Goal: Task Accomplishment & Management: Use online tool/utility

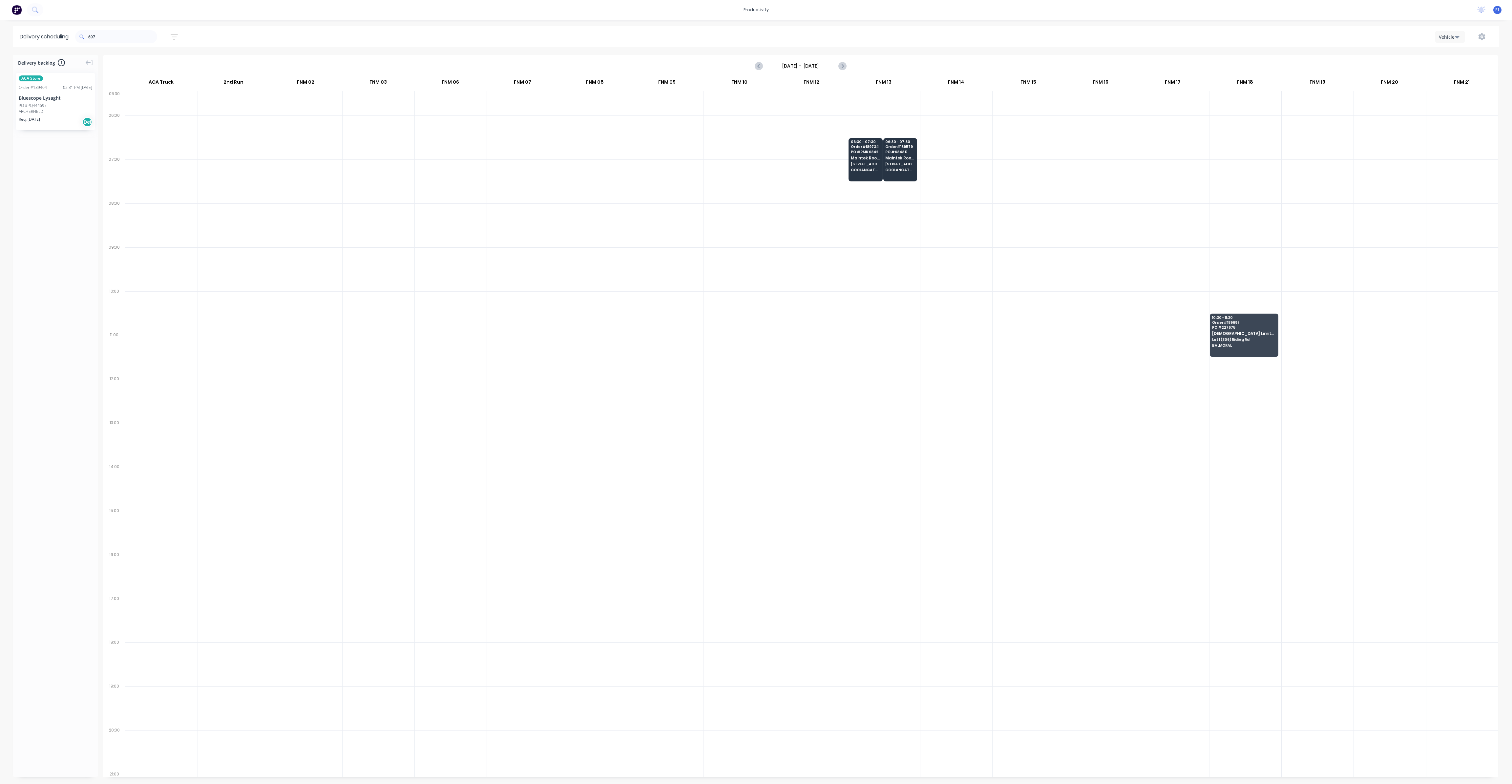
scroll to position [0, 0]
click at [120, 38] on input "697" at bounding box center [123, 36] width 69 height 13
type input "6"
click at [125, 38] on input "text" at bounding box center [123, 36] width 69 height 13
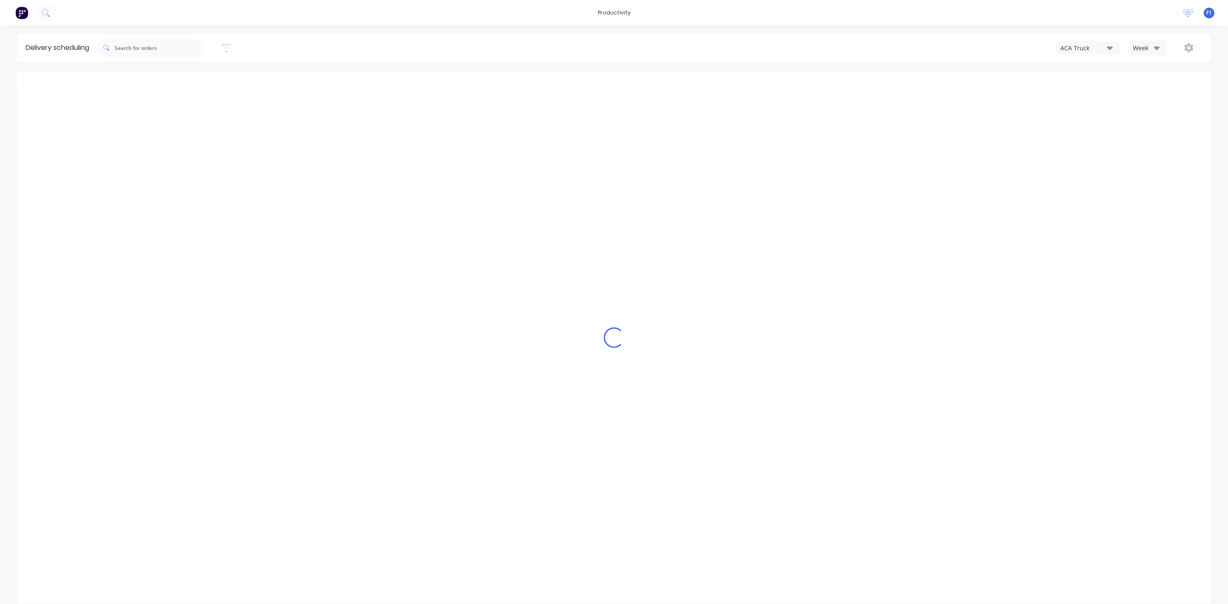
click at [1159, 44] on button "Week" at bounding box center [1147, 48] width 38 height 15
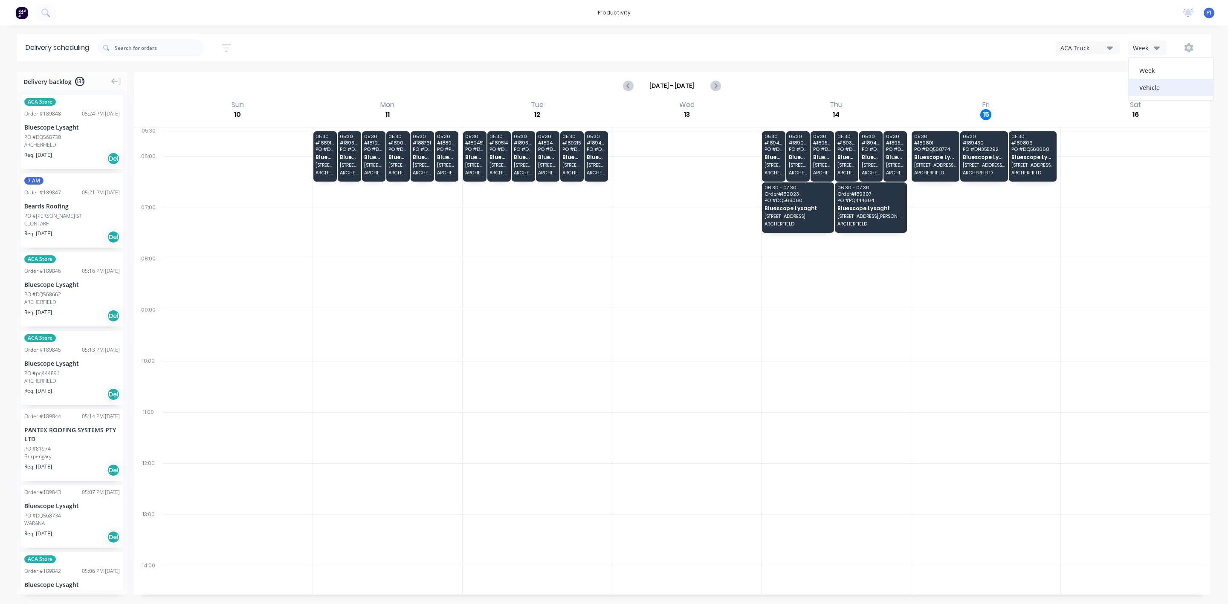
click at [1153, 91] on div "Vehicle" at bounding box center [1171, 87] width 84 height 17
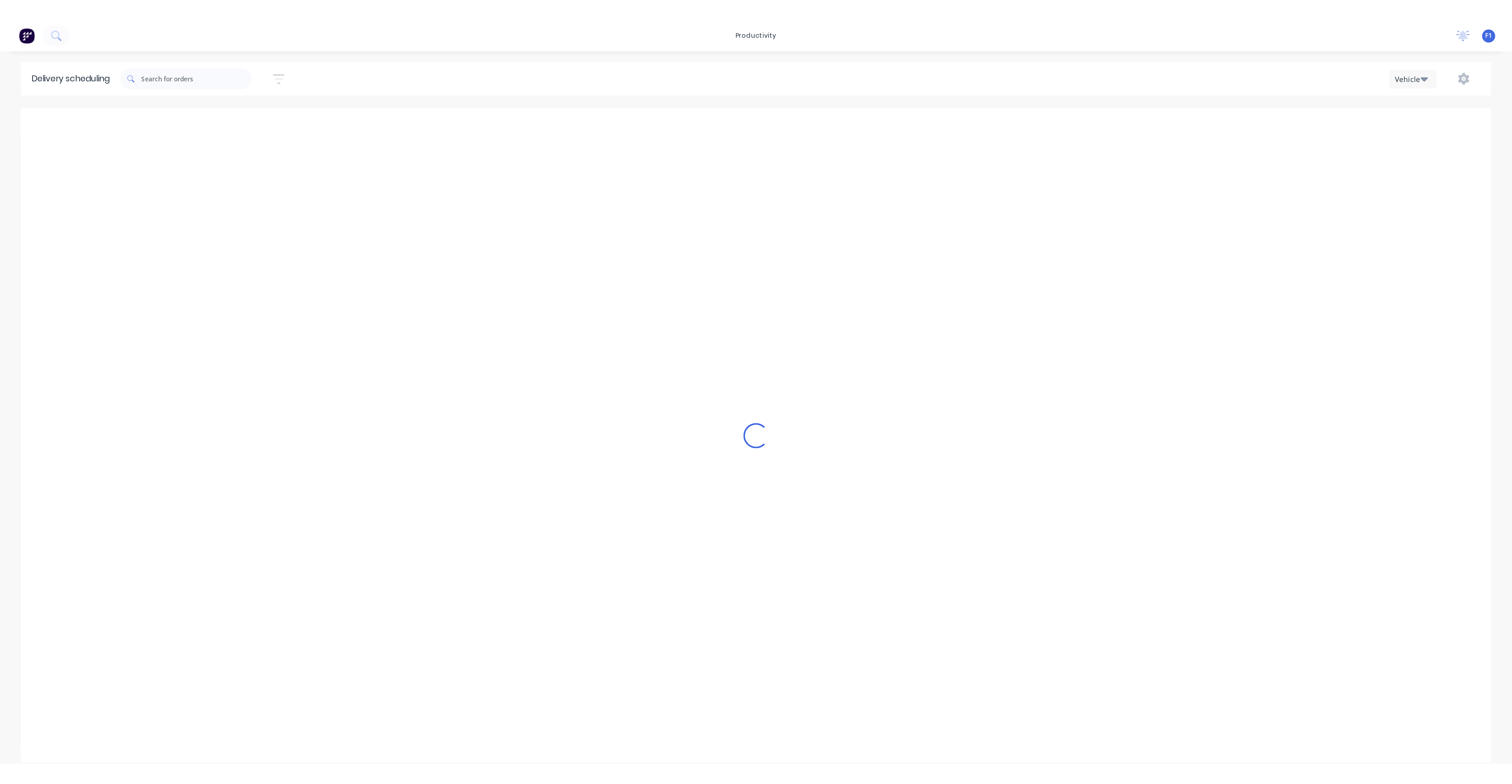
scroll to position [0, 0]
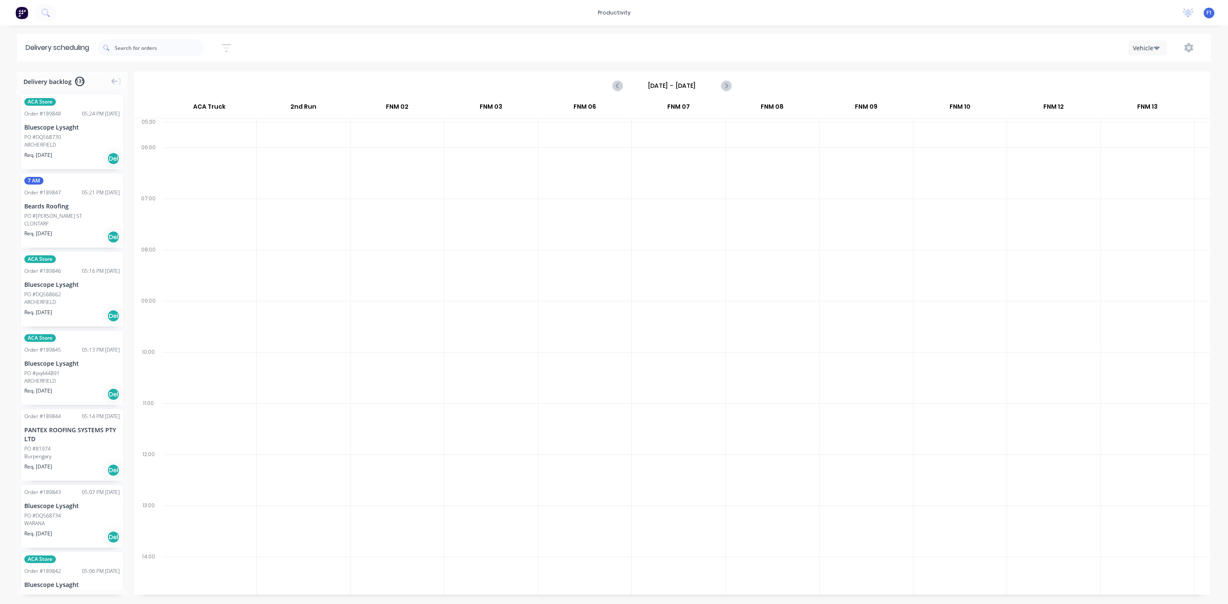
click at [705, 85] on input "[DATE] - [DATE]" at bounding box center [672, 85] width 84 height 13
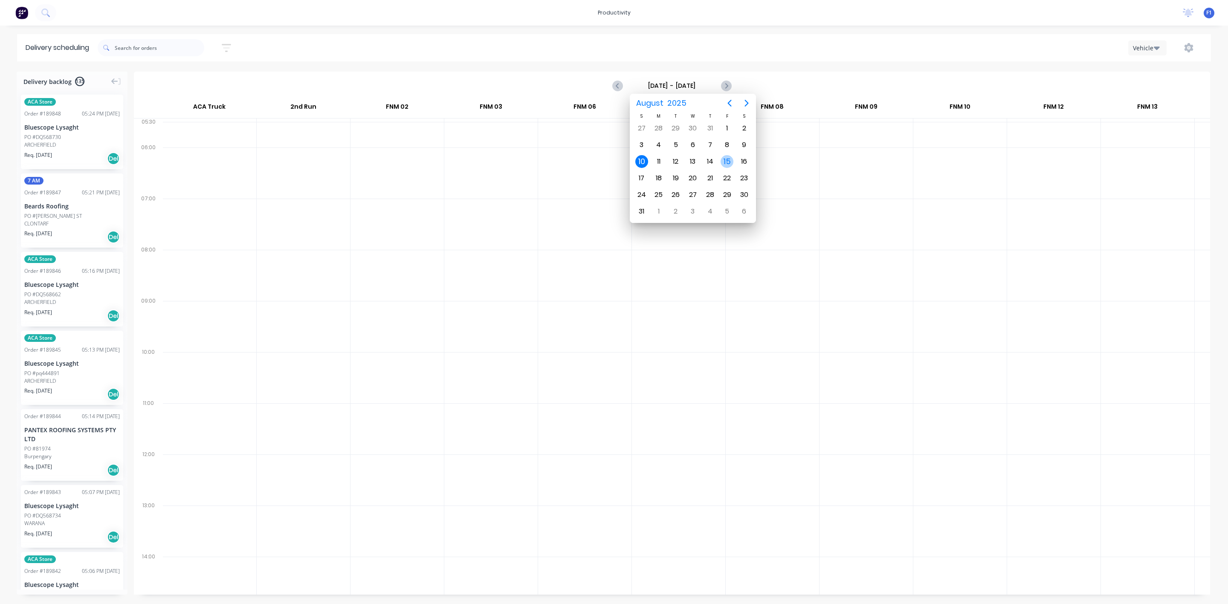
click at [726, 160] on div "15" at bounding box center [727, 161] width 13 height 13
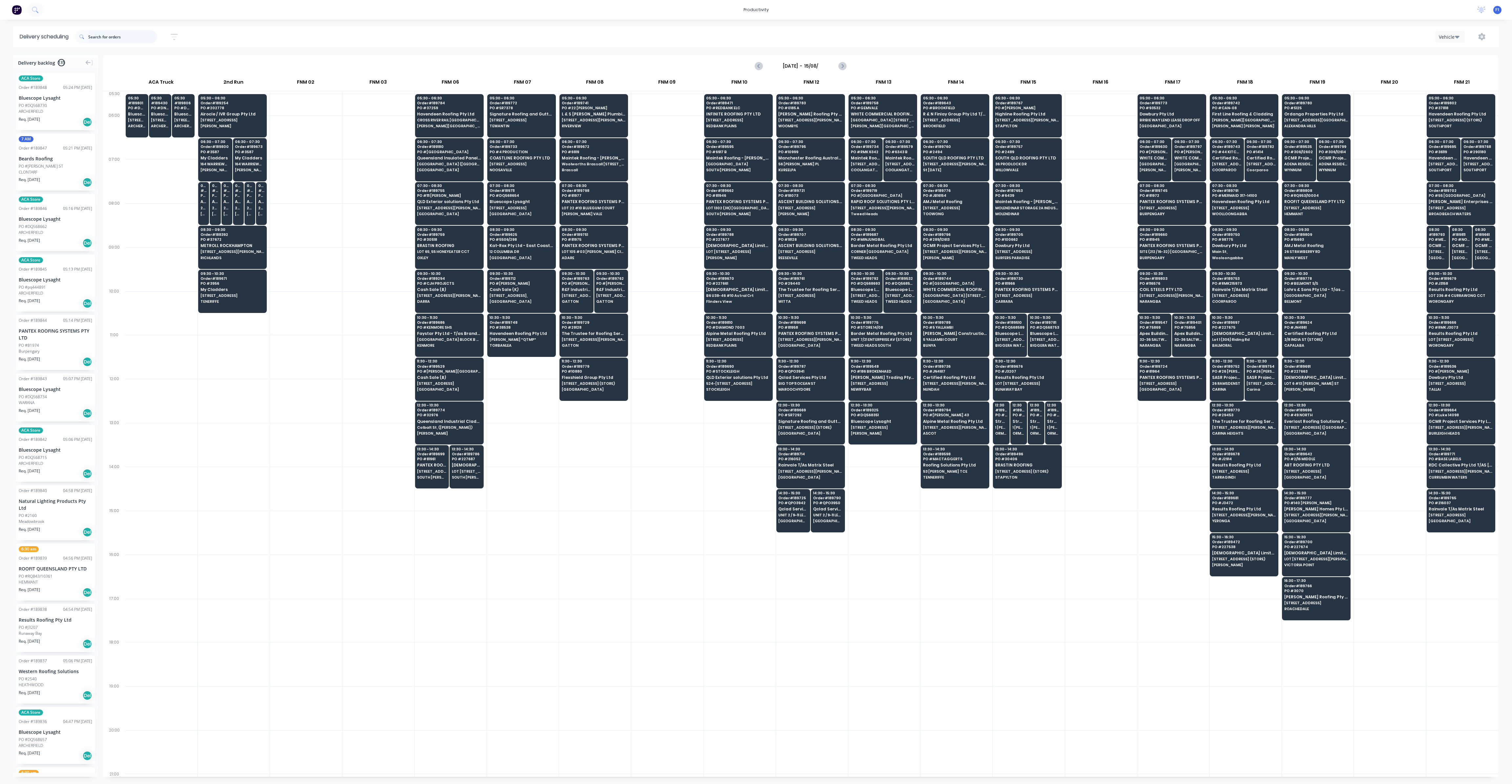
click at [110, 38] on input "text" at bounding box center [123, 36] width 69 height 13
type input "[DATE] - [DATE]"
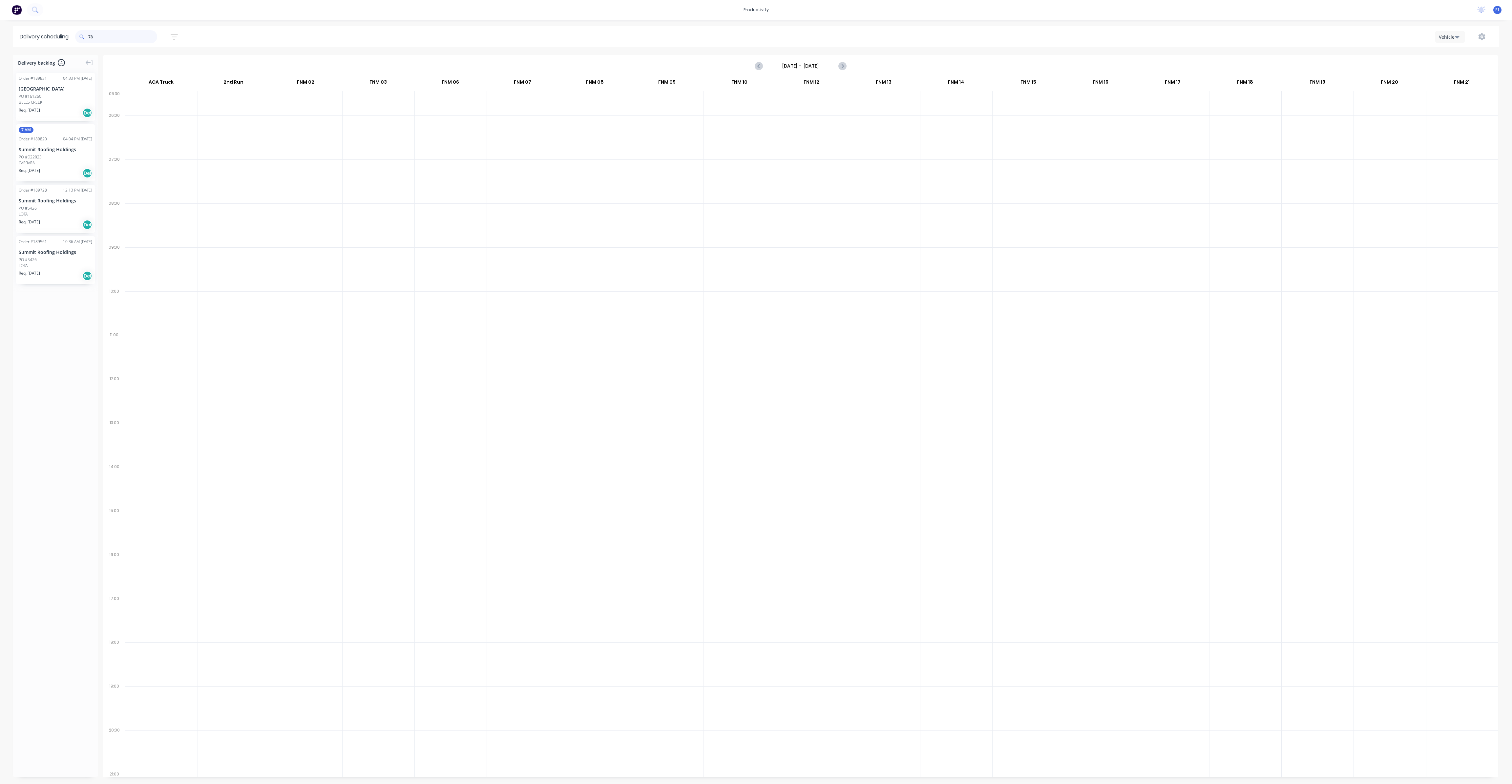
type input "7"
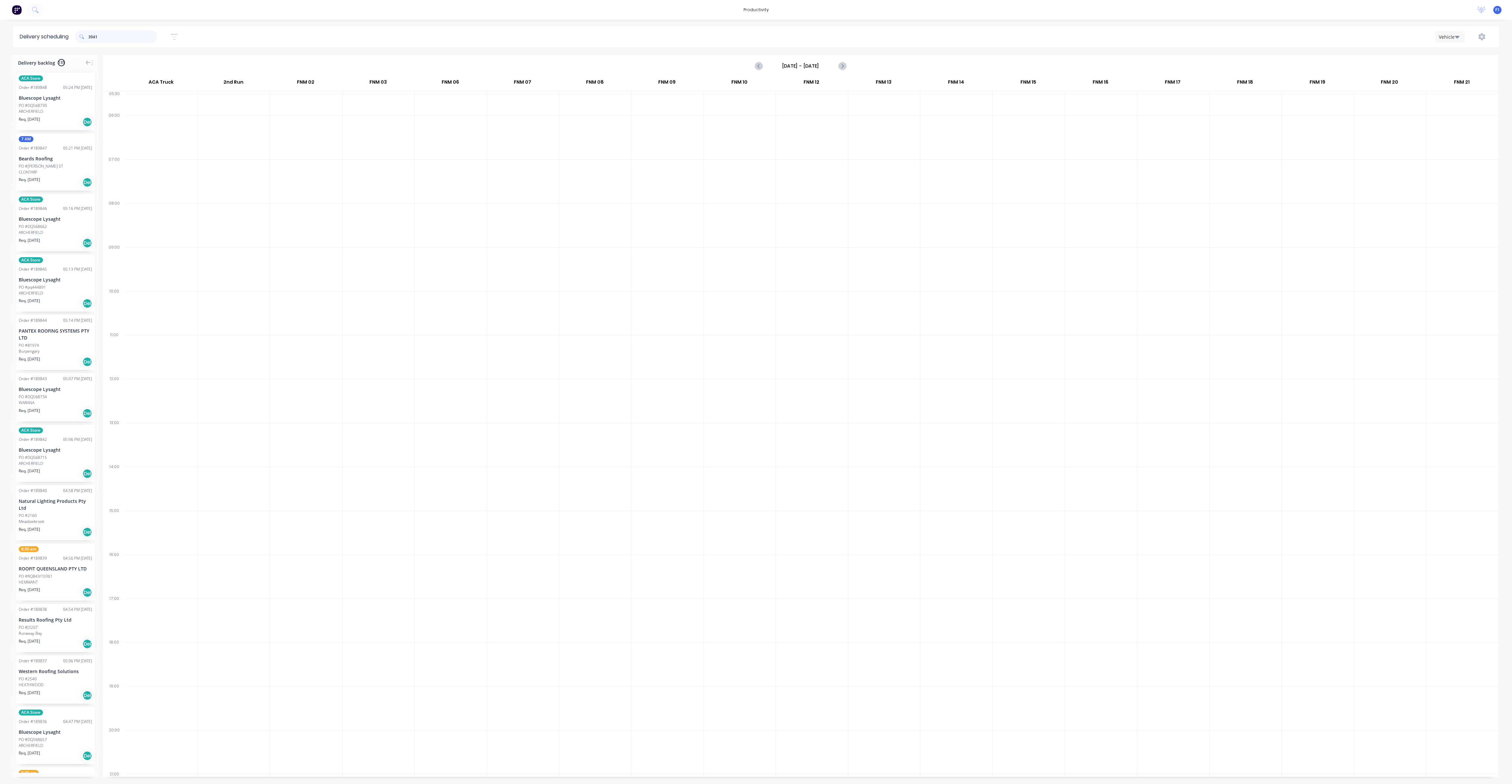
type input "3941"
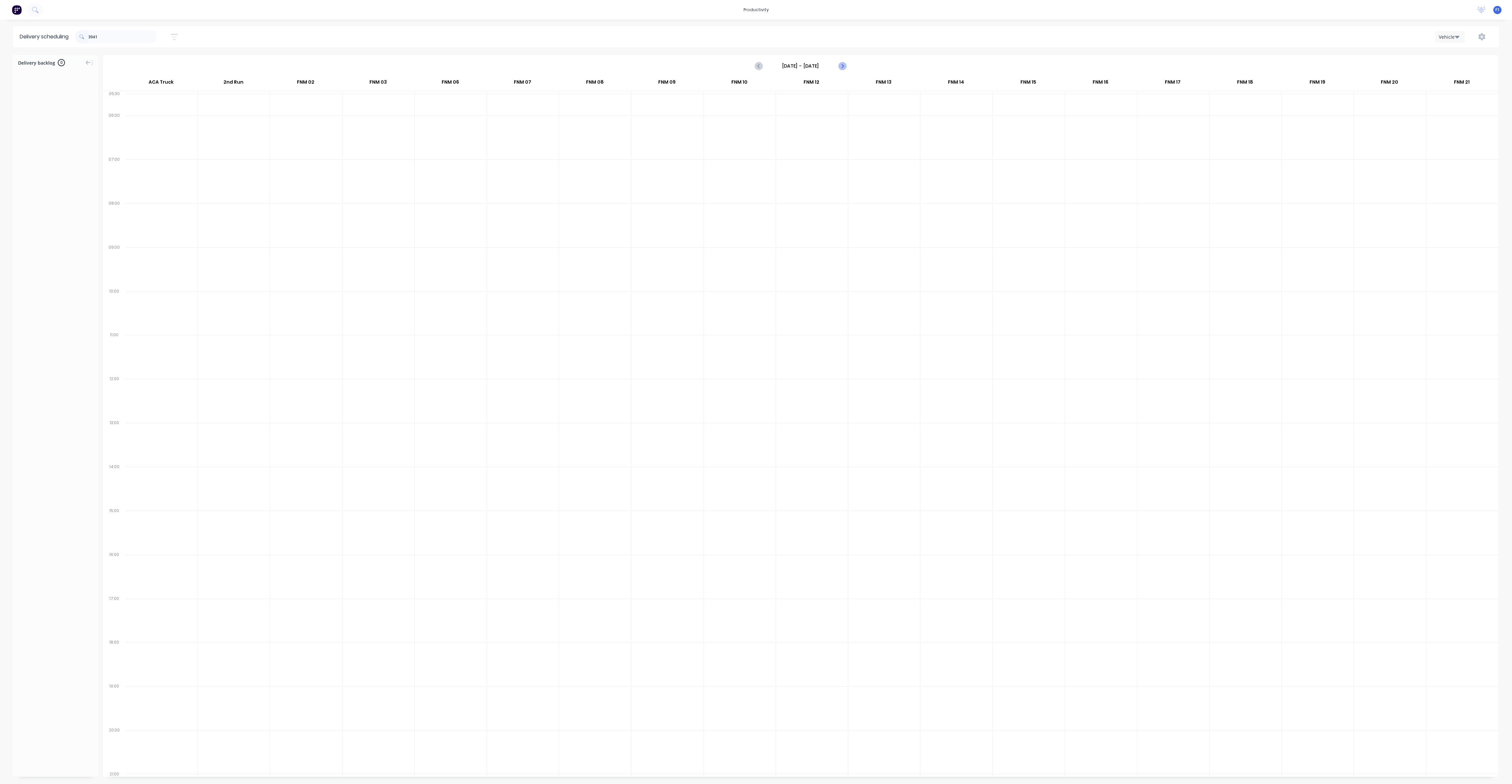
click at [837, 65] on button "Next page" at bounding box center [841, 65] width 13 height 13
click at [757, 67] on icon "Previous page" at bounding box center [759, 66] width 8 height 8
click at [761, 66] on icon "Previous page" at bounding box center [759, 66] width 8 height 8
click at [759, 68] on icon "Previous page" at bounding box center [759, 66] width 8 height 8
click at [758, 67] on icon "Previous page" at bounding box center [759, 66] width 8 height 8
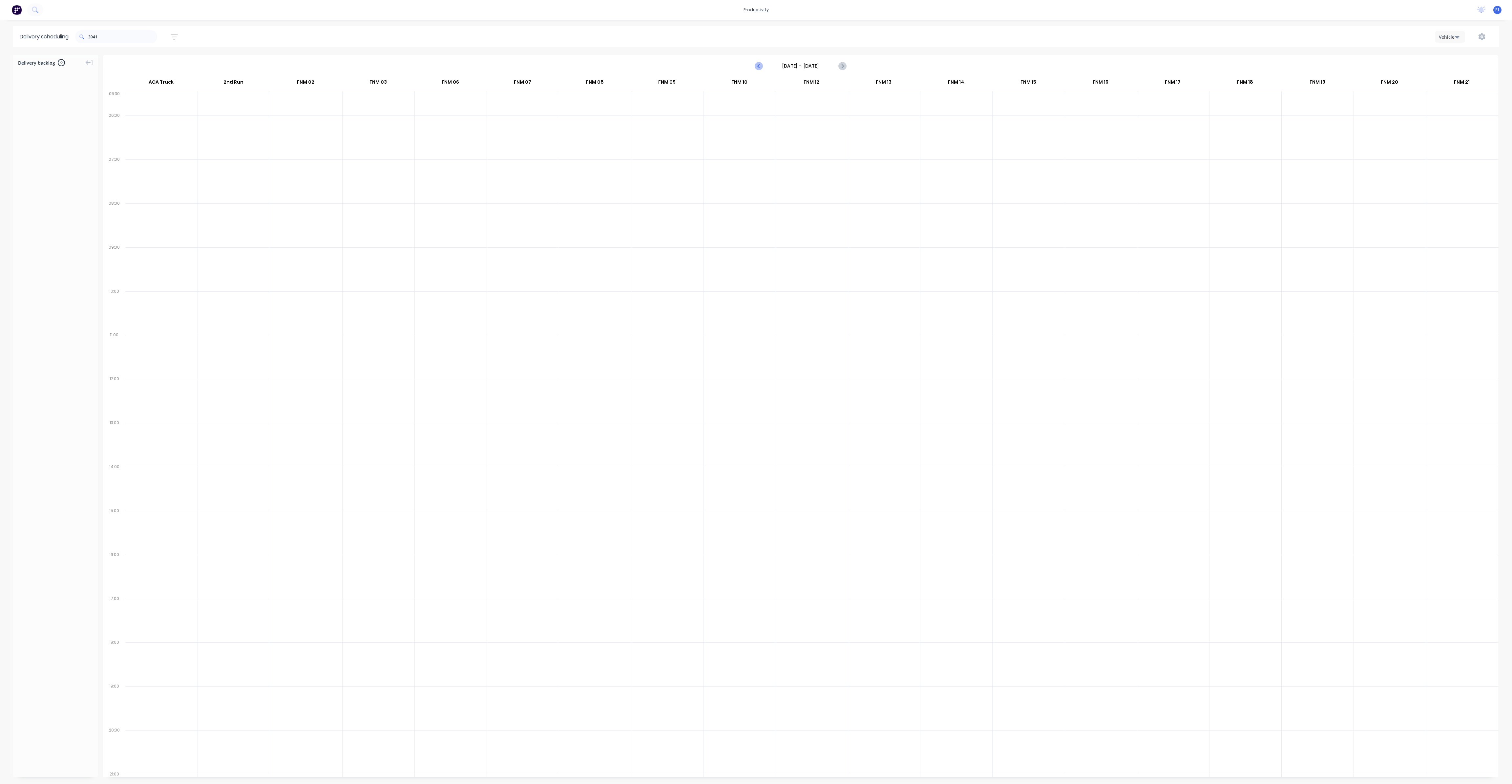
click at [761, 67] on icon "Previous page" at bounding box center [759, 66] width 8 height 8
click at [816, 68] on input "[DATE] - [DATE]" at bounding box center [800, 65] width 65 height 10
click at [806, 121] on div "15" at bounding box center [803, 124] width 10 height 10
click at [820, 64] on input "[DATE] - [DATE]" at bounding box center [800, 65] width 65 height 10
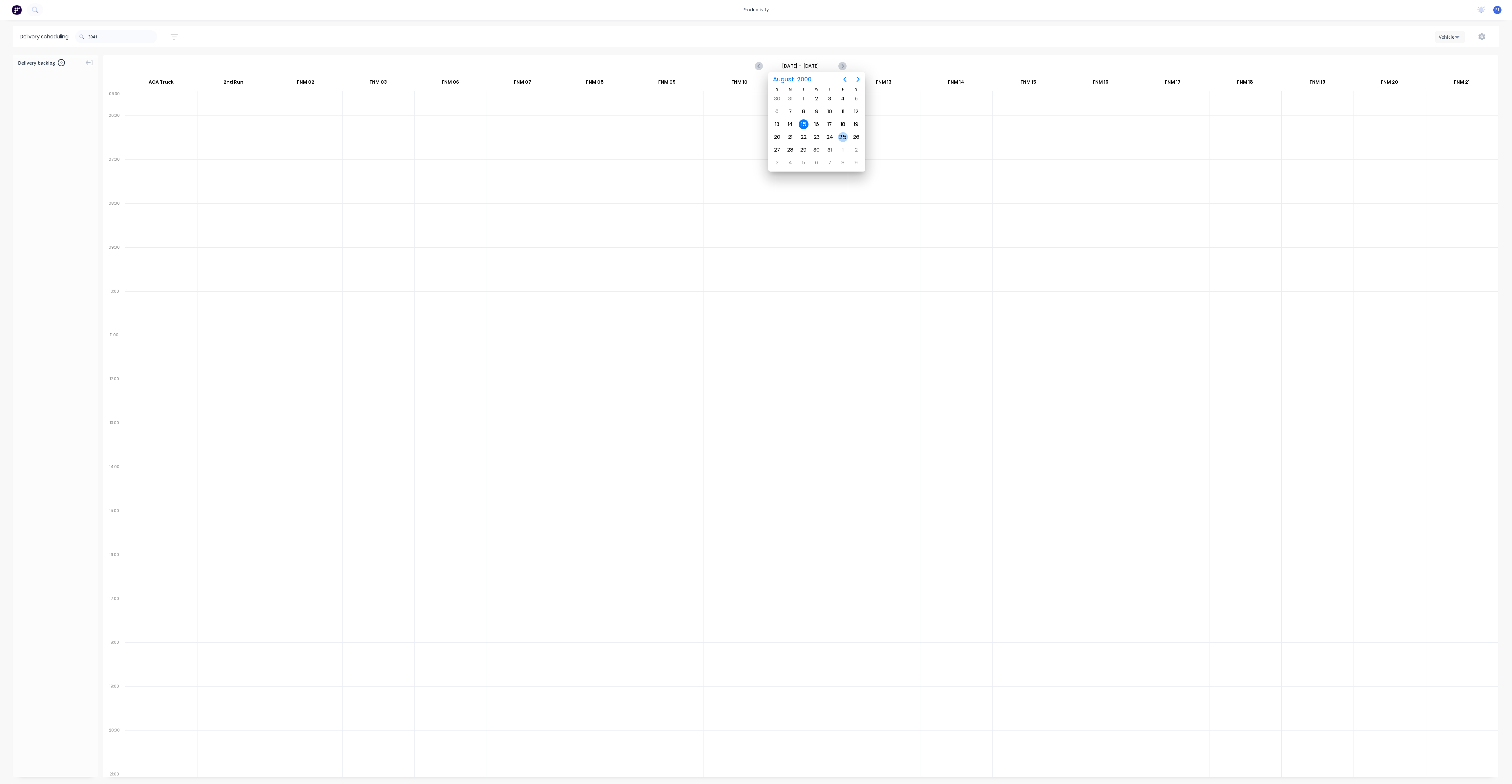
click at [838, 134] on div "25" at bounding box center [843, 137] width 10 height 10
click at [108, 34] on input "3941" at bounding box center [123, 36] width 69 height 13
click at [803, 65] on input "[DATE] - [DATE]" at bounding box center [800, 65] width 65 height 10
click at [803, 81] on span "2000" at bounding box center [803, 79] width 18 height 12
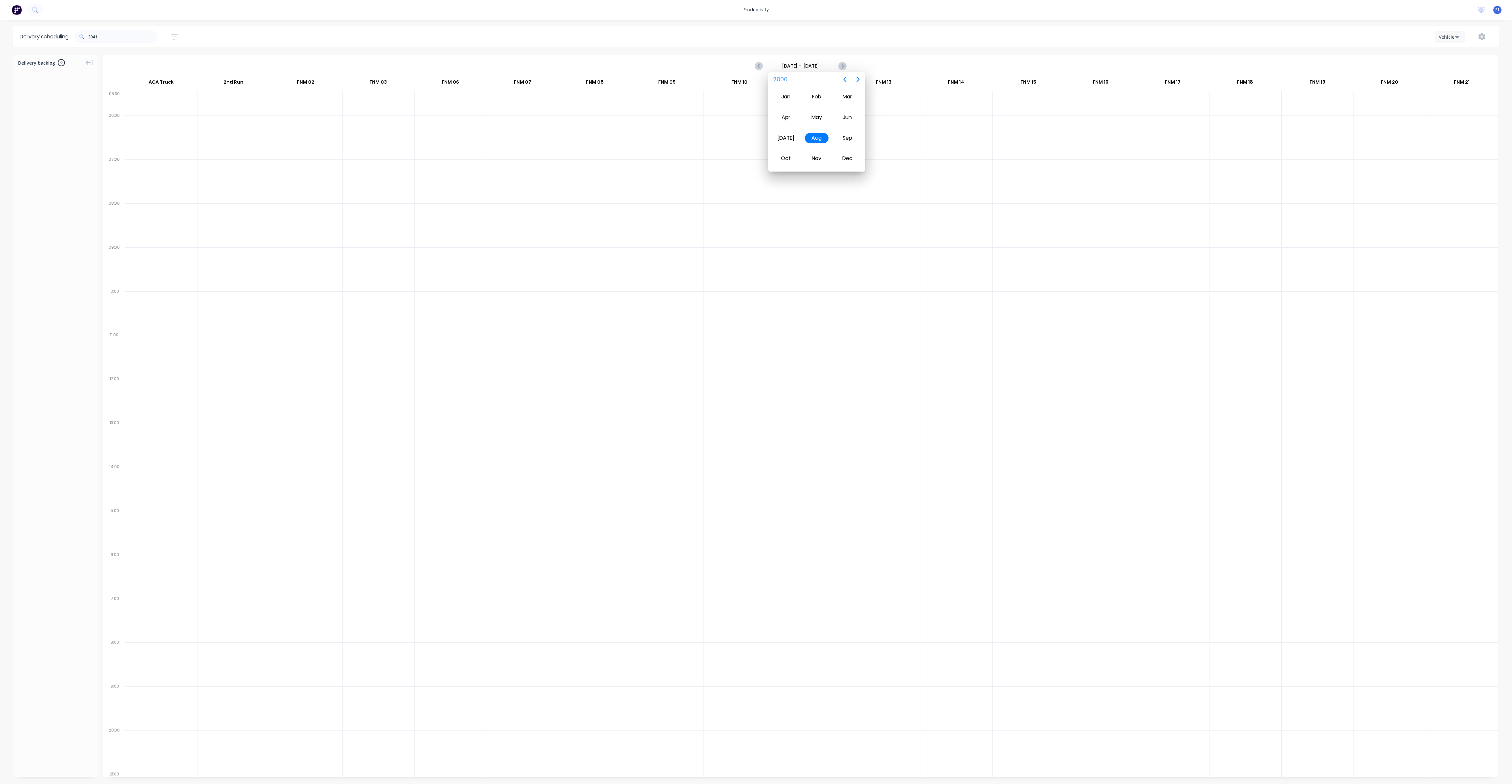
drag, startPoint x: 818, startPoint y: 138, endPoint x: 815, endPoint y: 135, distance: 4.2
click at [817, 138] on div "Aug" at bounding box center [816, 138] width 24 height 11
click at [859, 78] on icon "Next page" at bounding box center [858, 79] width 8 height 8
click at [845, 78] on icon "Previous page" at bounding box center [845, 79] width 8 height 8
click at [804, 123] on div "15" at bounding box center [803, 124] width 10 height 10
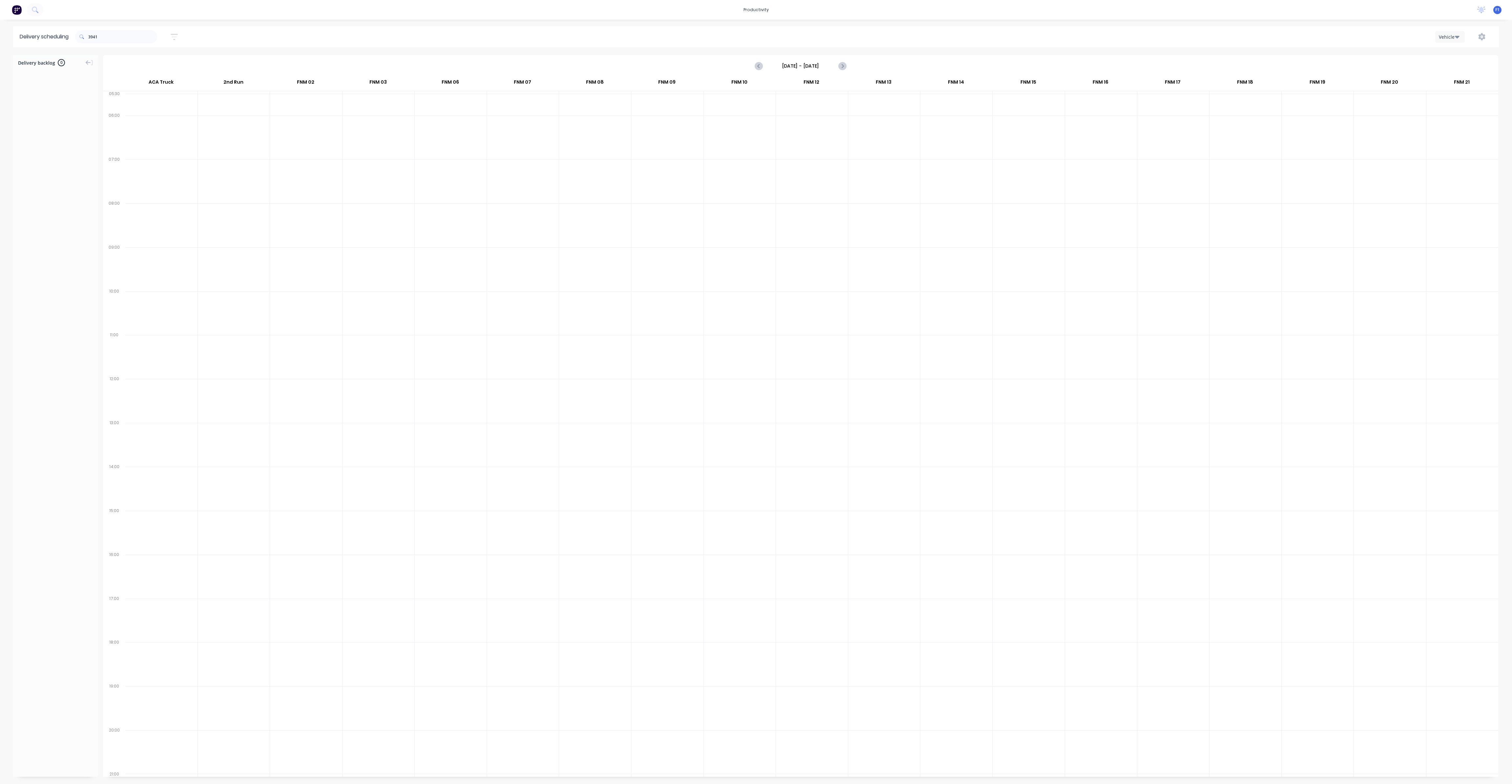
type input "[DATE] - [DATE]"
click at [818, 382] on span "BIG TOP 11 OCEAN ST" at bounding box center [809, 383] width 64 height 4
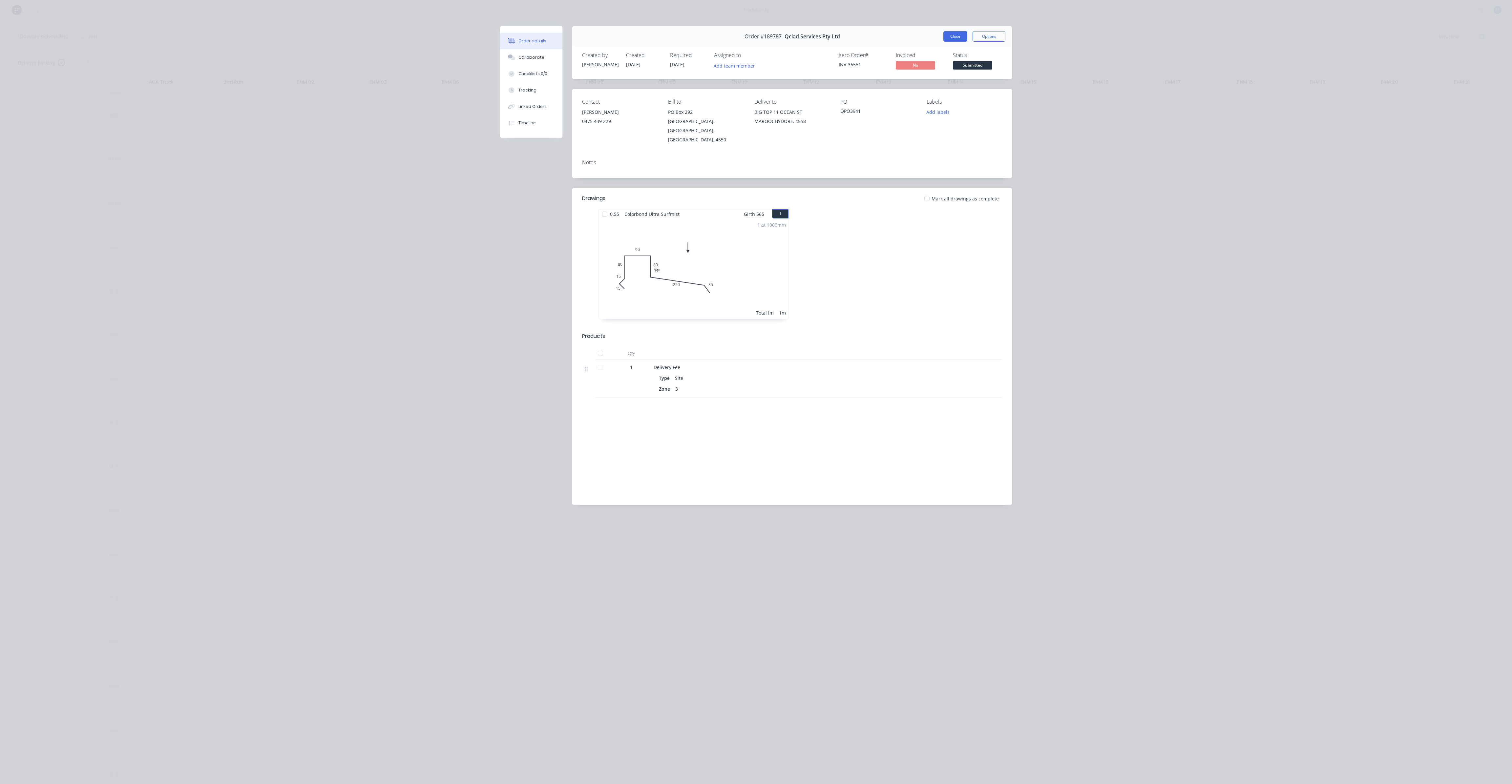
click at [944, 42] on button "Close" at bounding box center [955, 37] width 24 height 11
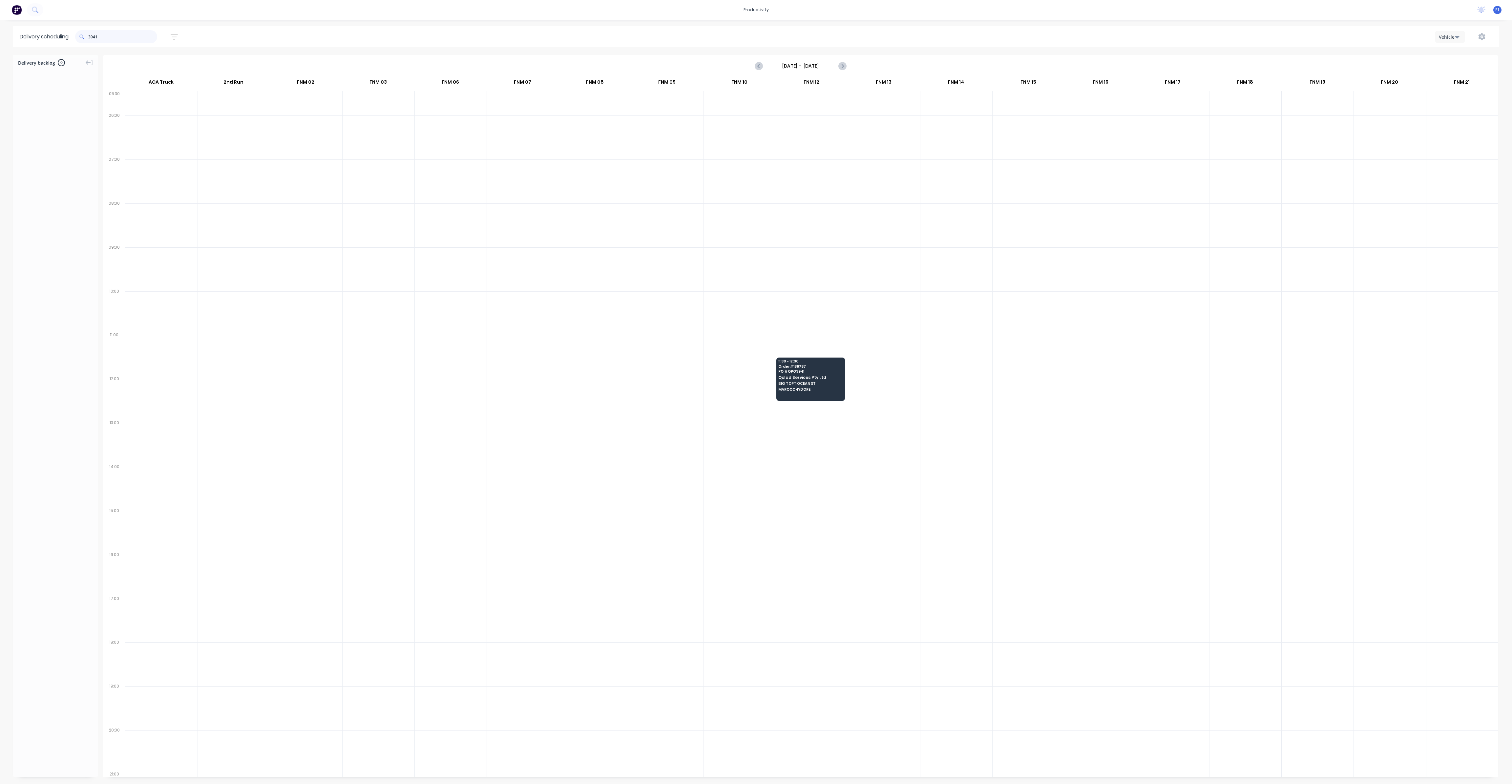
click at [144, 35] on input "3941" at bounding box center [123, 36] width 69 height 13
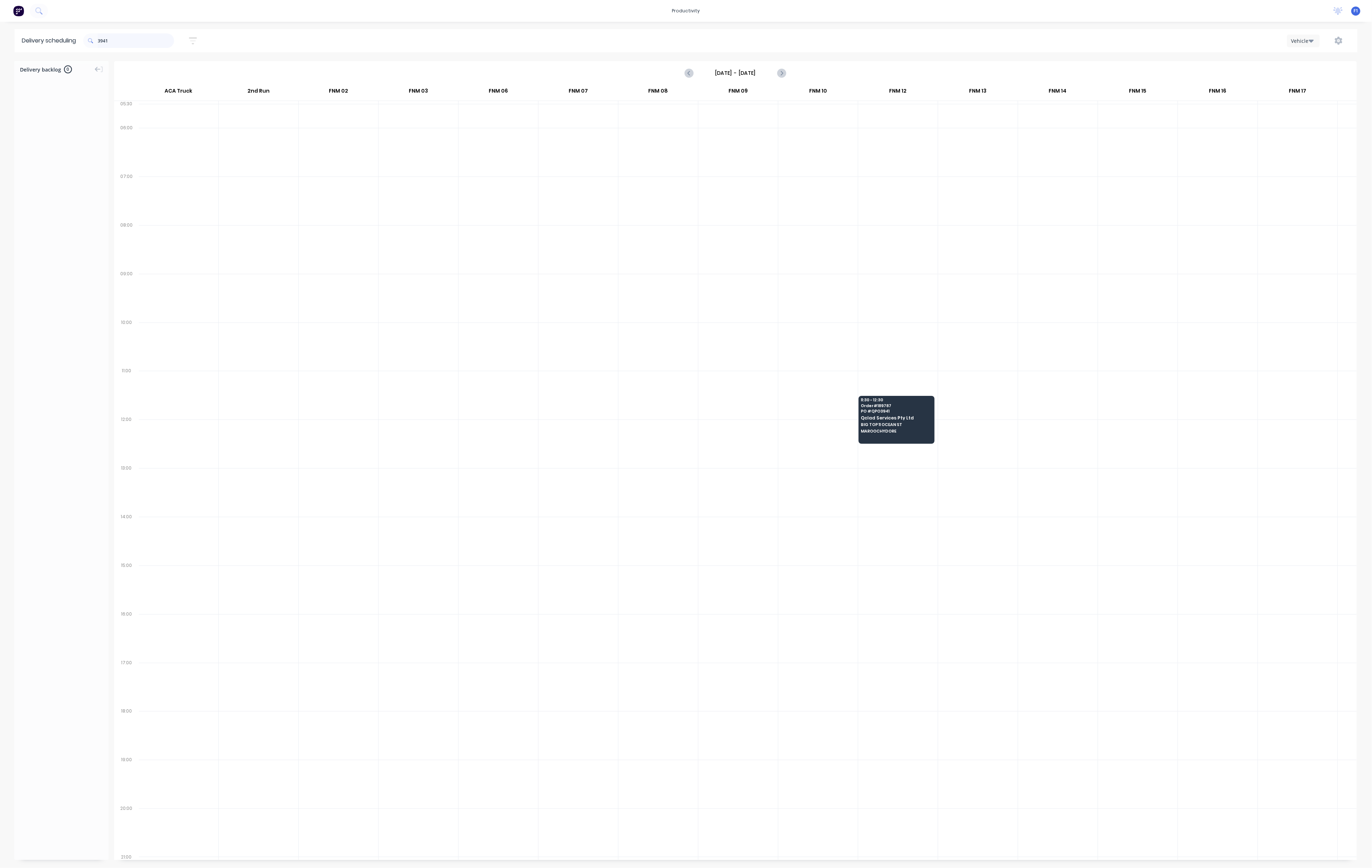
click at [159, 44] on input "3941" at bounding box center [136, 40] width 77 height 14
type input "3"
click at [1046, 84] on div "Loading..." at bounding box center [686, 464] width 1343 height 806
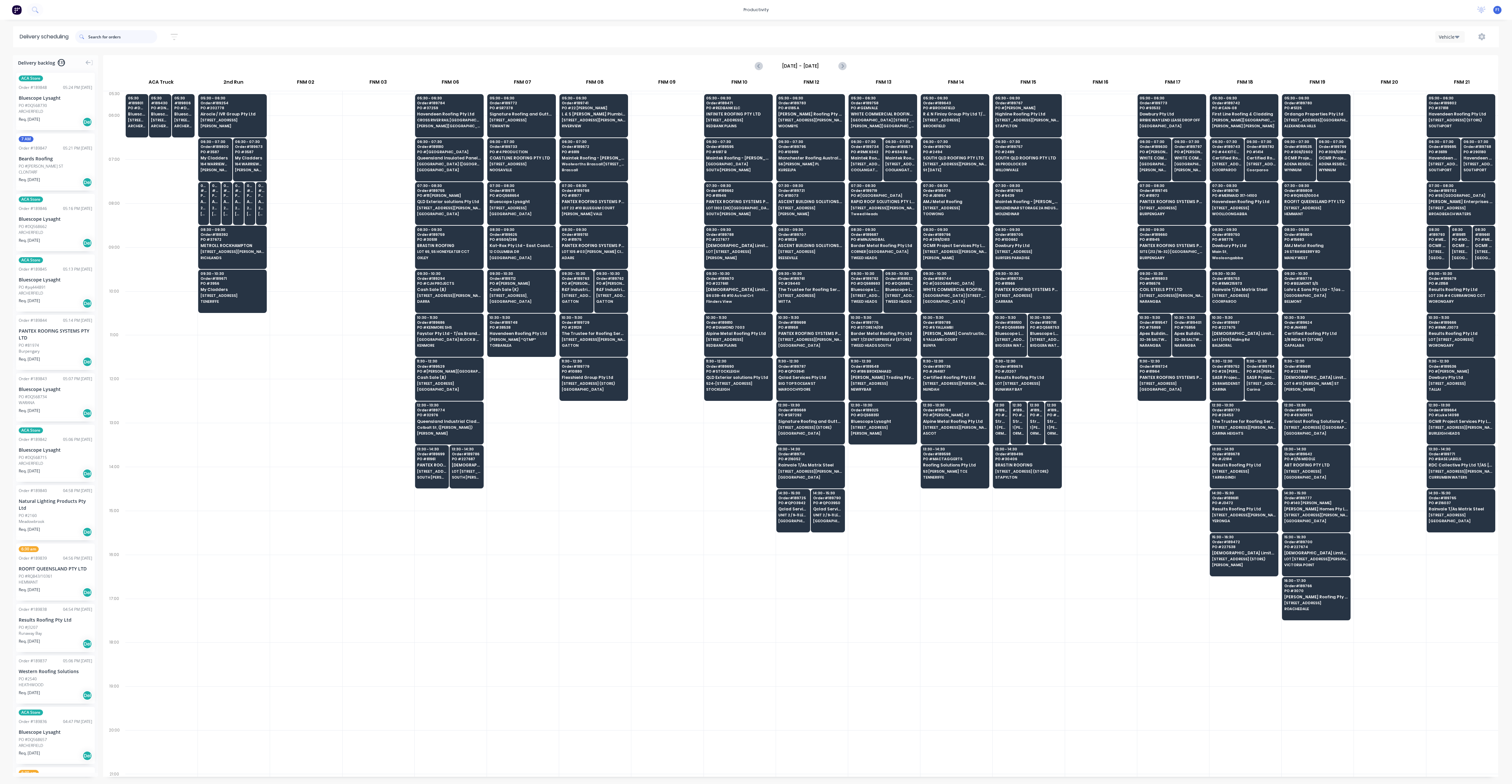
click at [113, 40] on input "text" at bounding box center [123, 36] width 69 height 13
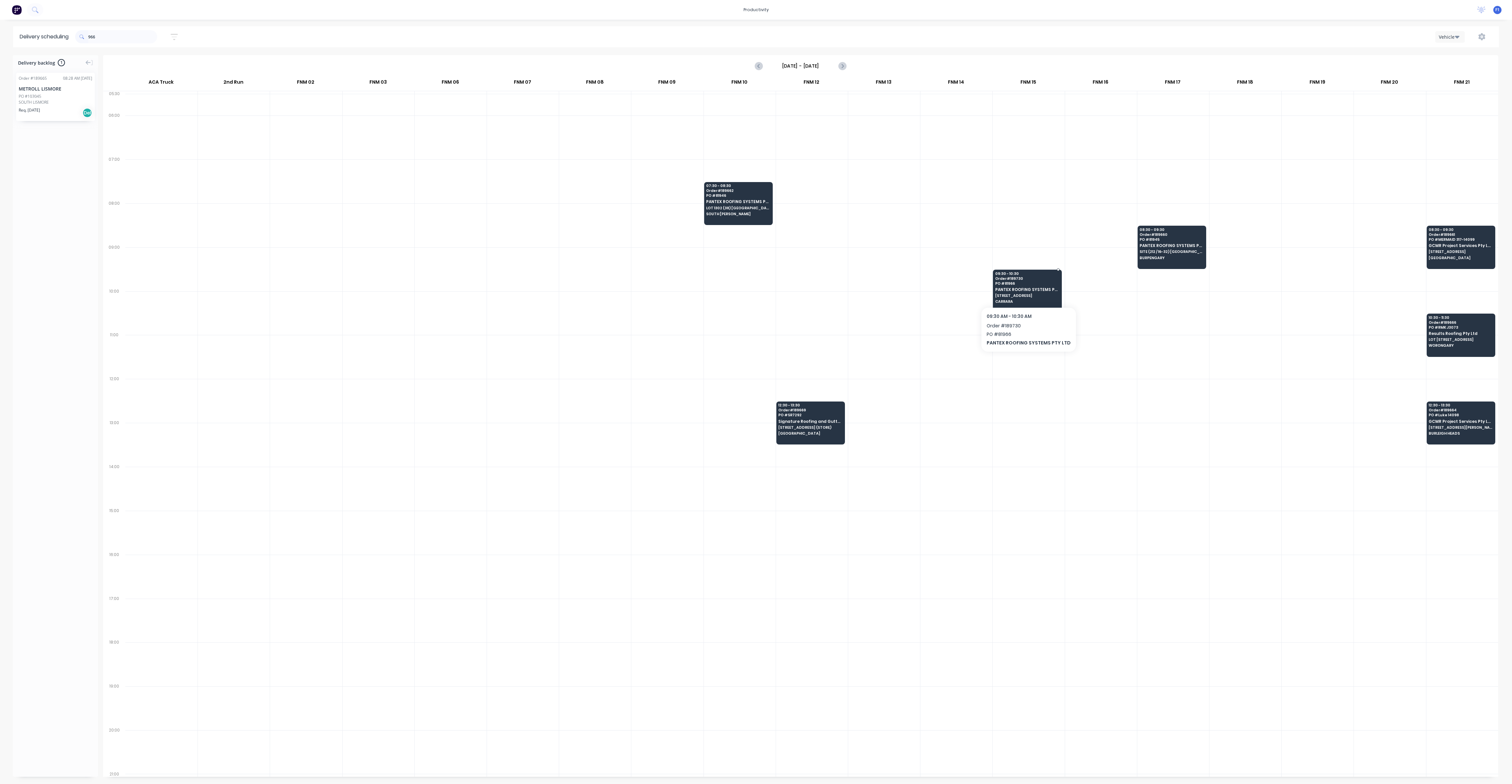
click at [944, 294] on span "[STREET_ADDRESS]" at bounding box center [1026, 295] width 64 height 4
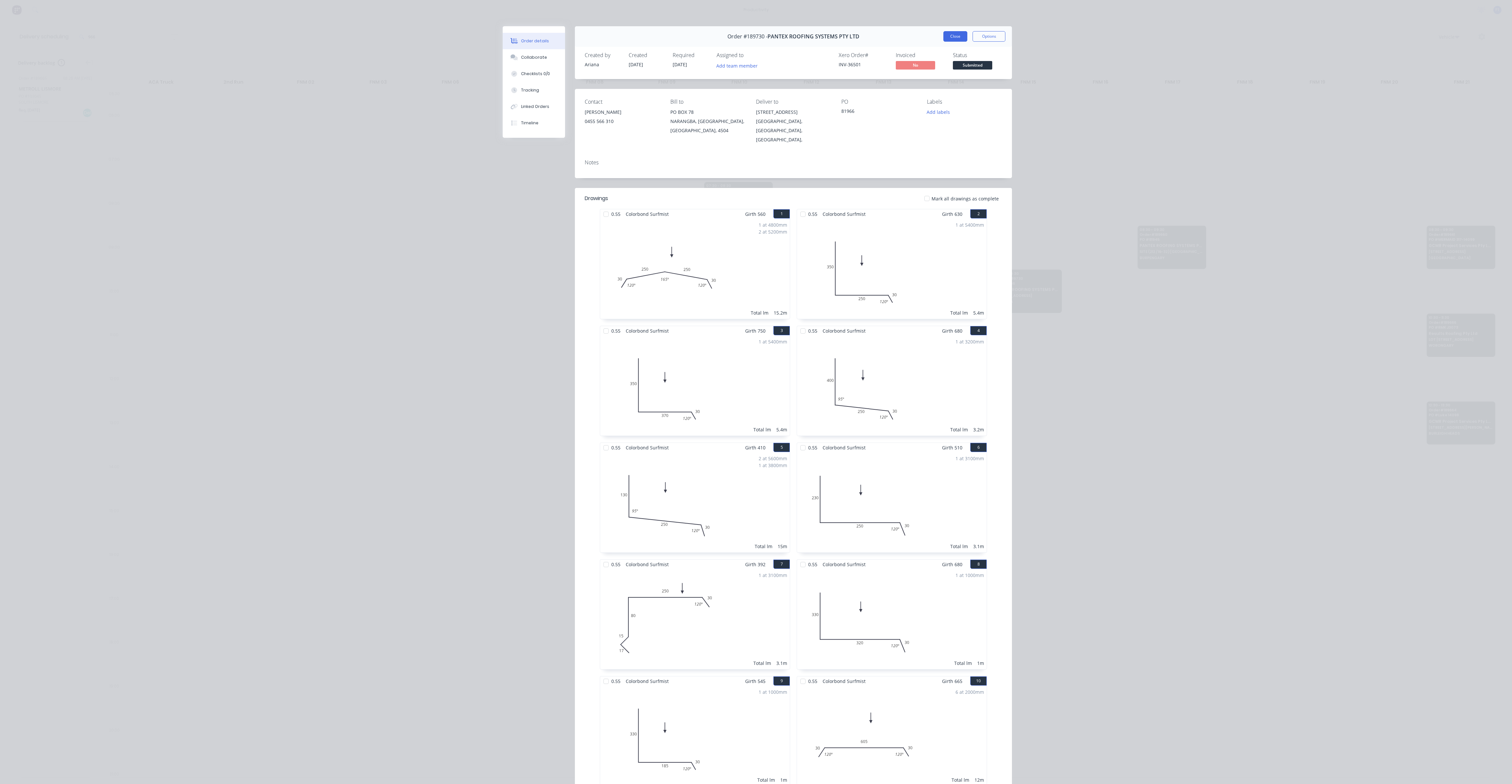
click at [944, 37] on button "Close" at bounding box center [955, 37] width 24 height 11
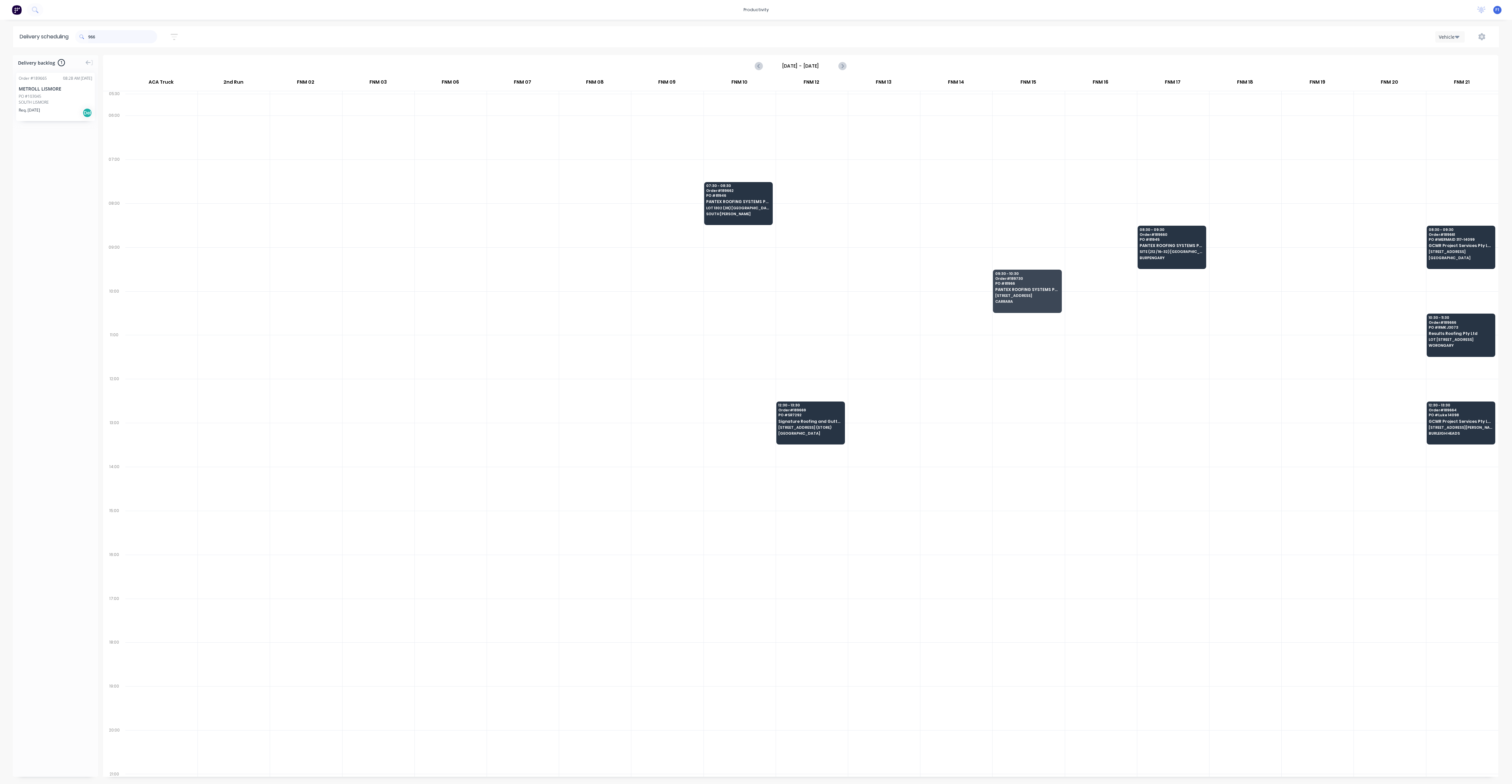
click at [112, 37] on input "966" at bounding box center [123, 36] width 69 height 13
type input "9"
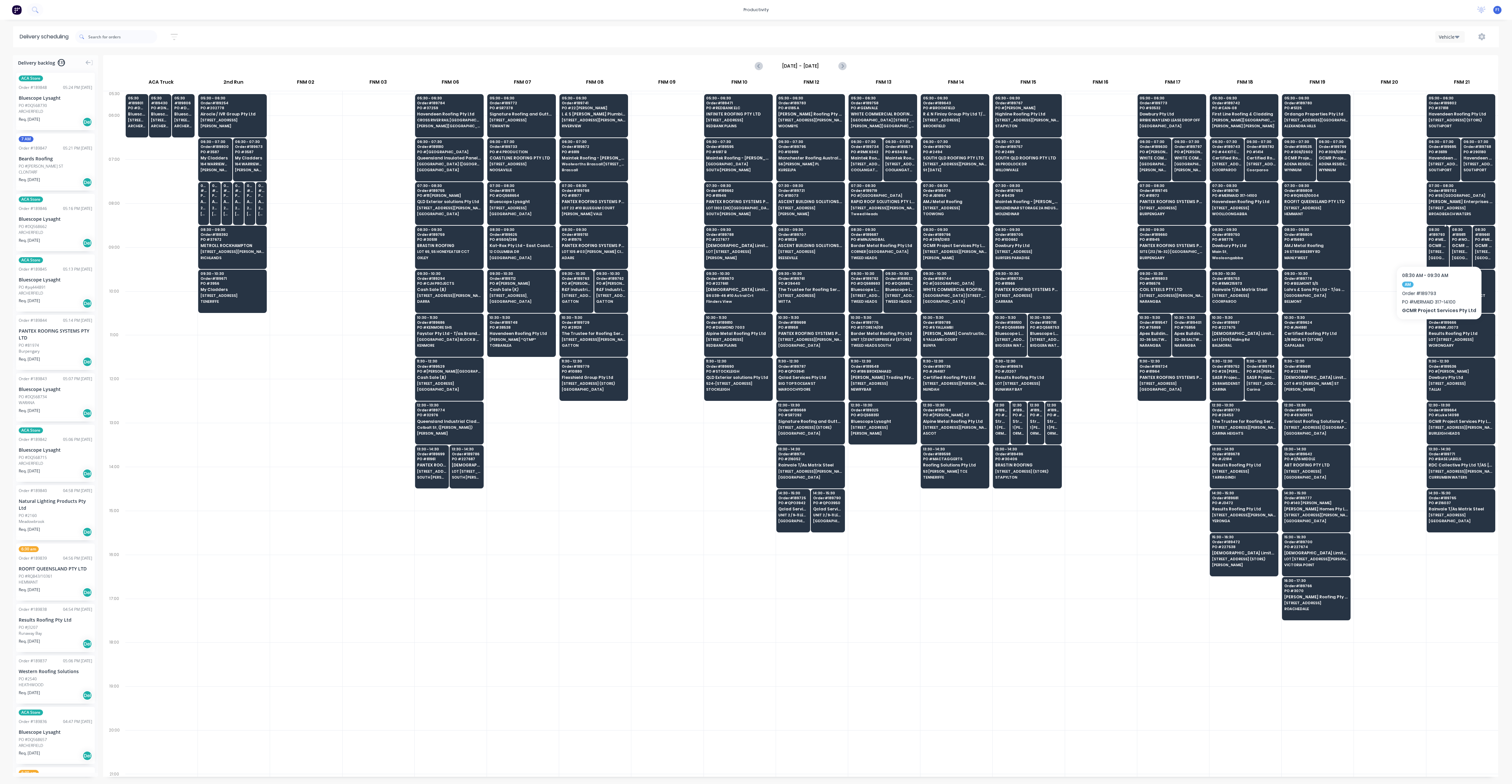
click at [944, 246] on span "GCMR Project Services Pty Ltd" at bounding box center [1437, 245] width 18 height 5
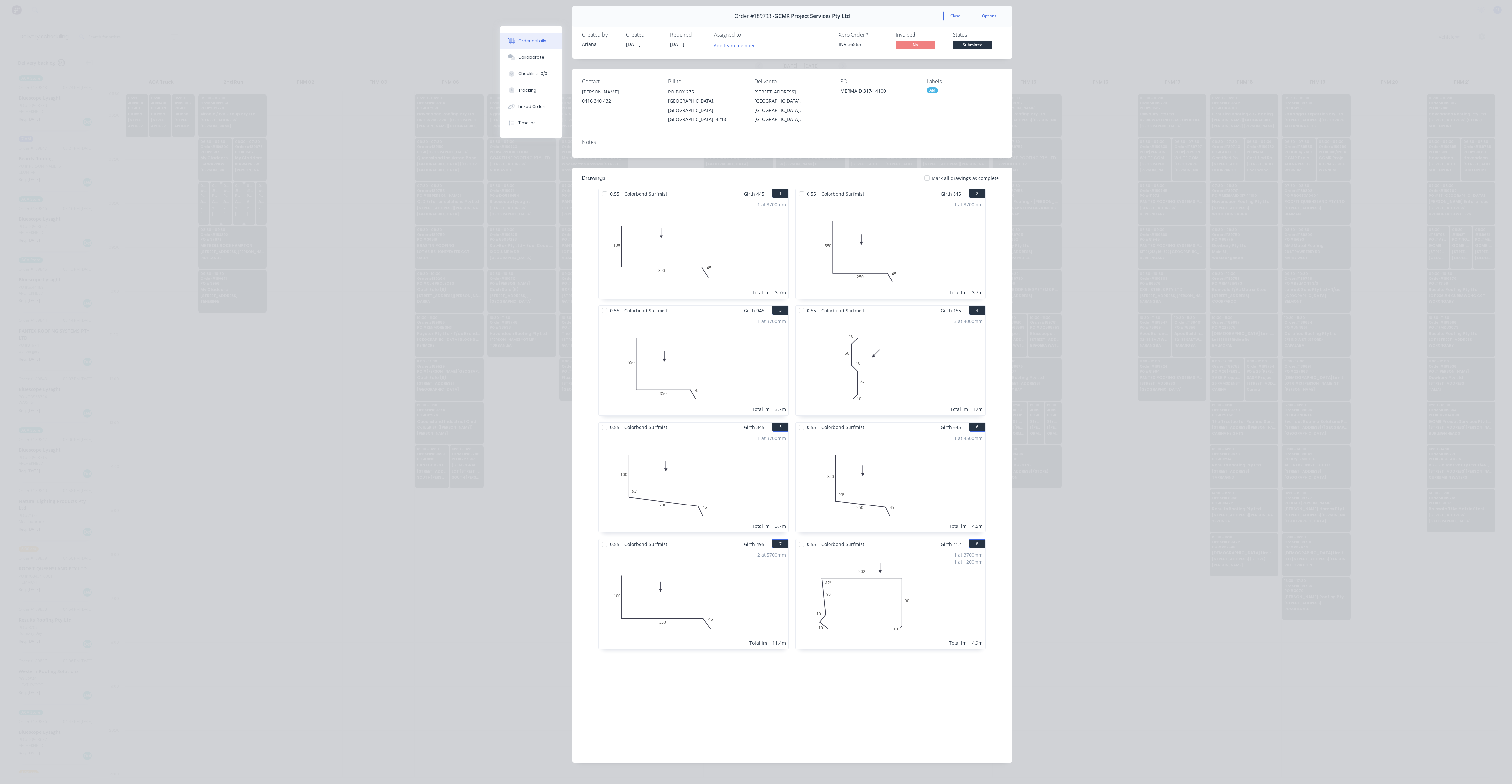
scroll to position [21, 0]
click at [944, 18] on button "Close" at bounding box center [955, 16] width 24 height 11
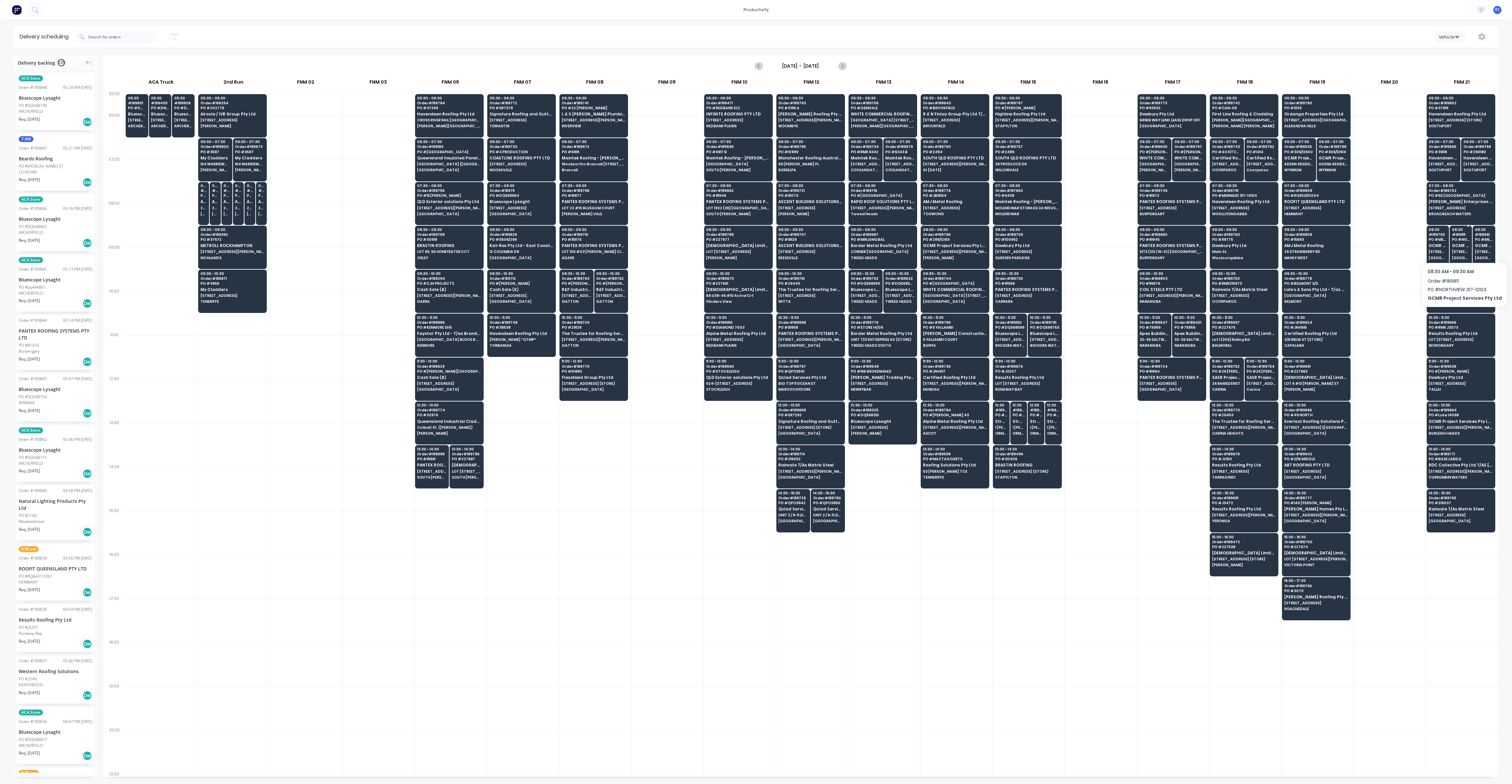
click at [944, 245] on span "GCMR Project Services Pty Ltd" at bounding box center [1460, 245] width 18 height 5
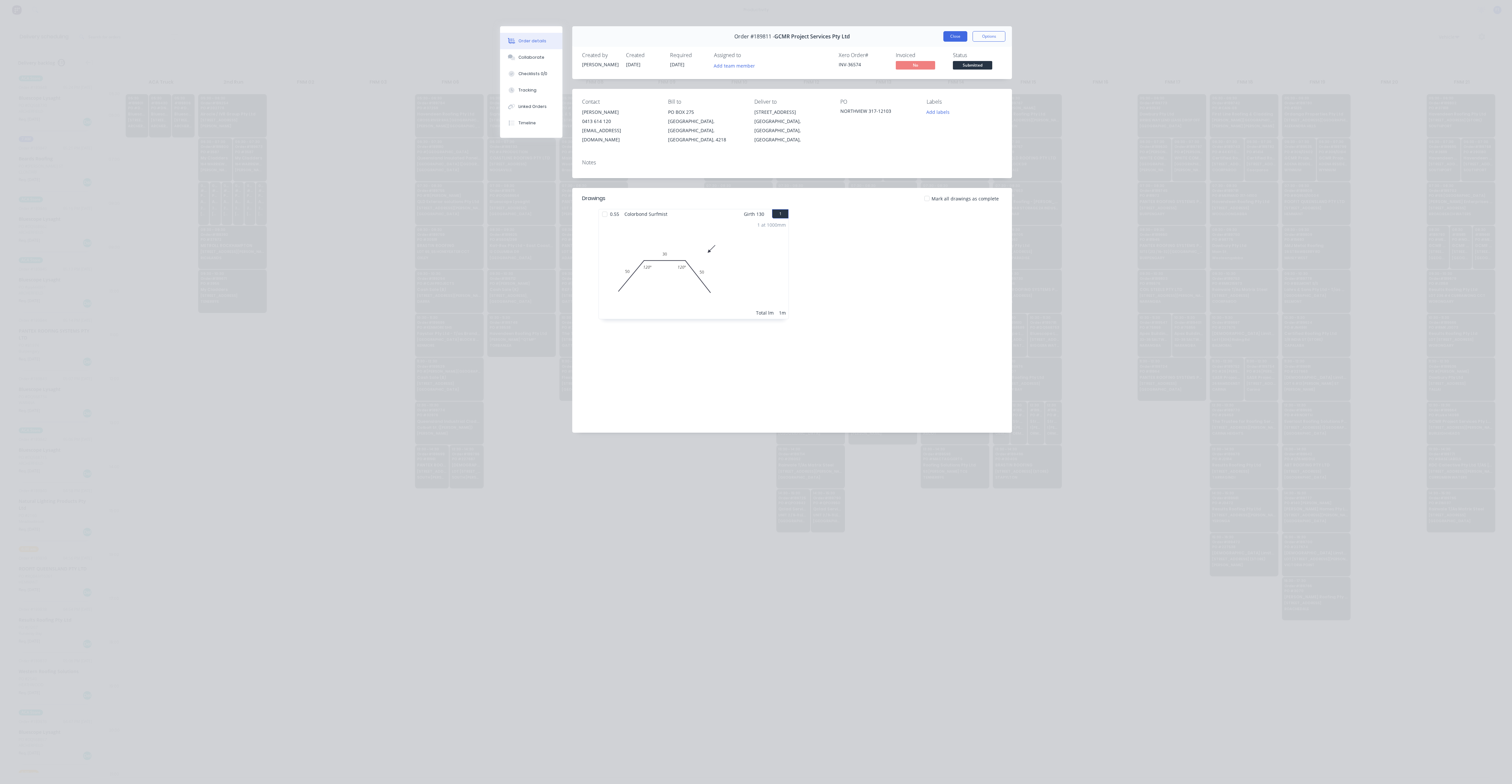
click at [944, 35] on button "Close" at bounding box center [955, 37] width 24 height 11
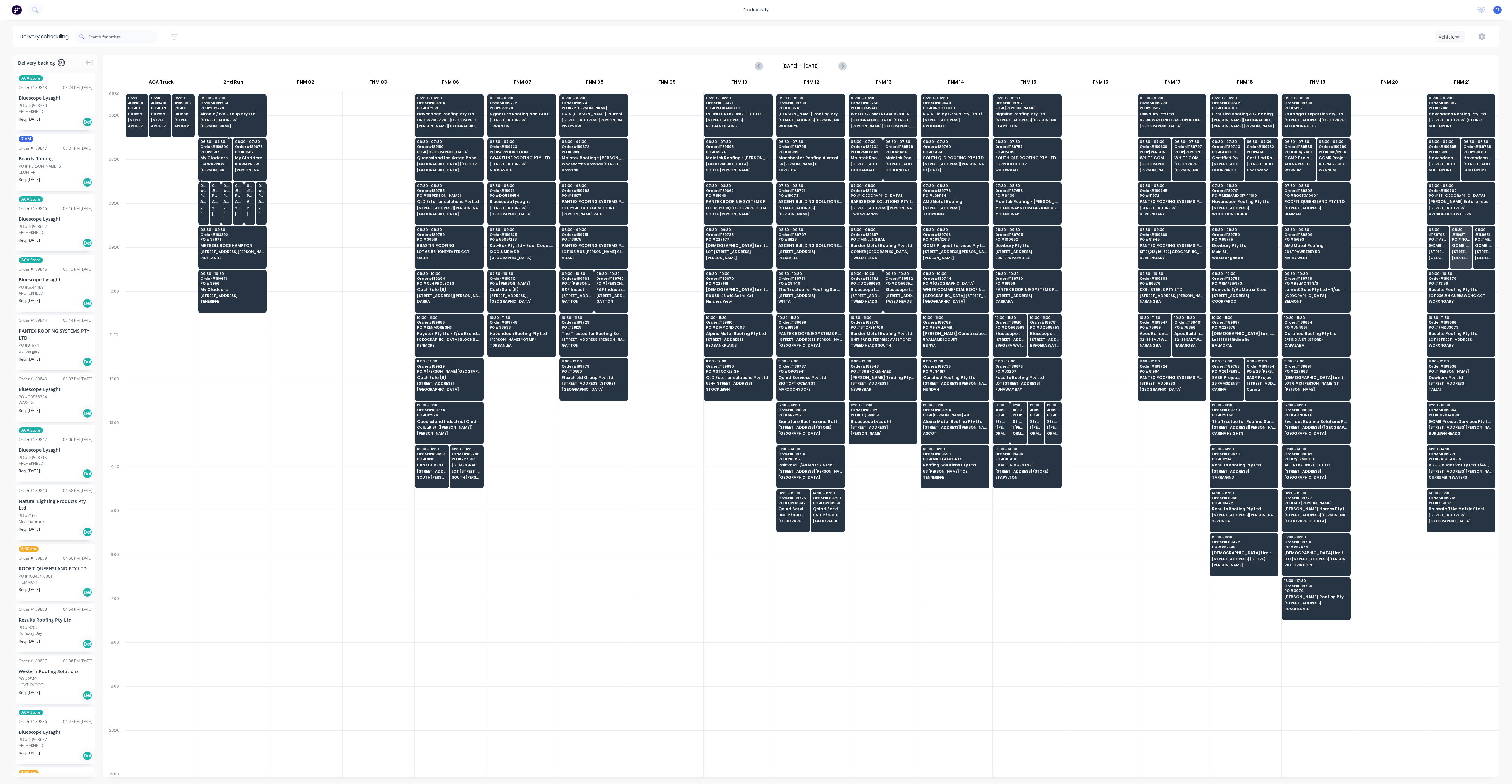
click at [205, 157] on span "My Cladders" at bounding box center [215, 158] width 29 height 5
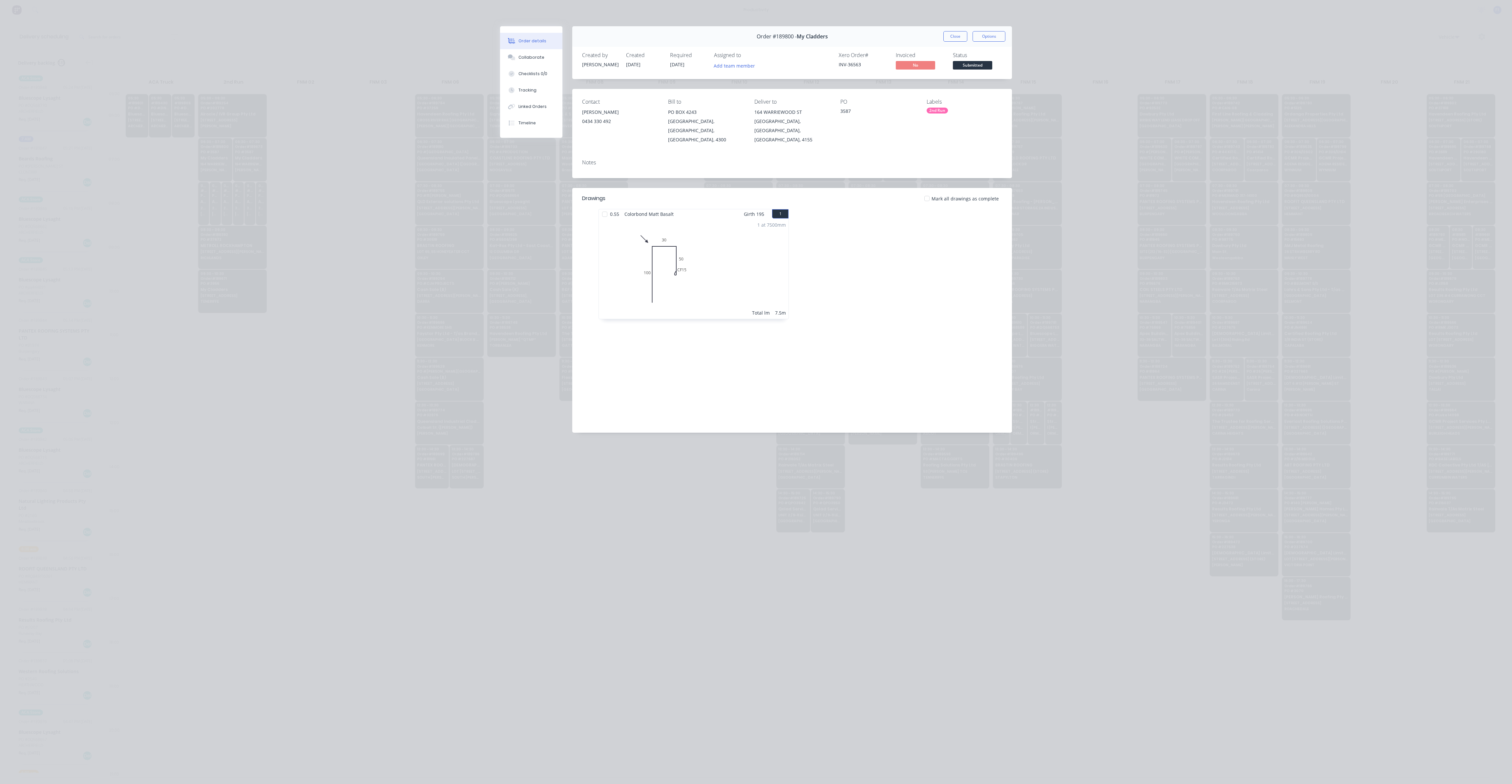
drag, startPoint x: 950, startPoint y: 38, endPoint x: 603, endPoint y: 216, distance: 390.0
click at [944, 37] on button "Close" at bounding box center [955, 37] width 24 height 11
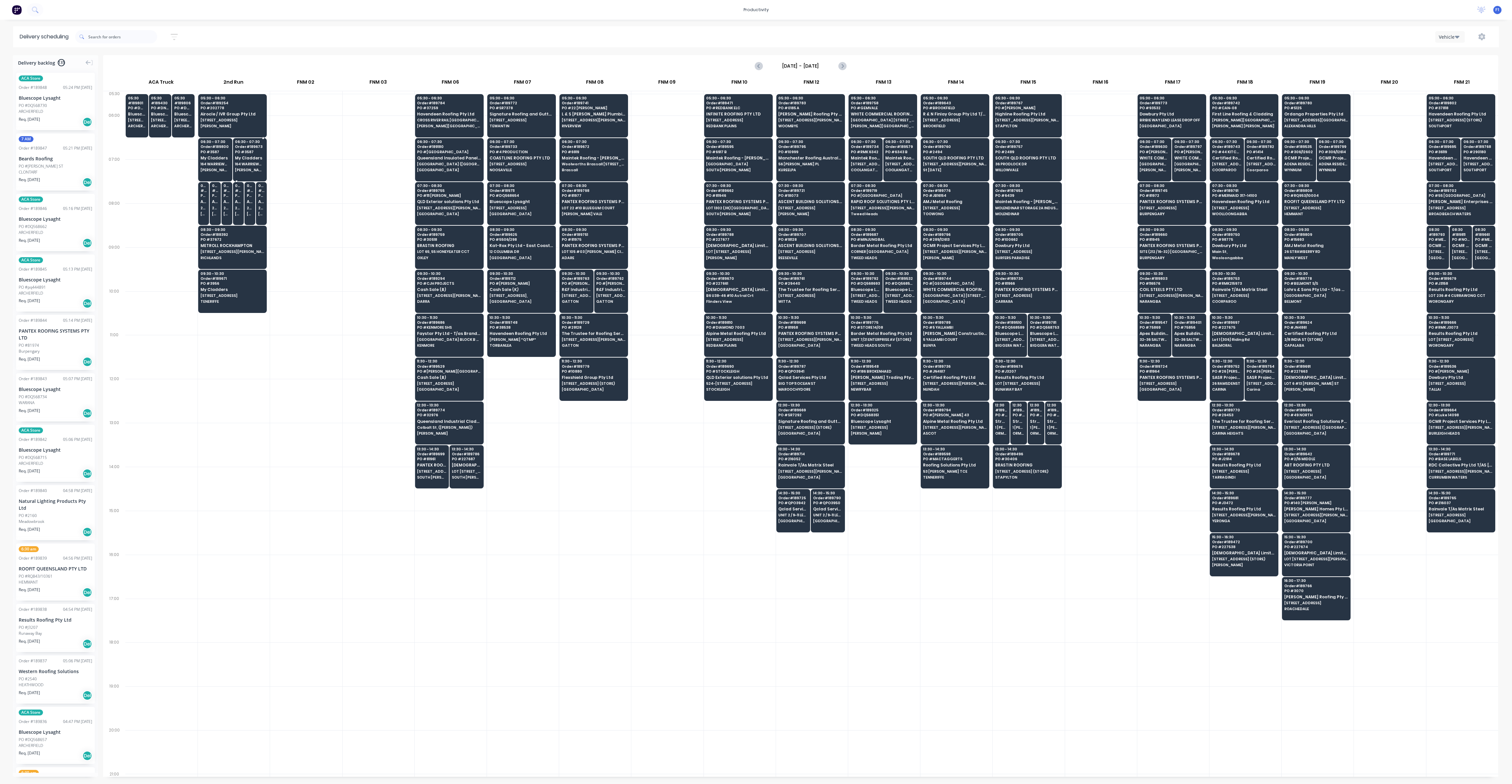
click at [250, 156] on span "My Cladders" at bounding box center [249, 158] width 29 height 5
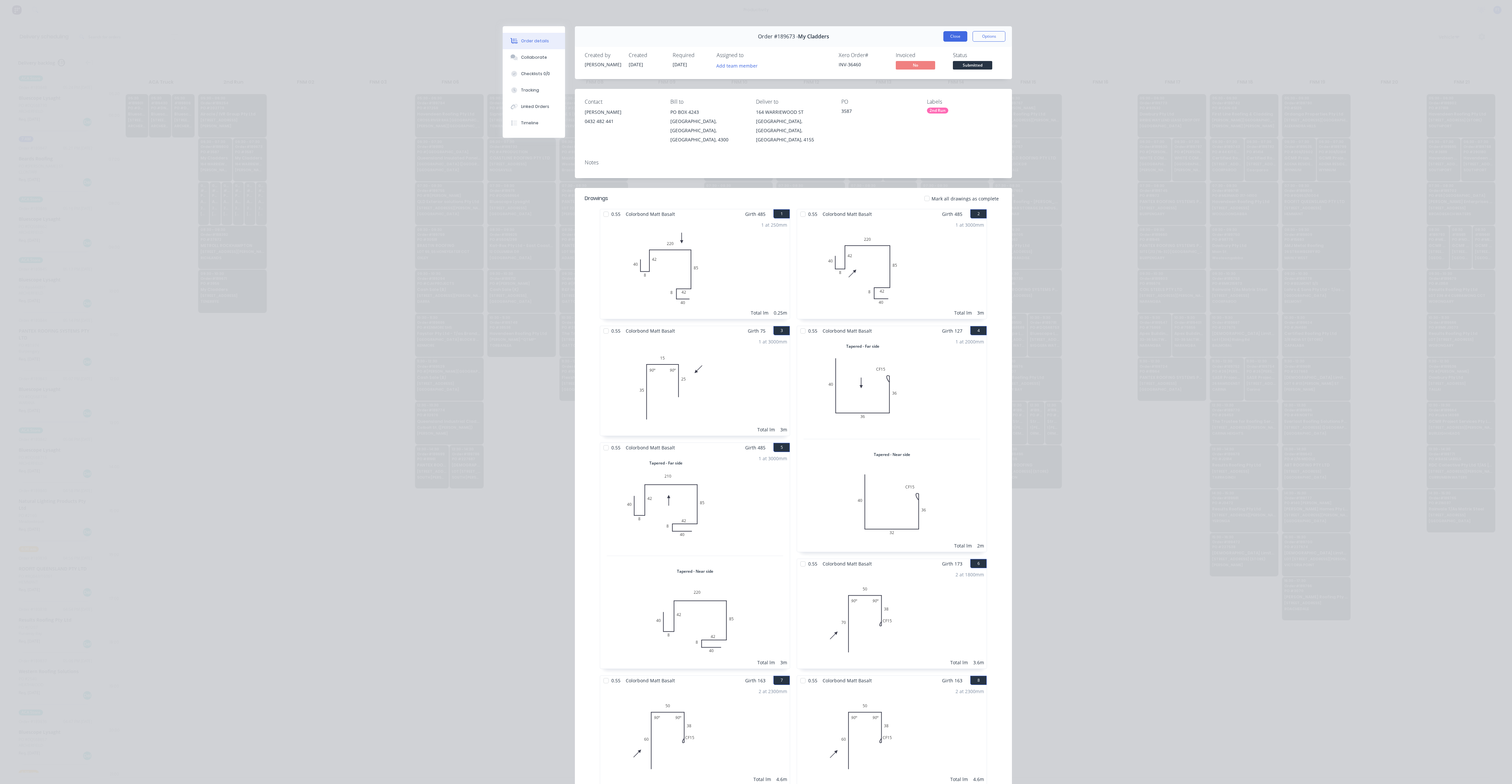
click at [944, 38] on button "Close" at bounding box center [955, 37] width 24 height 11
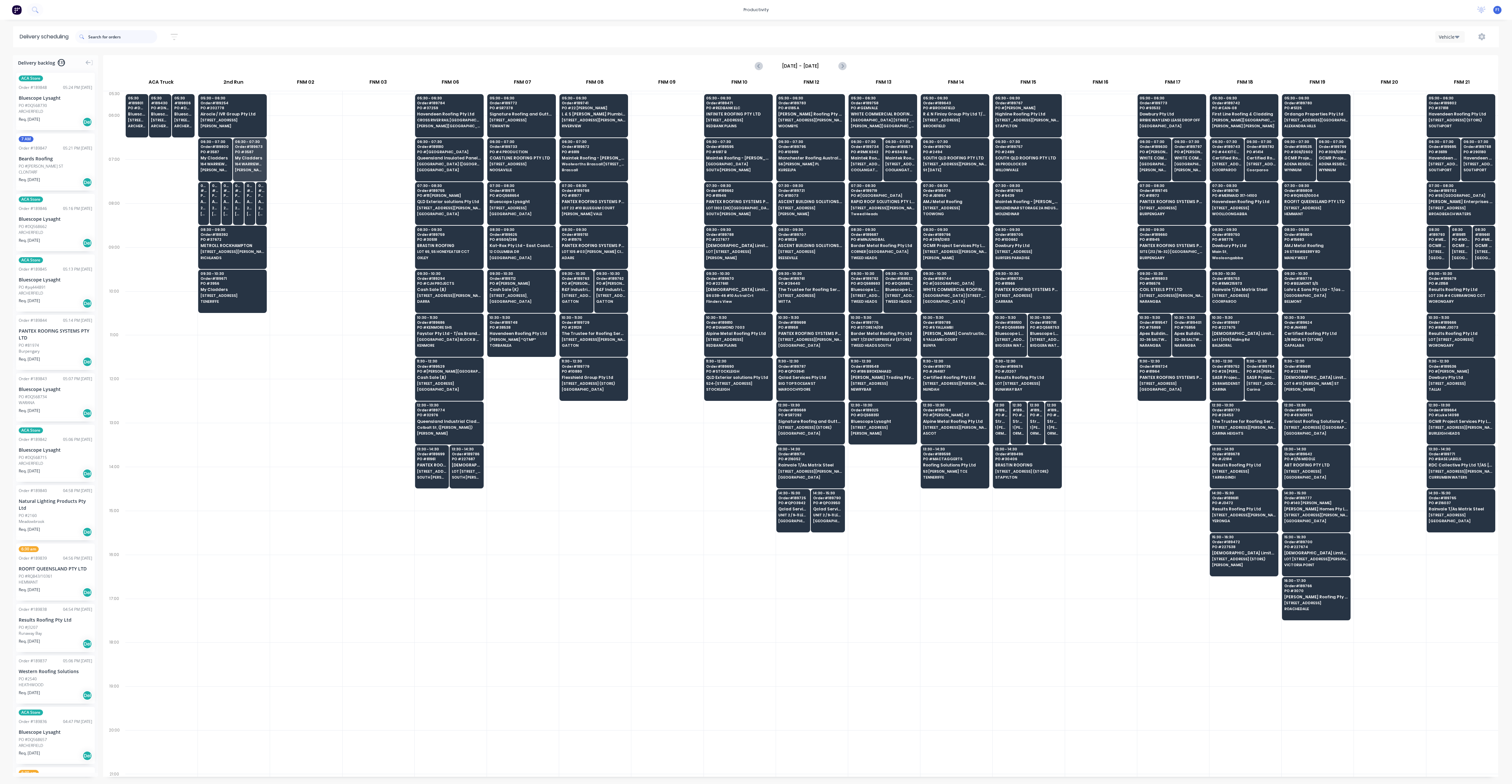
click at [122, 43] on input "text" at bounding box center [123, 36] width 69 height 13
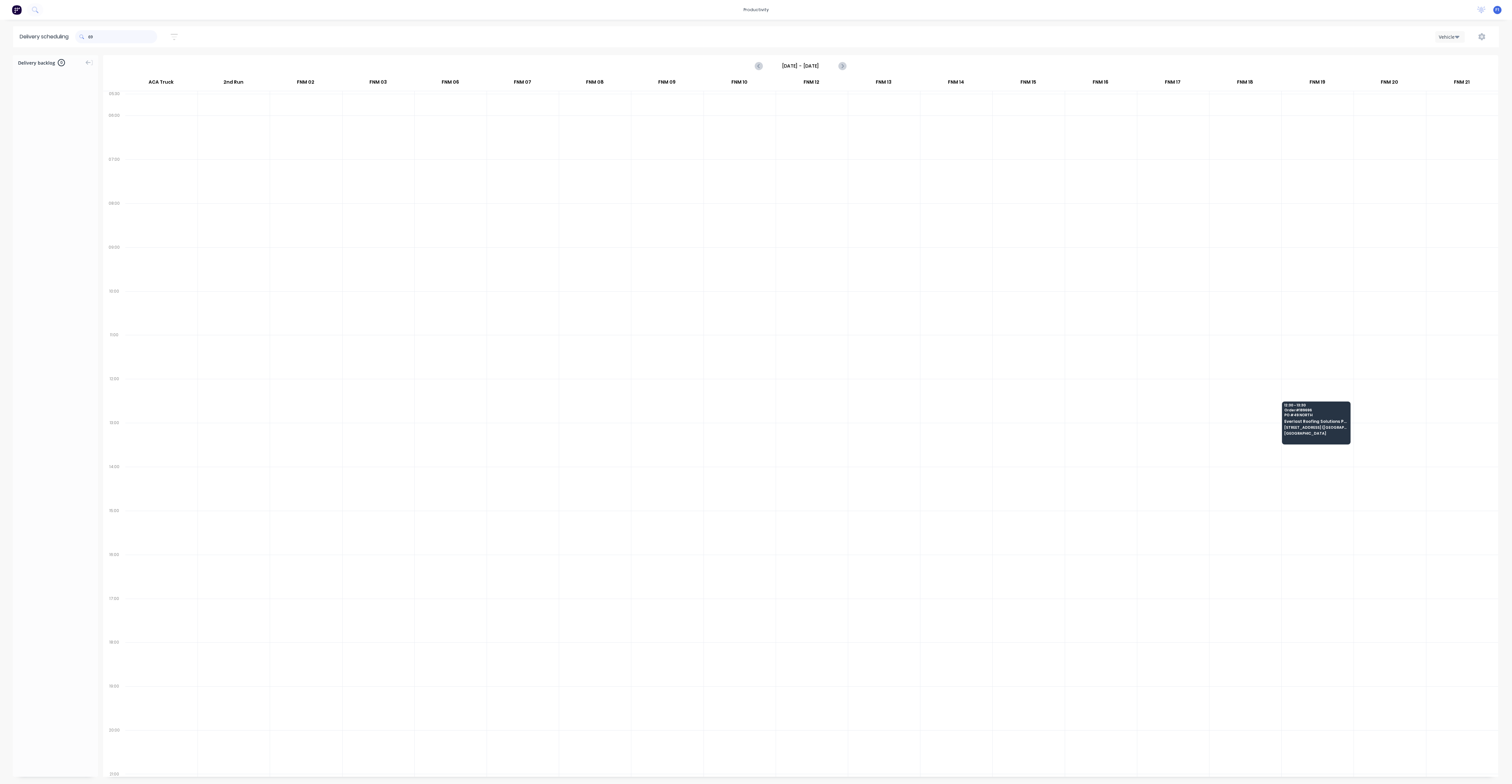
type input "6"
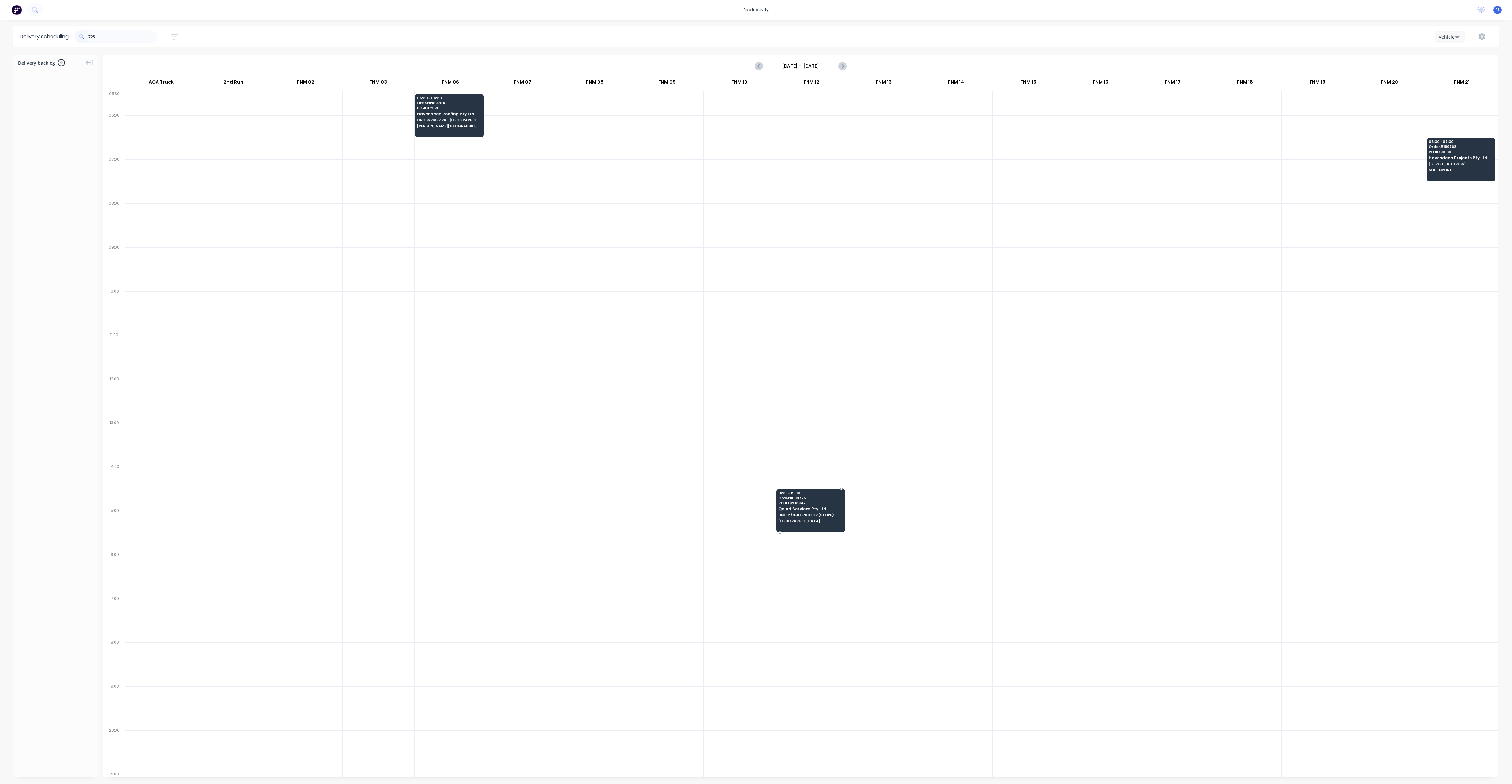
click at [776, 465] on div "14:30 - 15:30 Order # 189725 PO # QPO3942 Qclad Services Pty Ltd UNIT 2 / 9-11 …" at bounding box center [810, 508] width 68 height 37
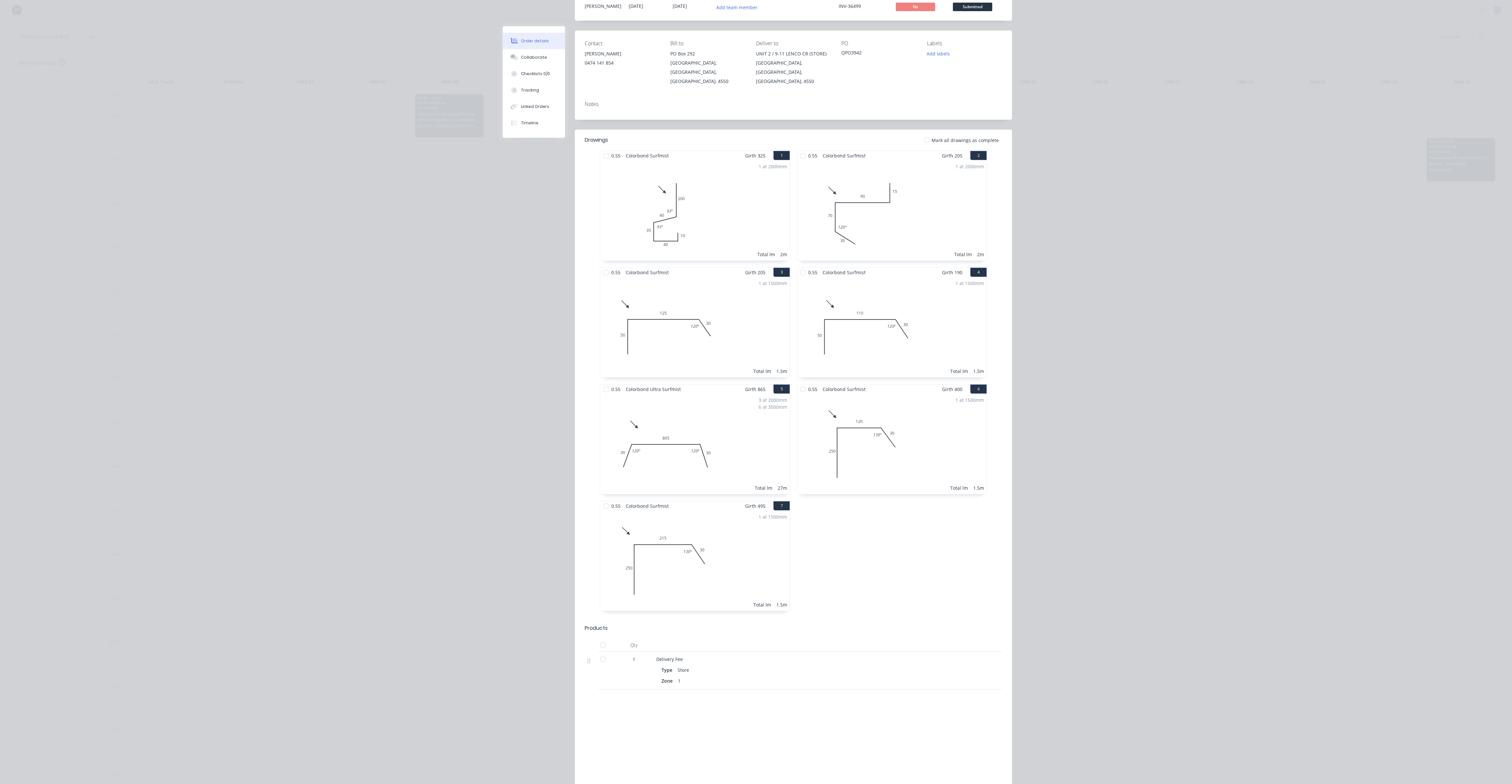
scroll to position [0, 0]
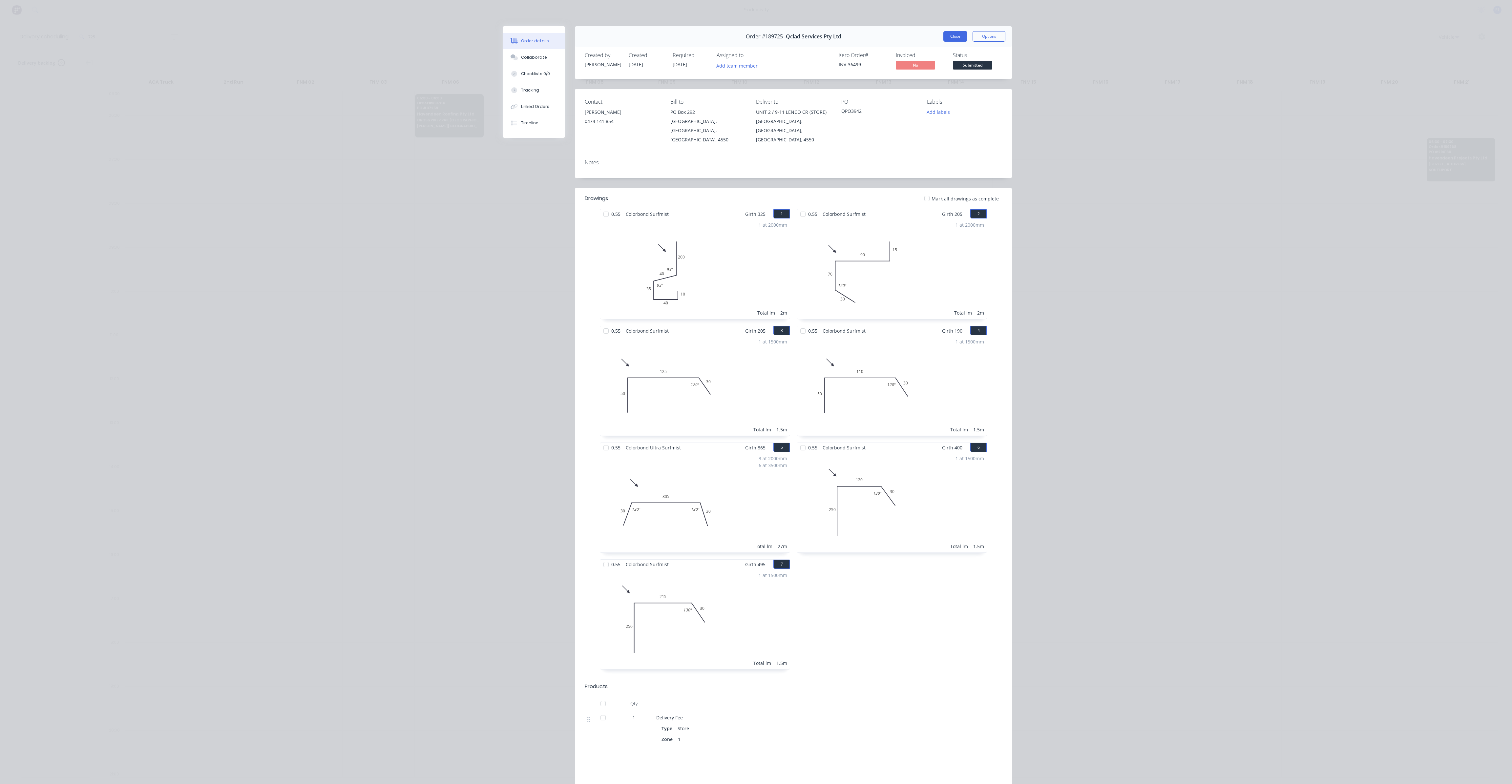
click at [944, 35] on button "Close" at bounding box center [955, 37] width 24 height 11
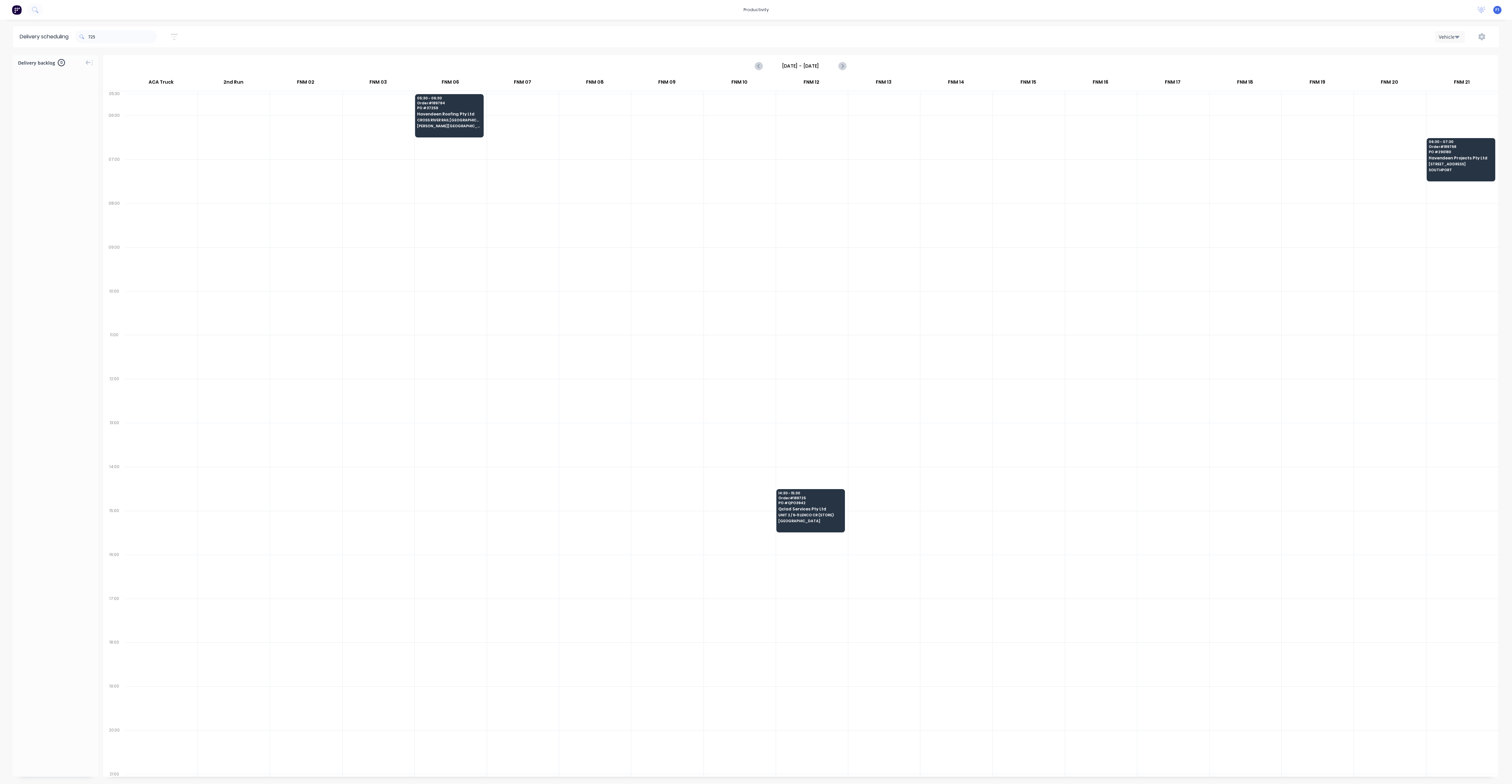
drag, startPoint x: 112, startPoint y: 30, endPoint x: 111, endPoint y: 40, distance: 10.0
click at [105, 33] on div "725" at bounding box center [116, 37] width 82 height 18
drag, startPoint x: 113, startPoint y: 40, endPoint x: 90, endPoint y: 40, distance: 23.0
click at [90, 40] on input "725" at bounding box center [123, 36] width 69 height 13
type input "961"
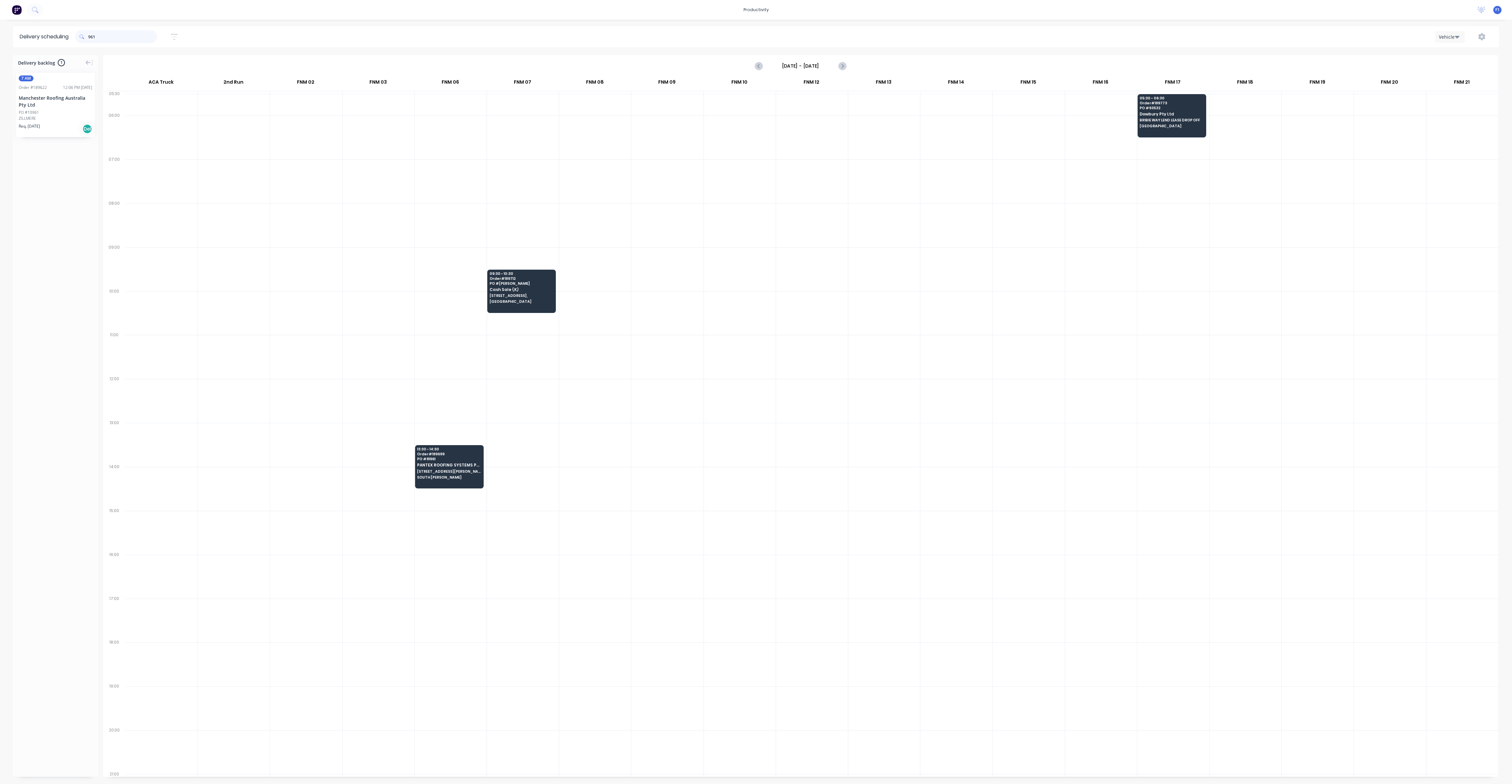
drag, startPoint x: 102, startPoint y: 33, endPoint x: 82, endPoint y: 33, distance: 20.0
click at [82, 33] on div "961" at bounding box center [116, 36] width 82 height 13
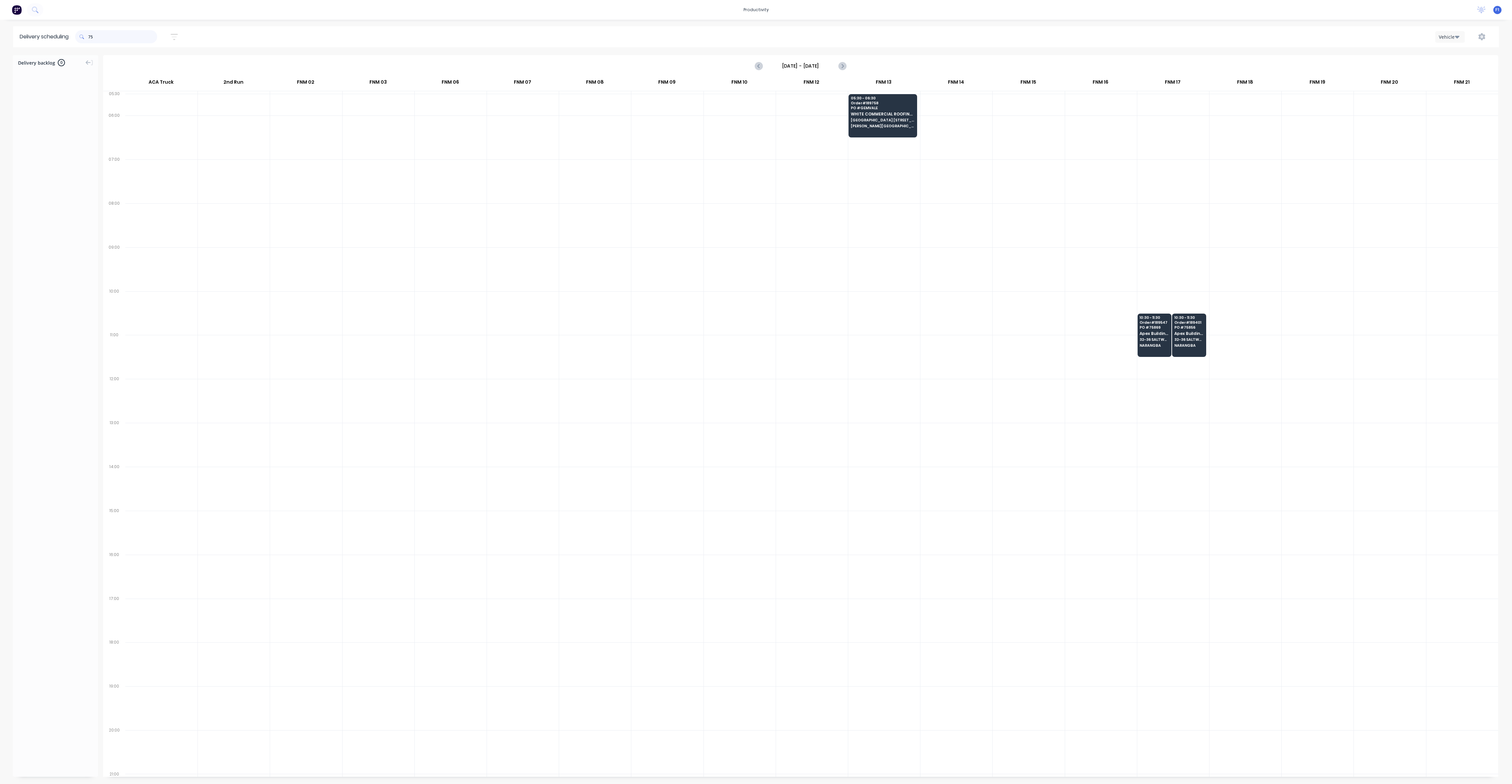
type input "7"
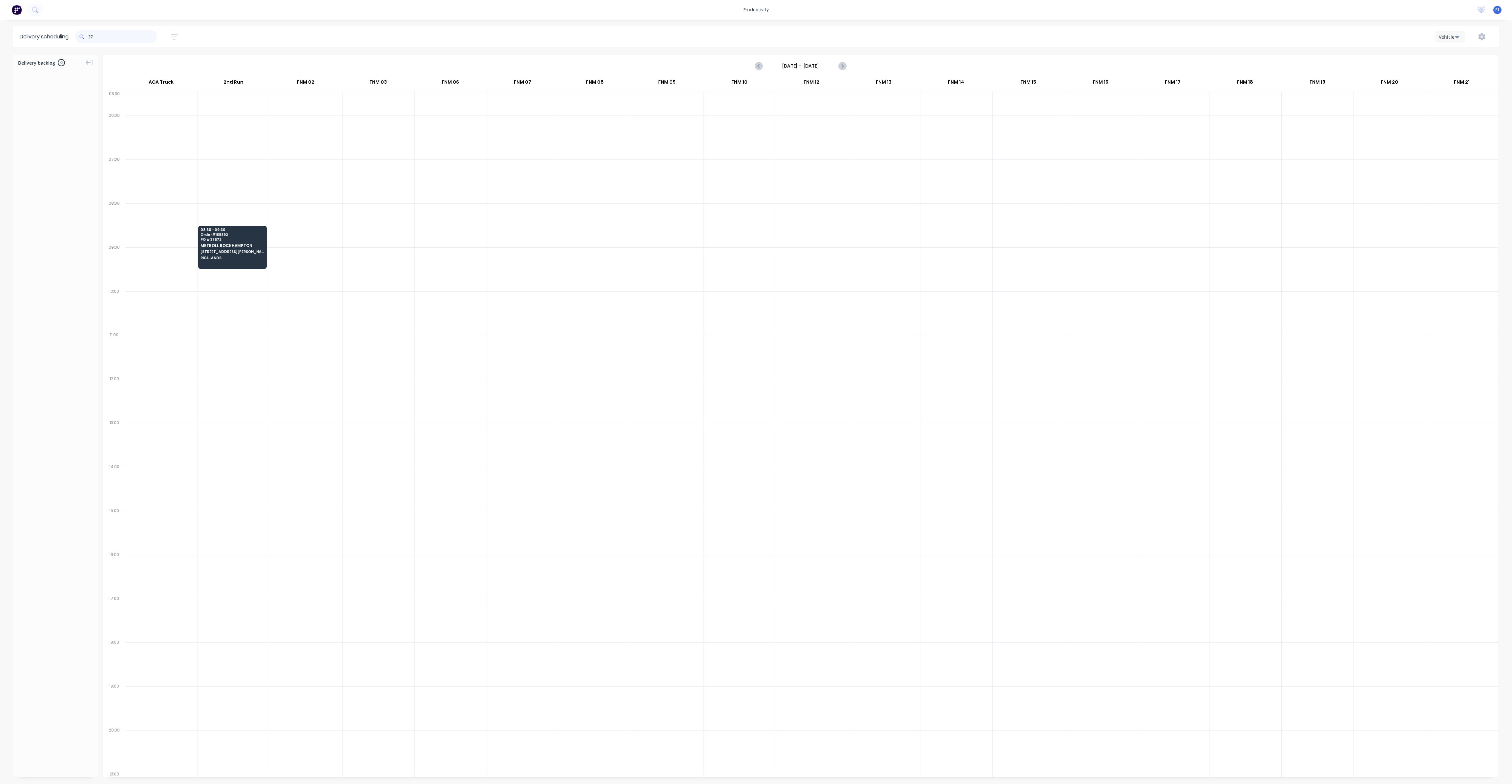
type input "3"
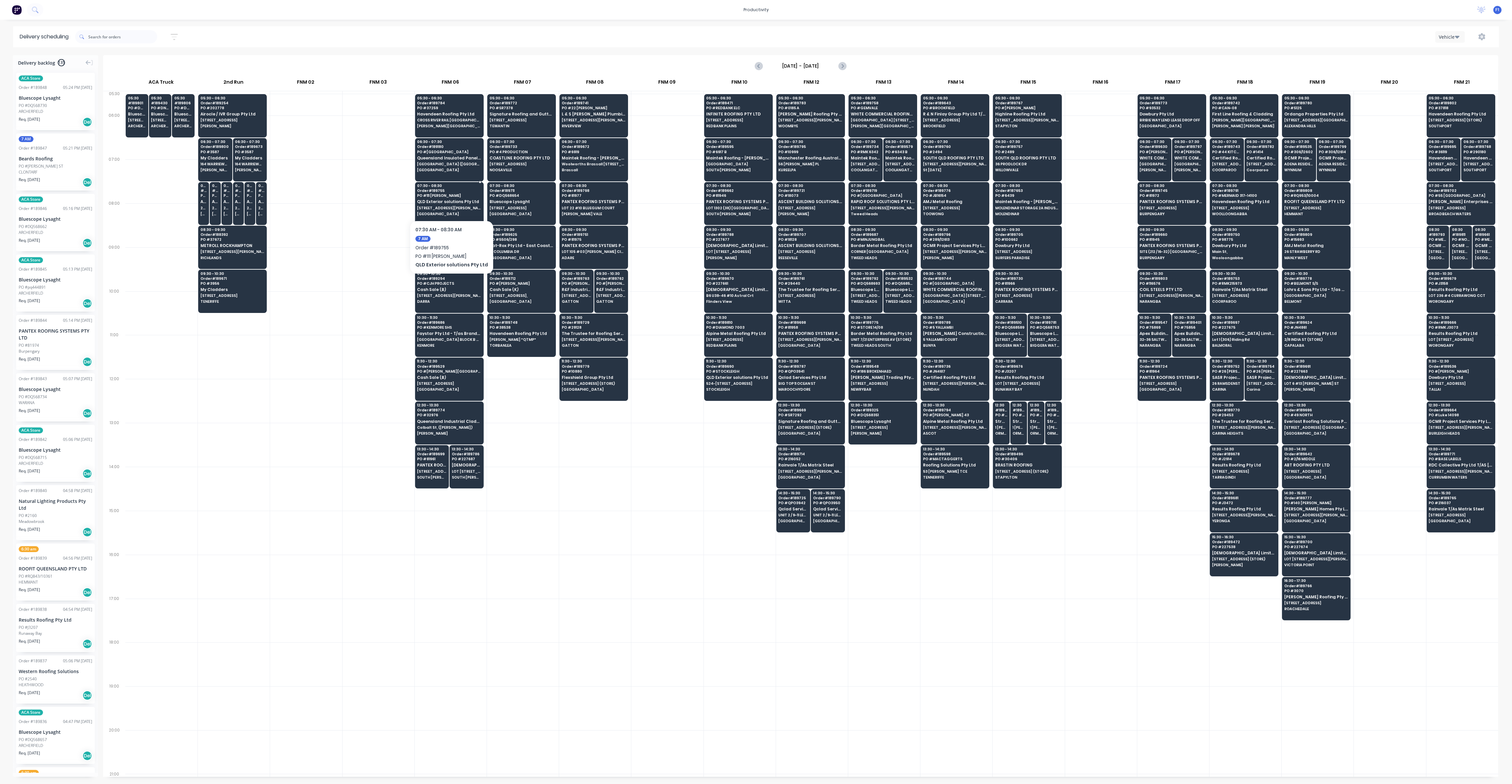
click at [453, 206] on span "[STREET_ADDRESS][PERSON_NAME]" at bounding box center [449, 208] width 64 height 4
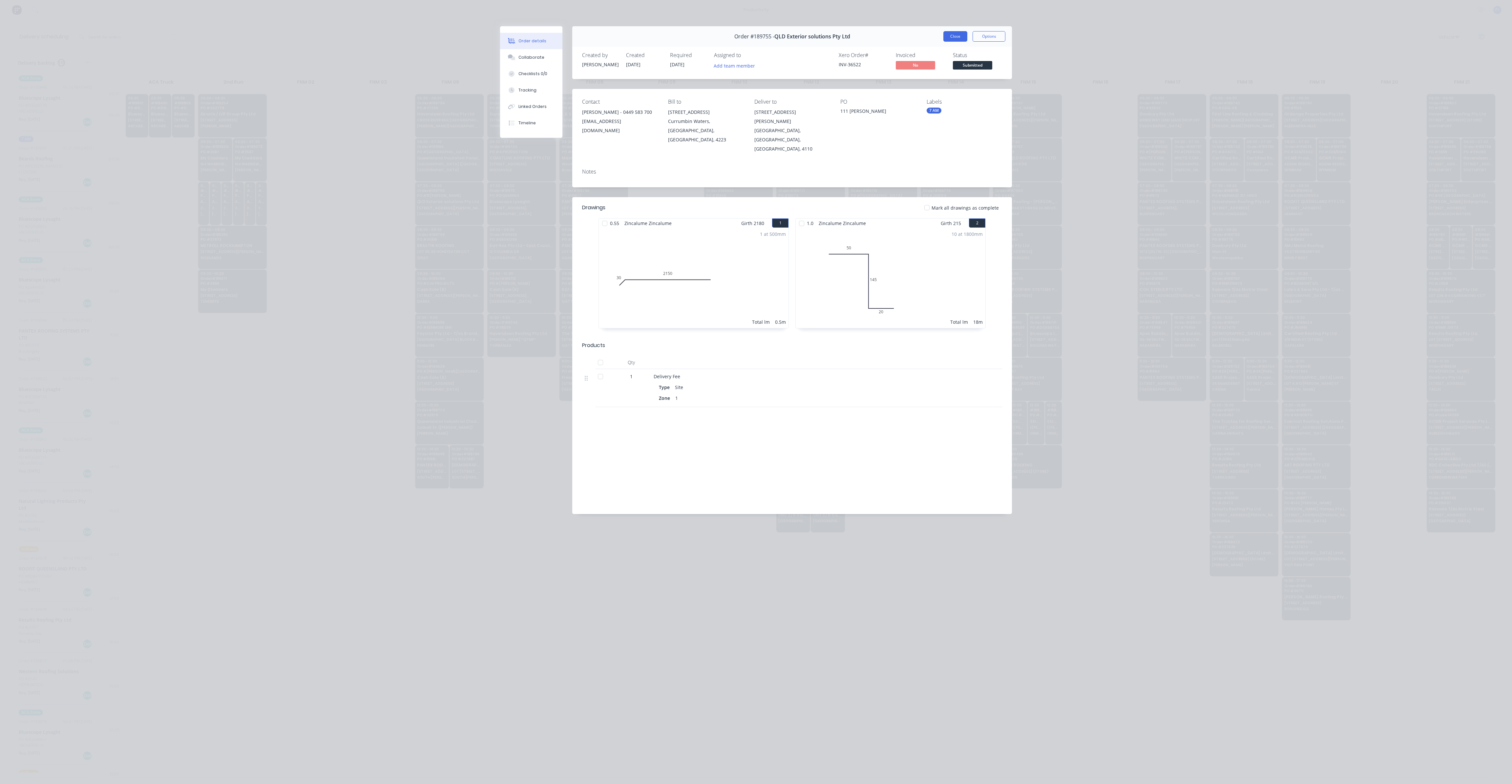
click at [944, 34] on button "Close" at bounding box center [955, 37] width 24 height 11
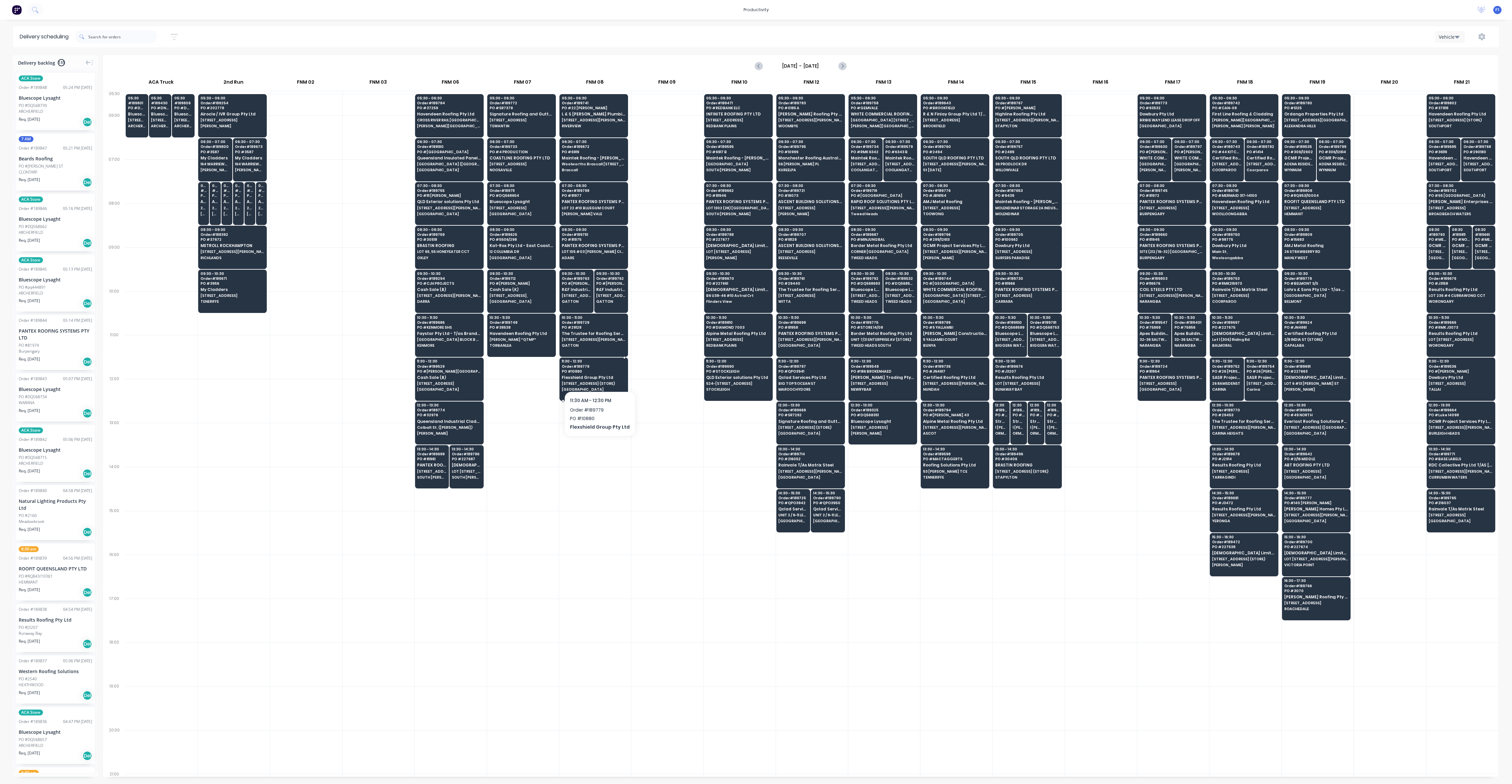
click at [597, 375] on span "Flexshield Group Pty Ltd" at bounding box center [593, 378] width 64 height 5
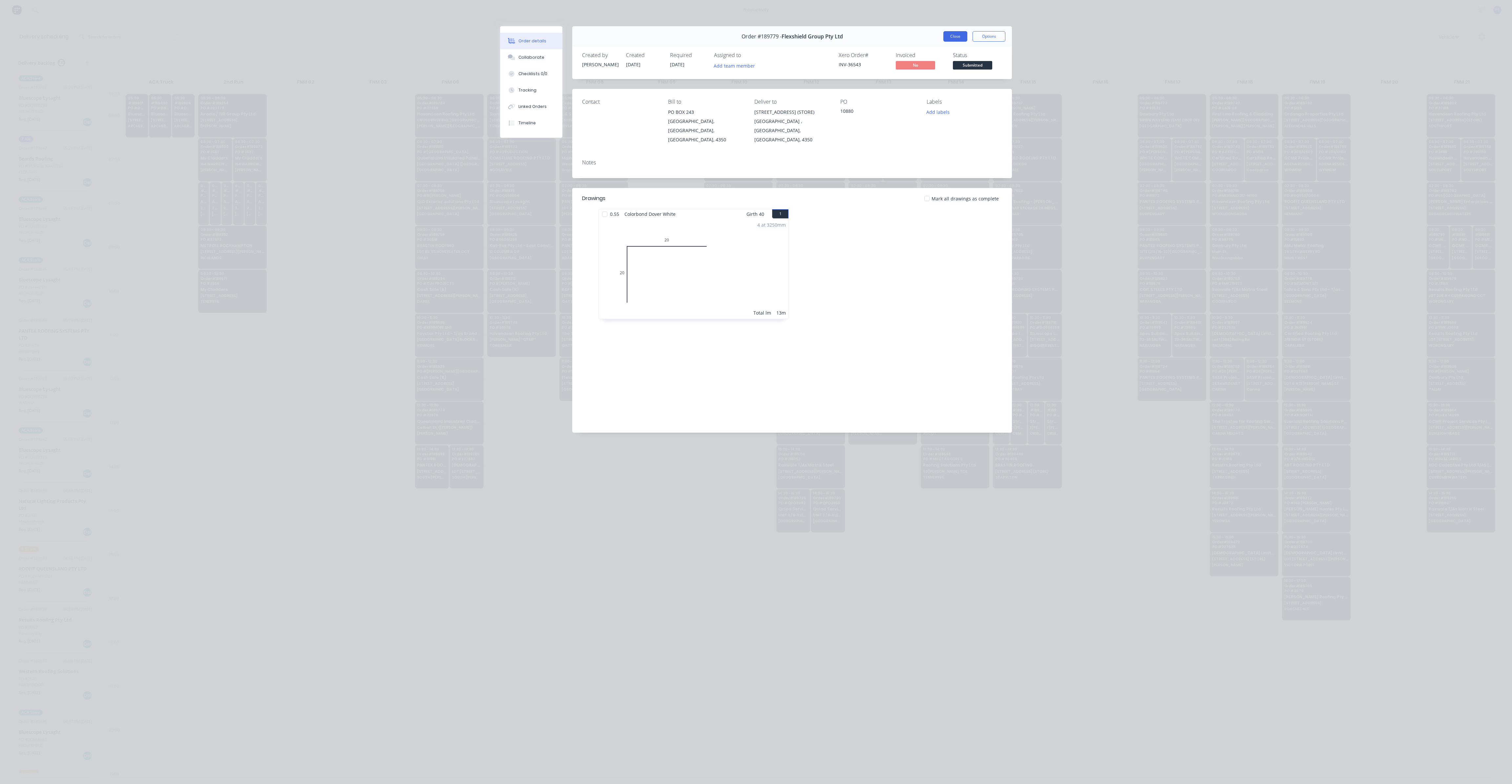
click at [944, 36] on button "Close" at bounding box center [955, 37] width 24 height 11
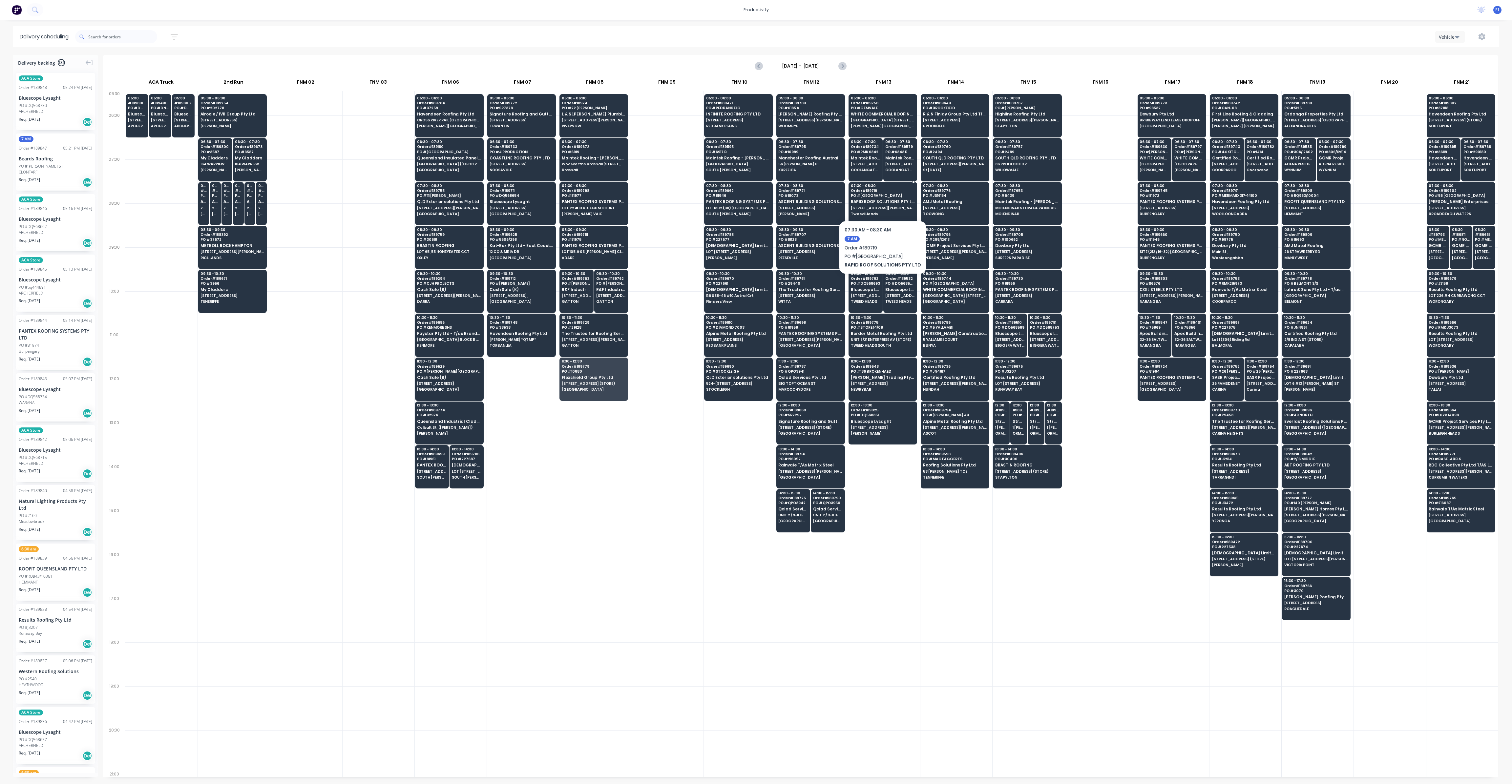
click at [879, 200] on span "RAPID ROOF SOLUTIONS PTY LTD" at bounding box center [882, 202] width 64 height 5
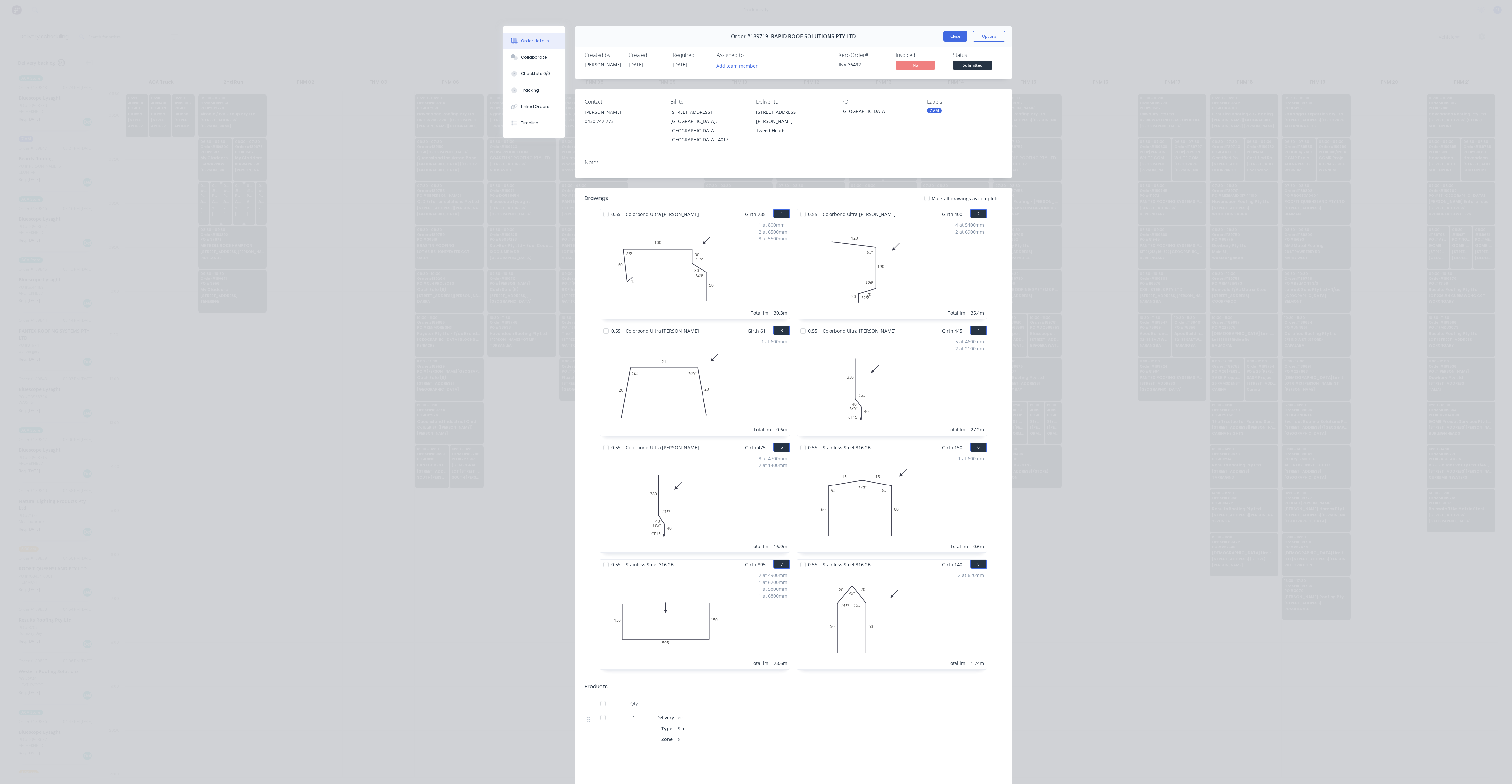
click at [944, 37] on button "Close" at bounding box center [955, 37] width 24 height 11
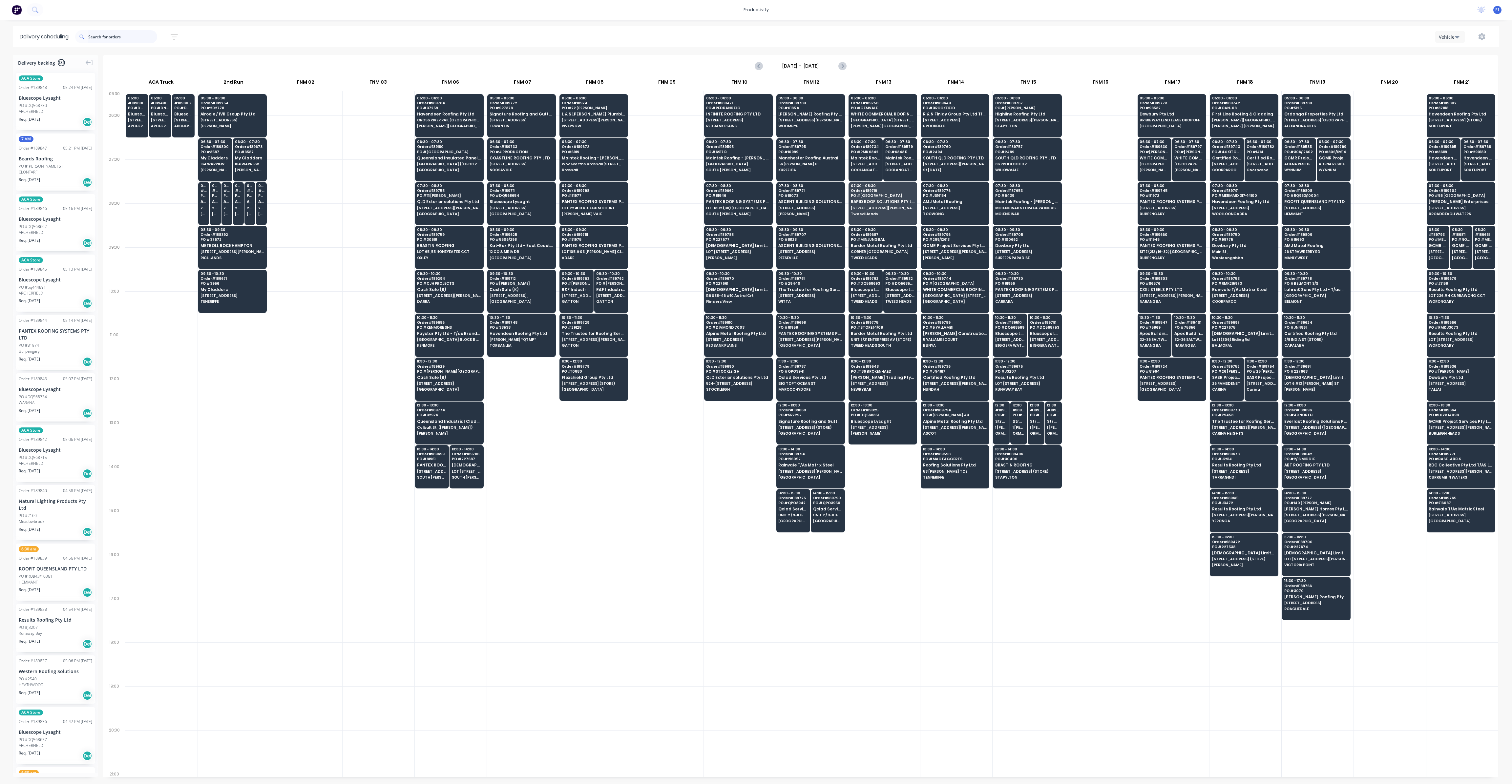
drag, startPoint x: 127, startPoint y: 37, endPoint x: 102, endPoint y: 40, distance: 25.2
click at [103, 40] on input "text" at bounding box center [123, 36] width 69 height 13
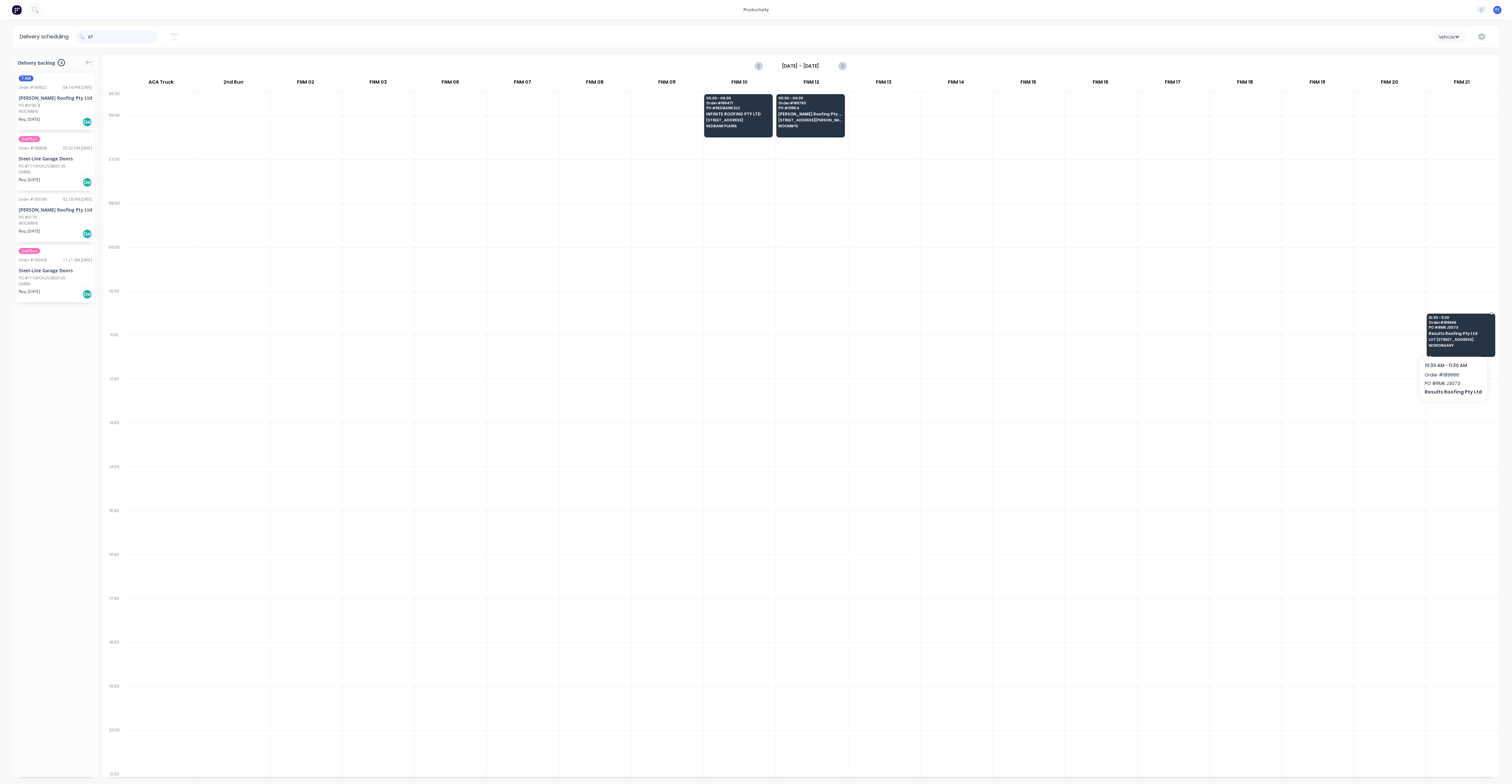
type input "6"
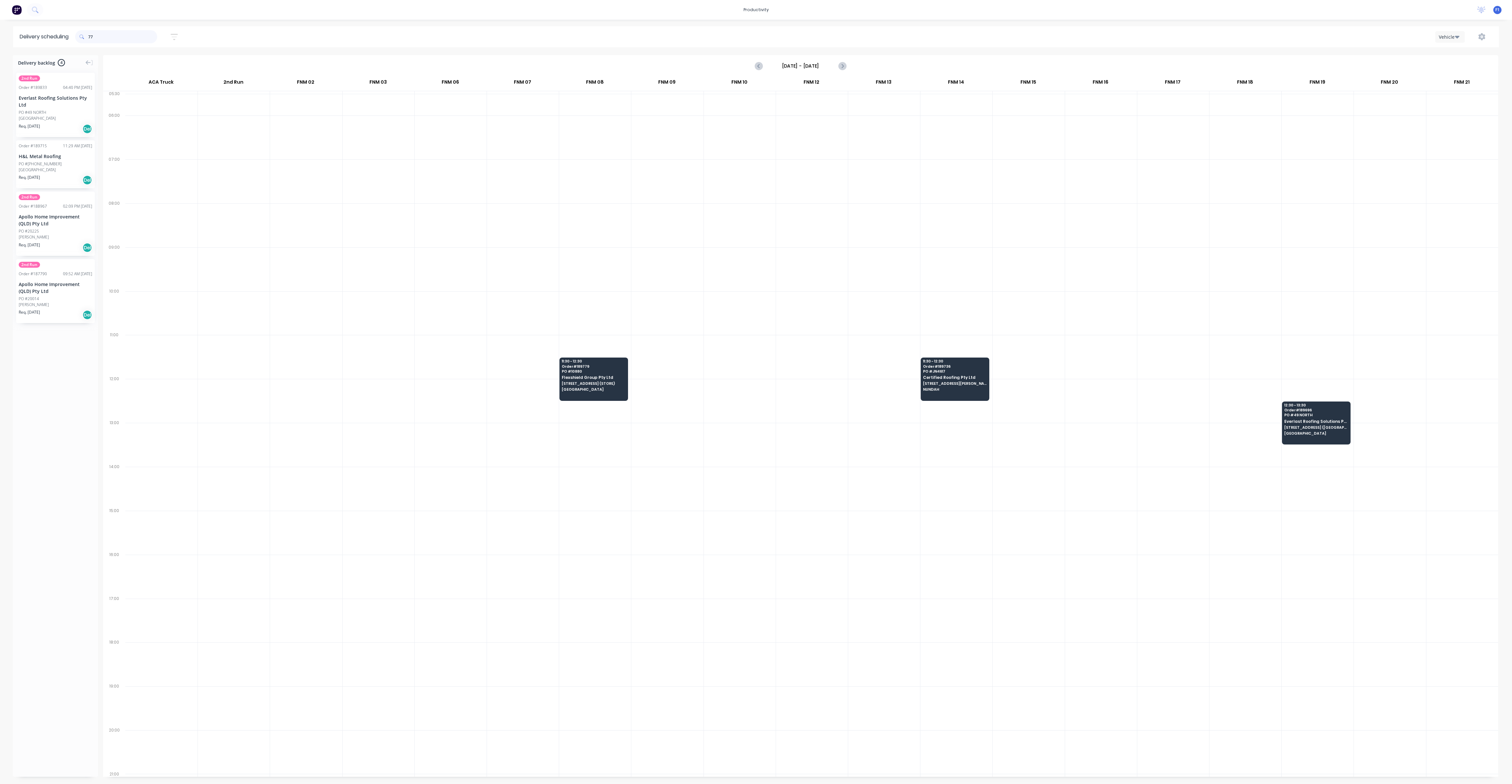
type input "7"
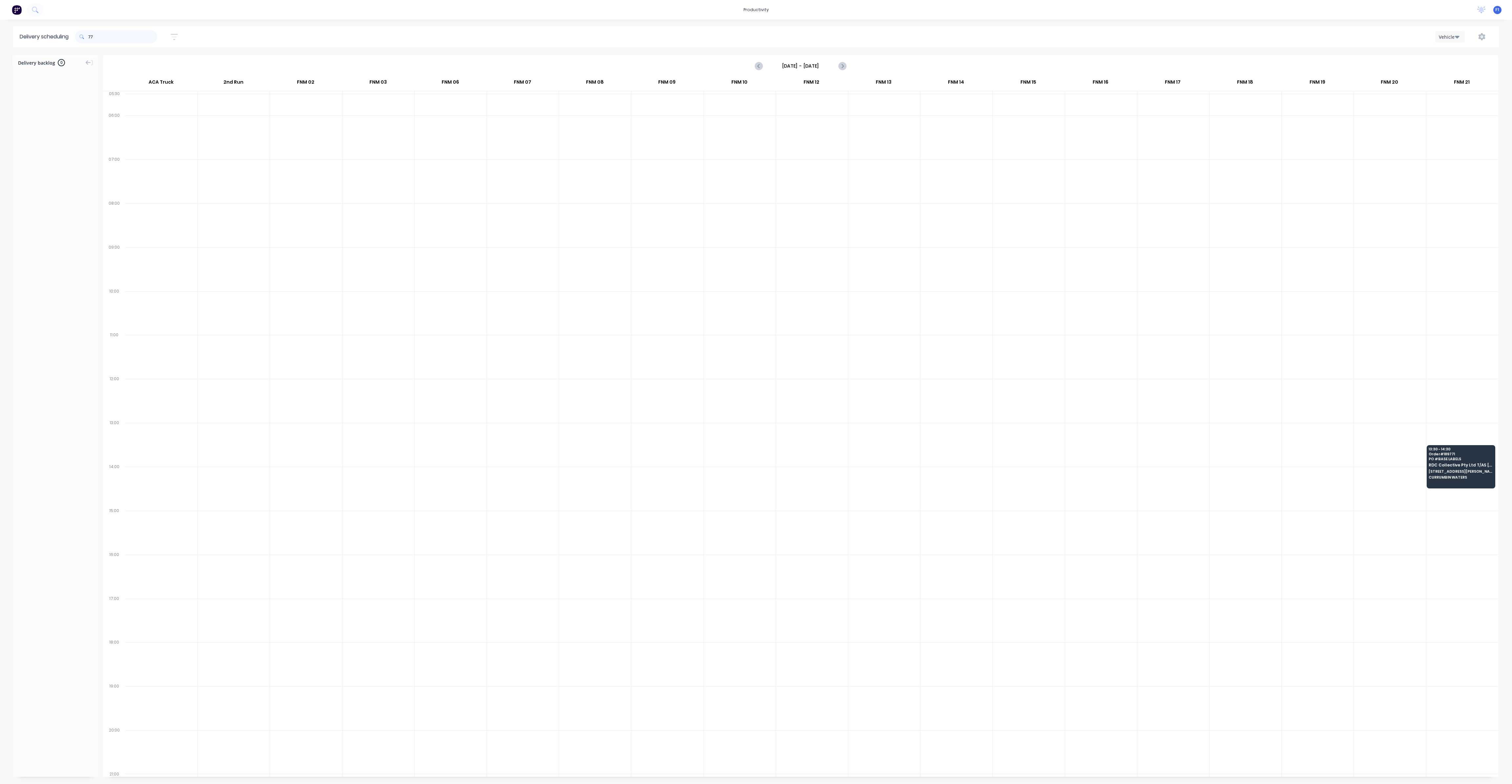
type input "7"
click at [140, 38] on input "793" at bounding box center [123, 36] width 69 height 13
type input "7"
type input "="
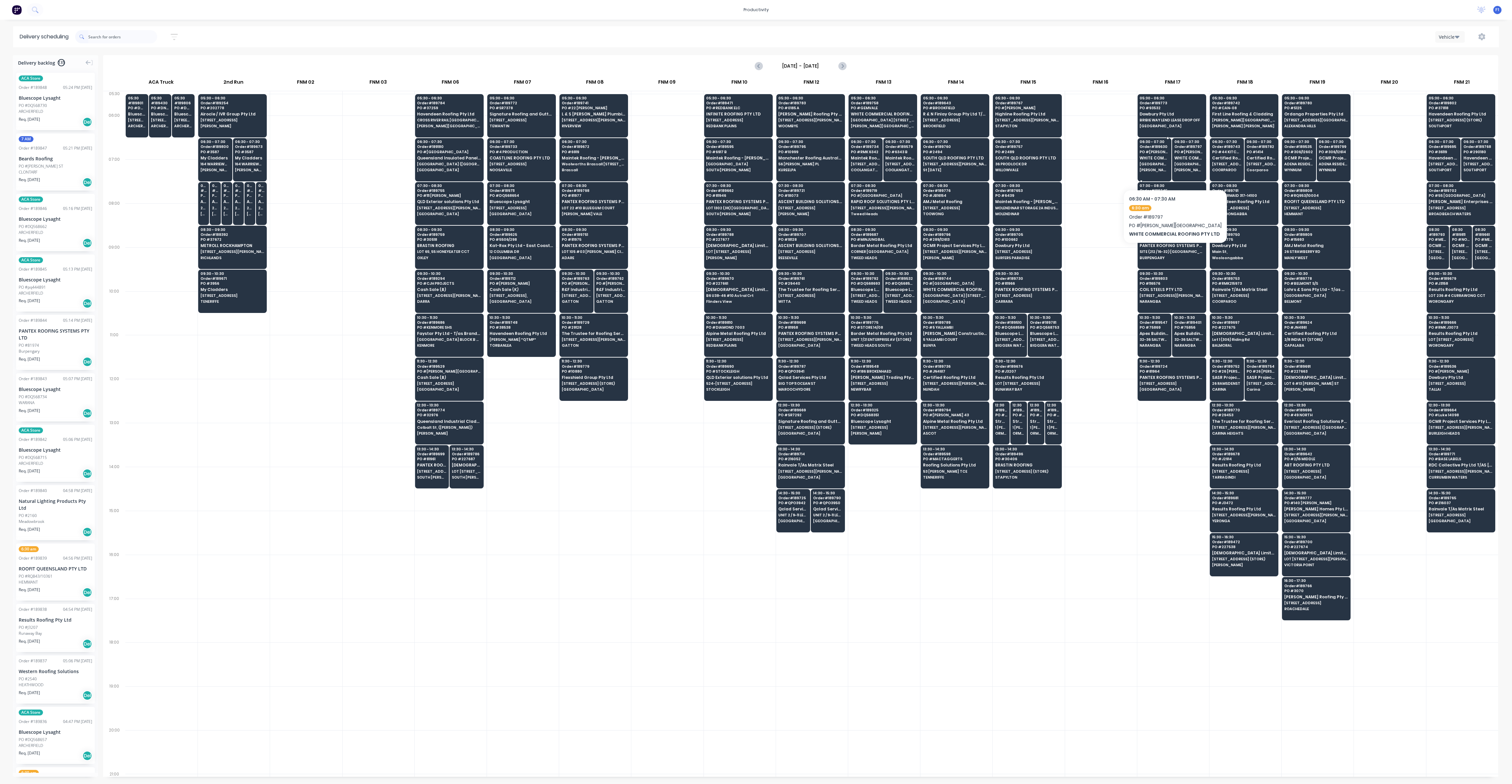
click at [944, 169] on span "[PERSON_NAME][GEOGRAPHIC_DATA]" at bounding box center [1154, 169] width 29 height 4
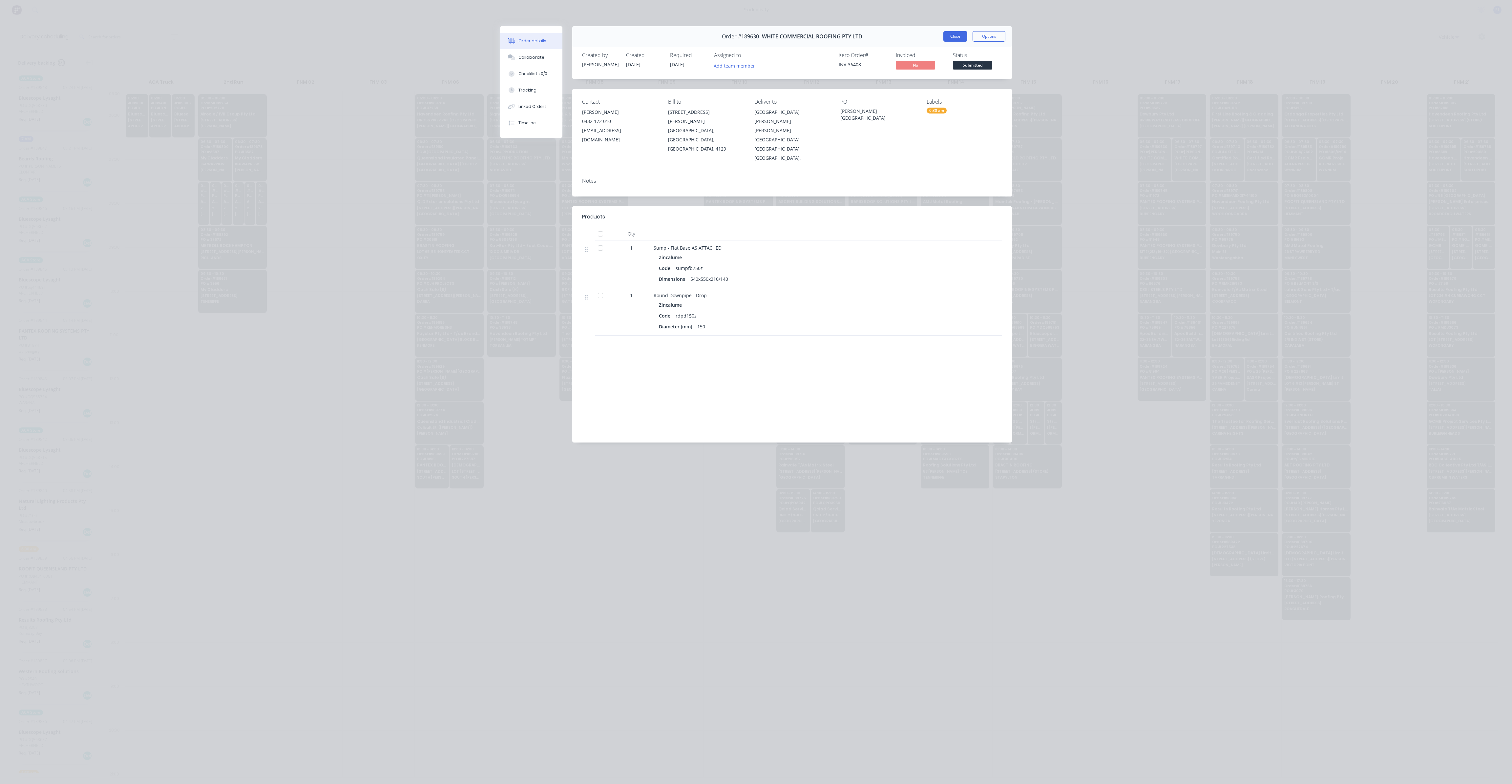
click at [944, 34] on button "Close" at bounding box center [955, 37] width 24 height 11
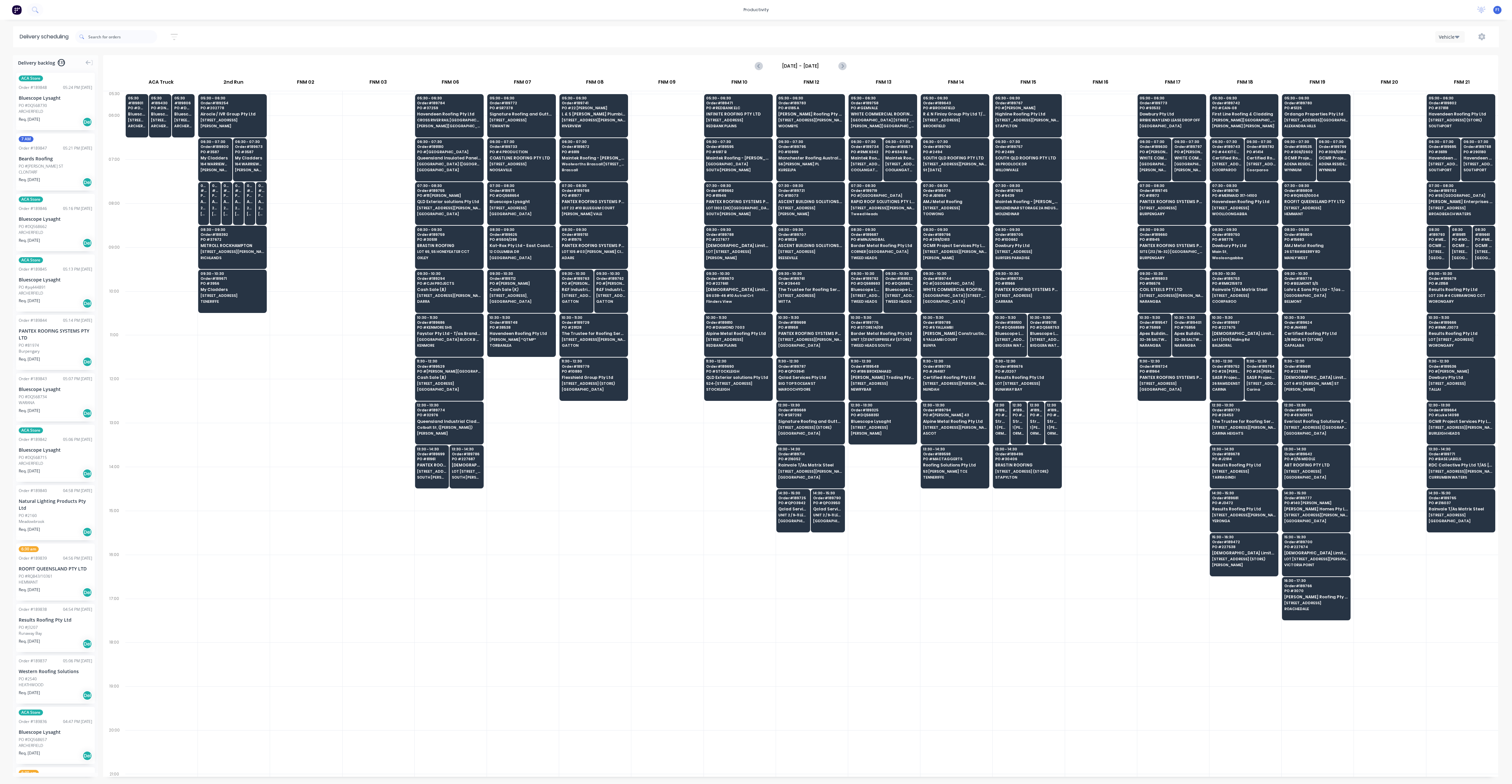
click at [944, 200] on div at bounding box center [1100, 181] width 72 height 44
click at [442, 463] on div "13:30 - 14:30 Order # 189699 PO # 81961 PANTEX ROOFING SYSTEMS PTY LTD [STREET_…" at bounding box center [432, 464] width 33 height 37
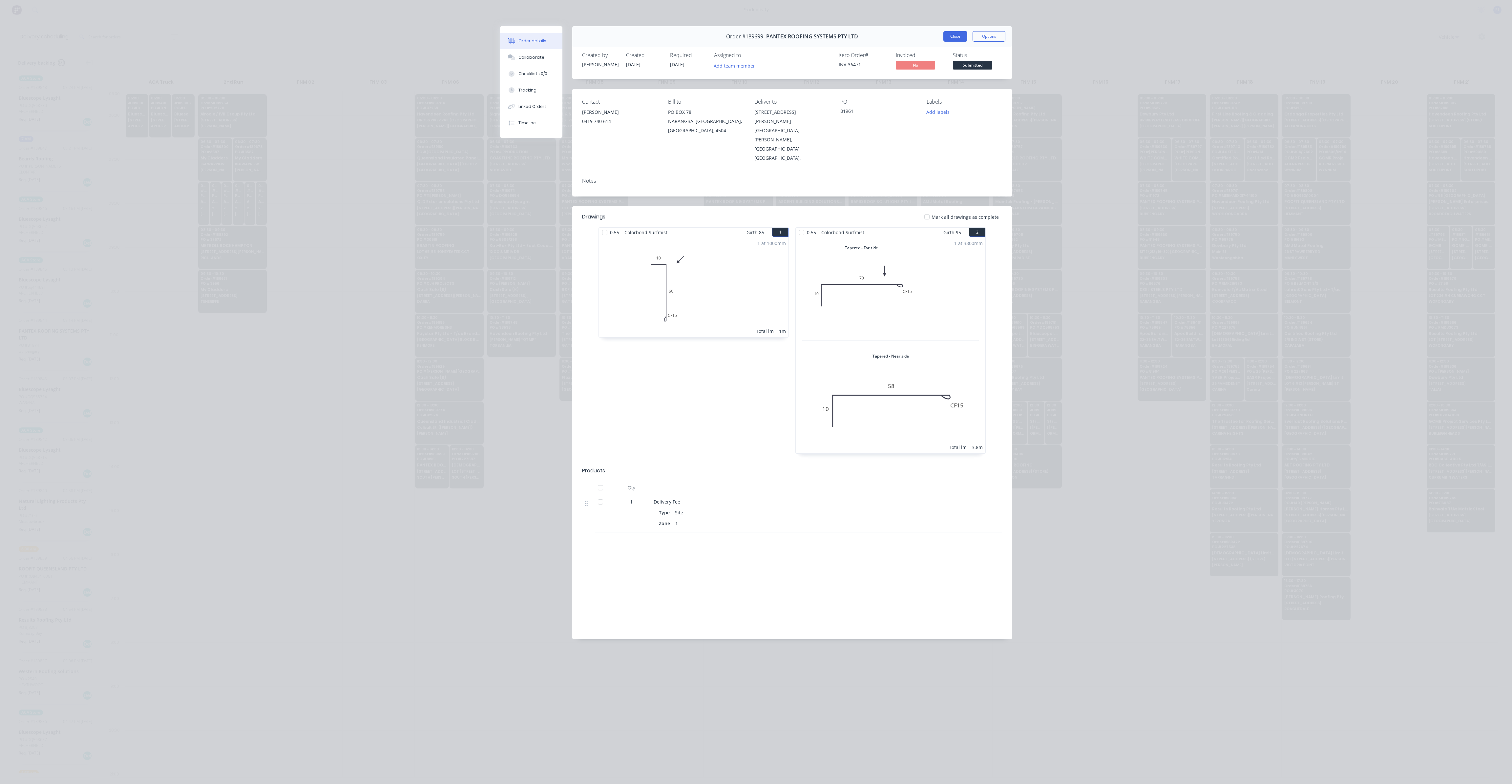
click at [944, 34] on button "Close" at bounding box center [955, 37] width 24 height 11
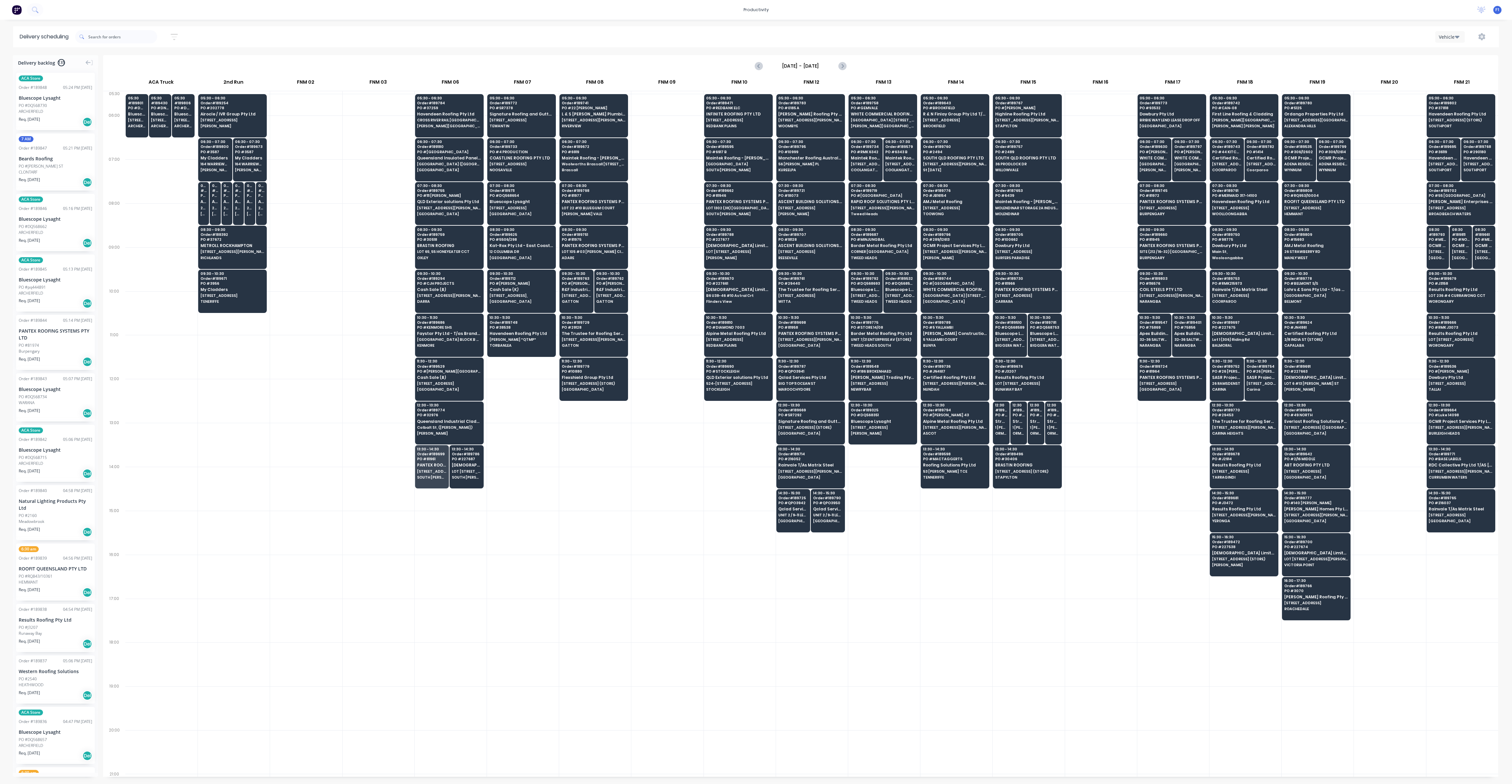
click at [586, 465] on div at bounding box center [594, 532] width 72 height 44
click at [51, 8] on div "productivity productivity Workflow Planner Delivery Scheduling Timesheets No ne…" at bounding box center [756, 10] width 1512 height 20
click at [95, 34] on input "text" at bounding box center [123, 36] width 69 height 13
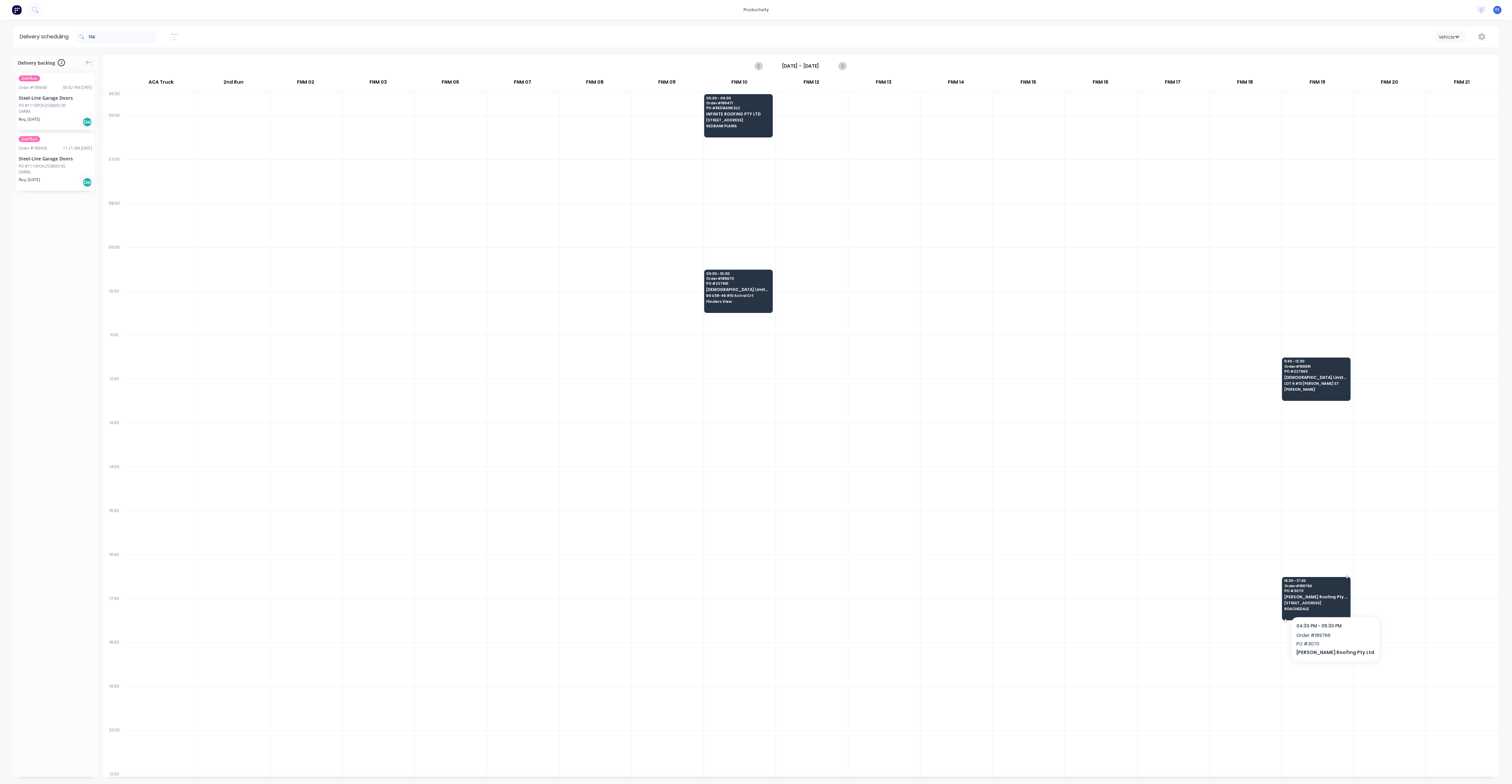
click at [944, 465] on span "[STREET_ADDRESS]" at bounding box center [1316, 602] width 64 height 4
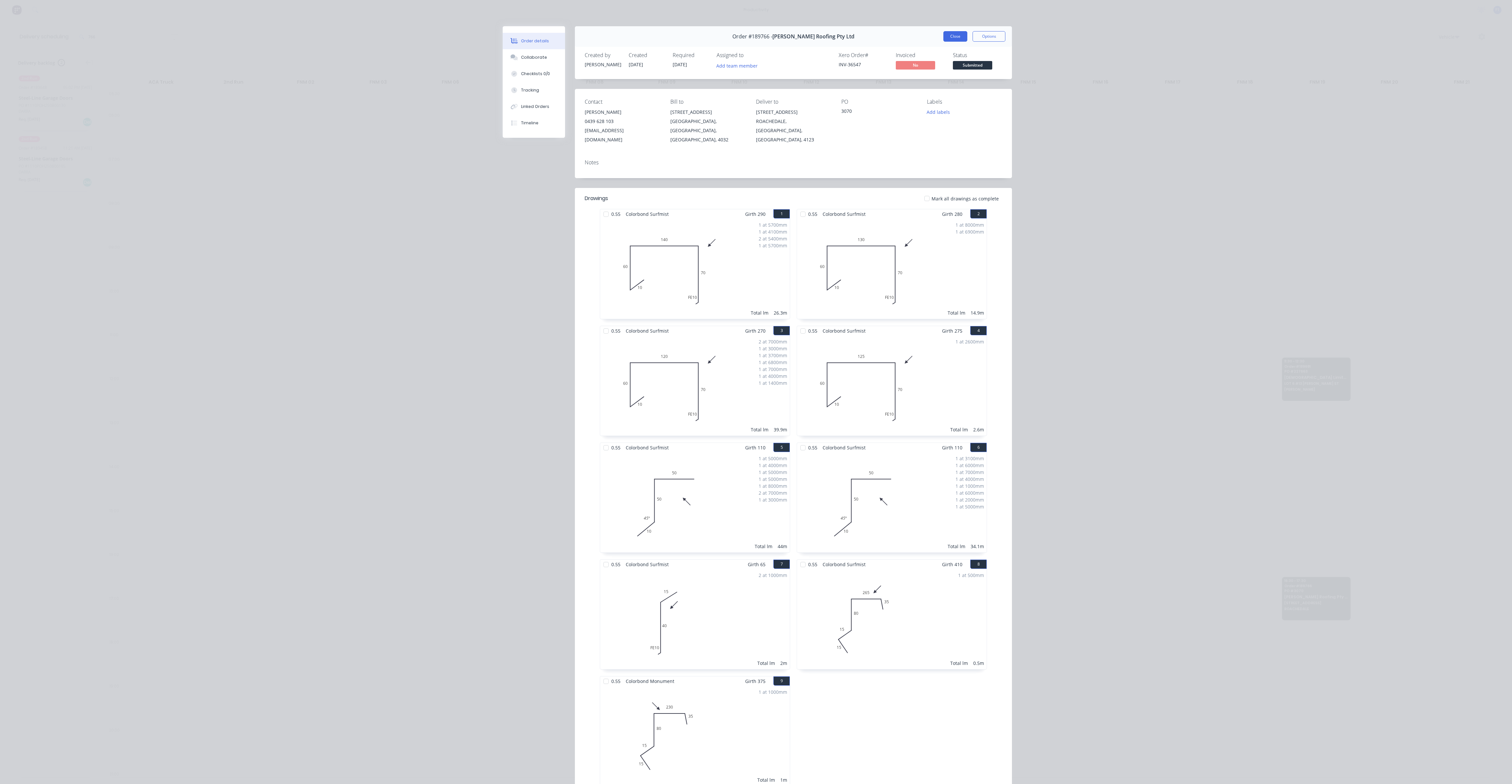
click at [944, 38] on button "Close" at bounding box center [955, 37] width 24 height 11
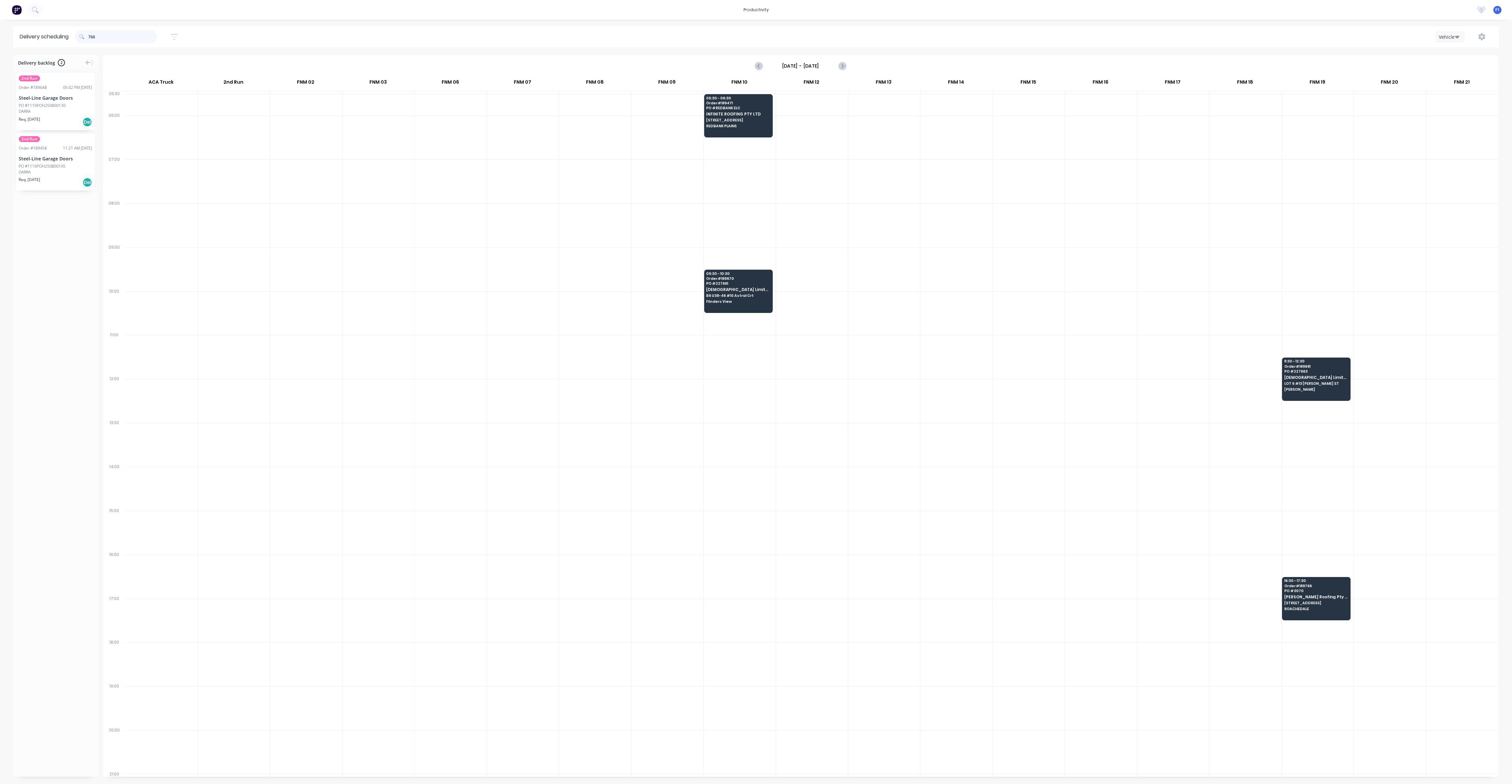
click at [110, 33] on input "766" at bounding box center [123, 36] width 69 height 13
type input "7"
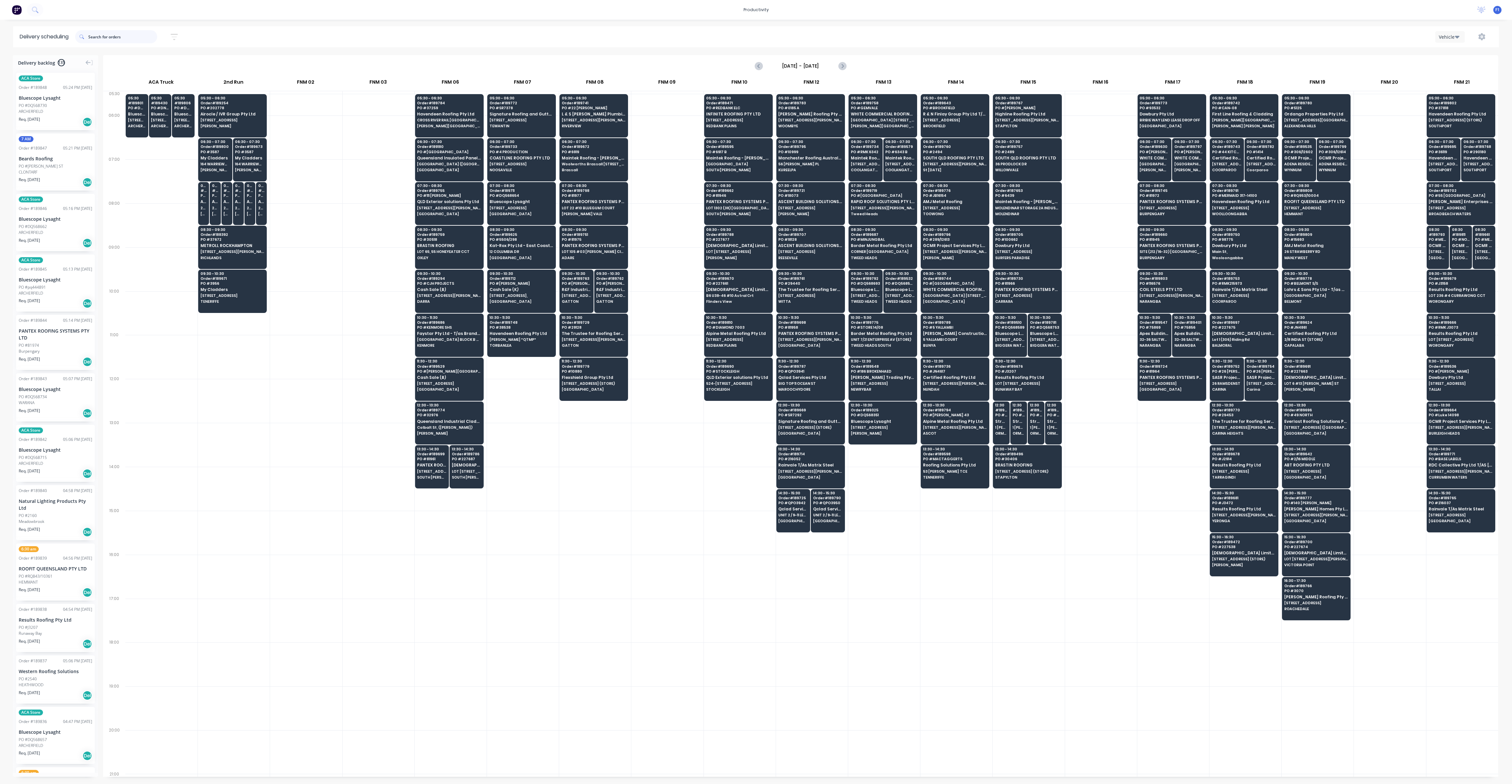
click at [122, 35] on input "text" at bounding box center [123, 36] width 69 height 13
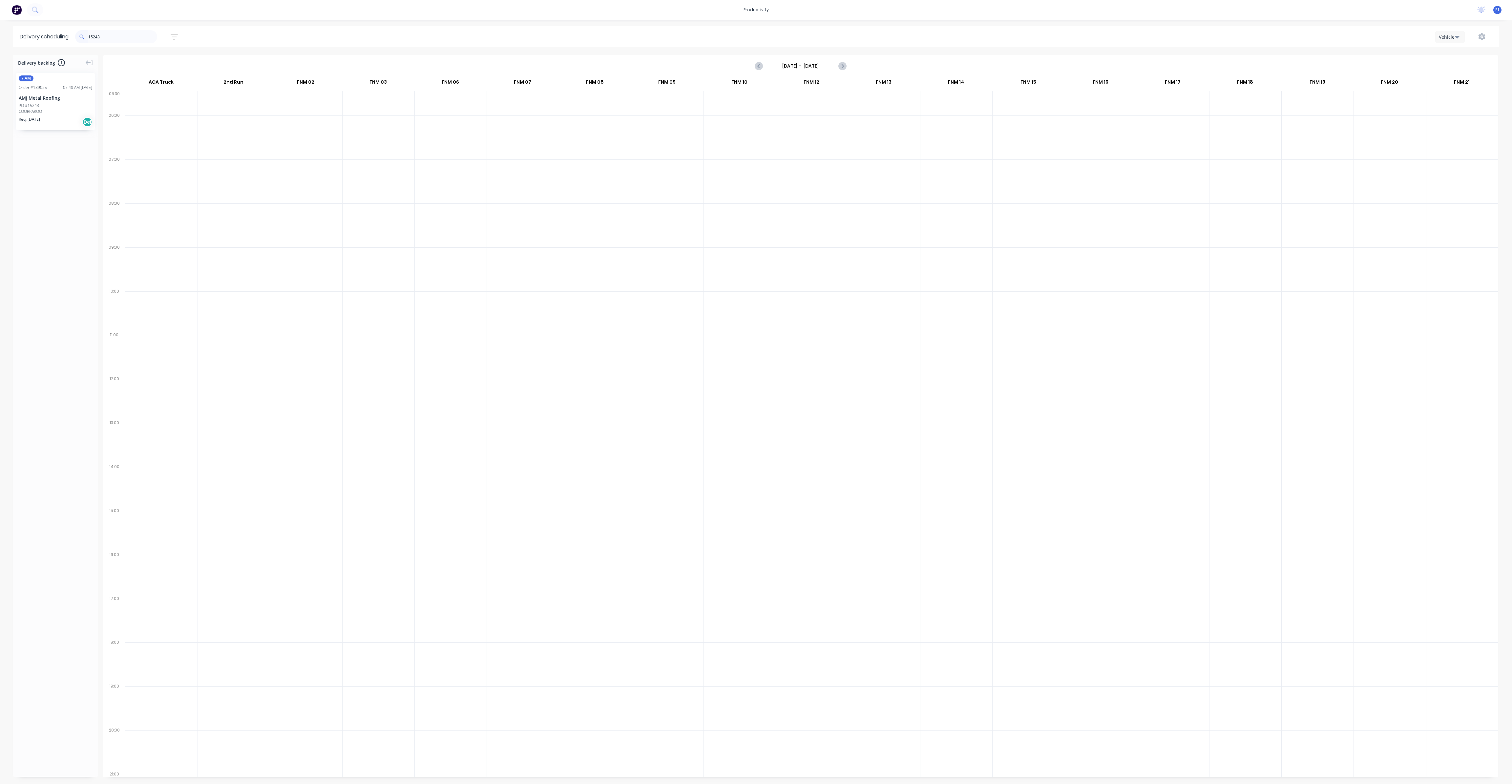
click at [44, 107] on div "PO #15243" at bounding box center [55, 105] width 74 height 6
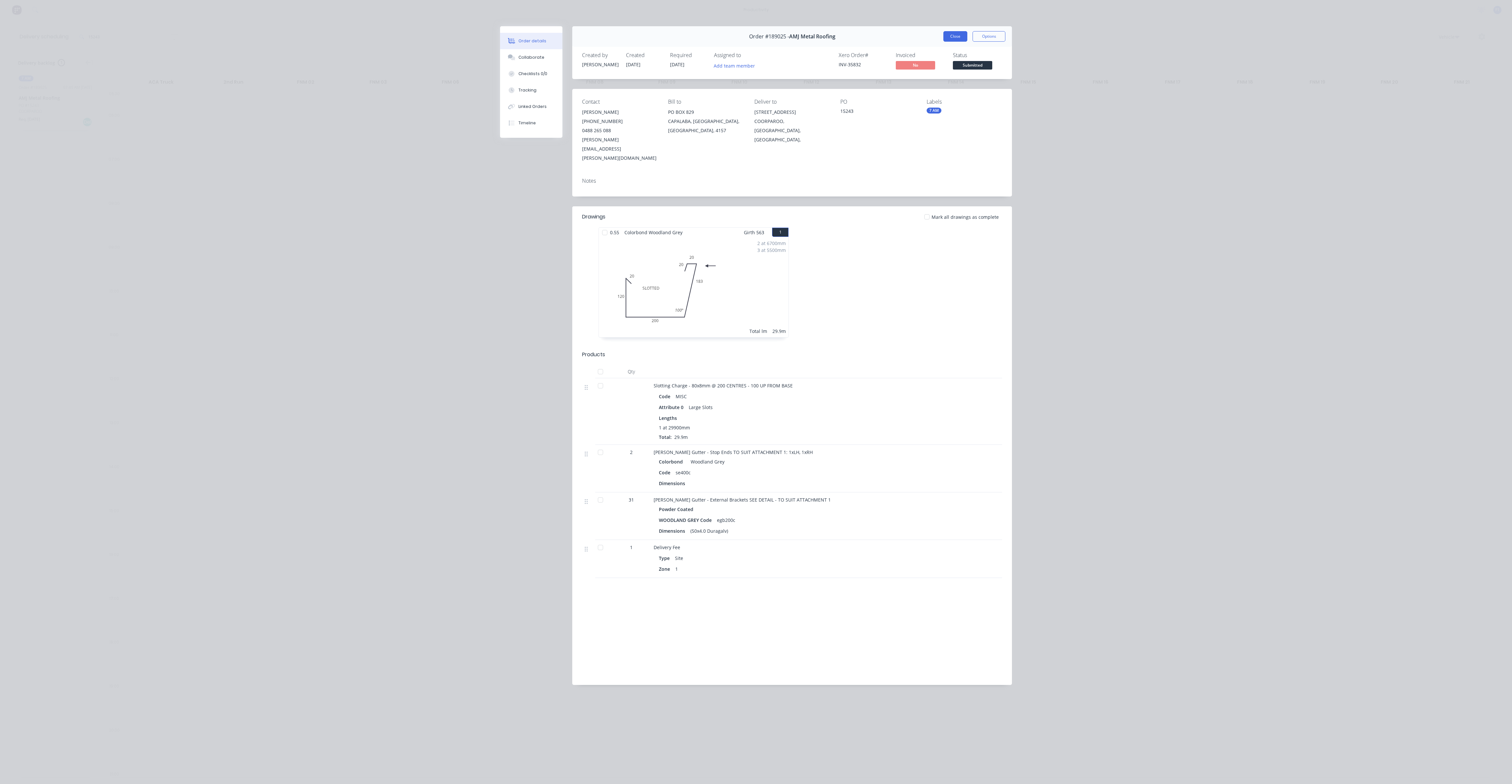
click at [944, 33] on button "Close" at bounding box center [955, 37] width 24 height 11
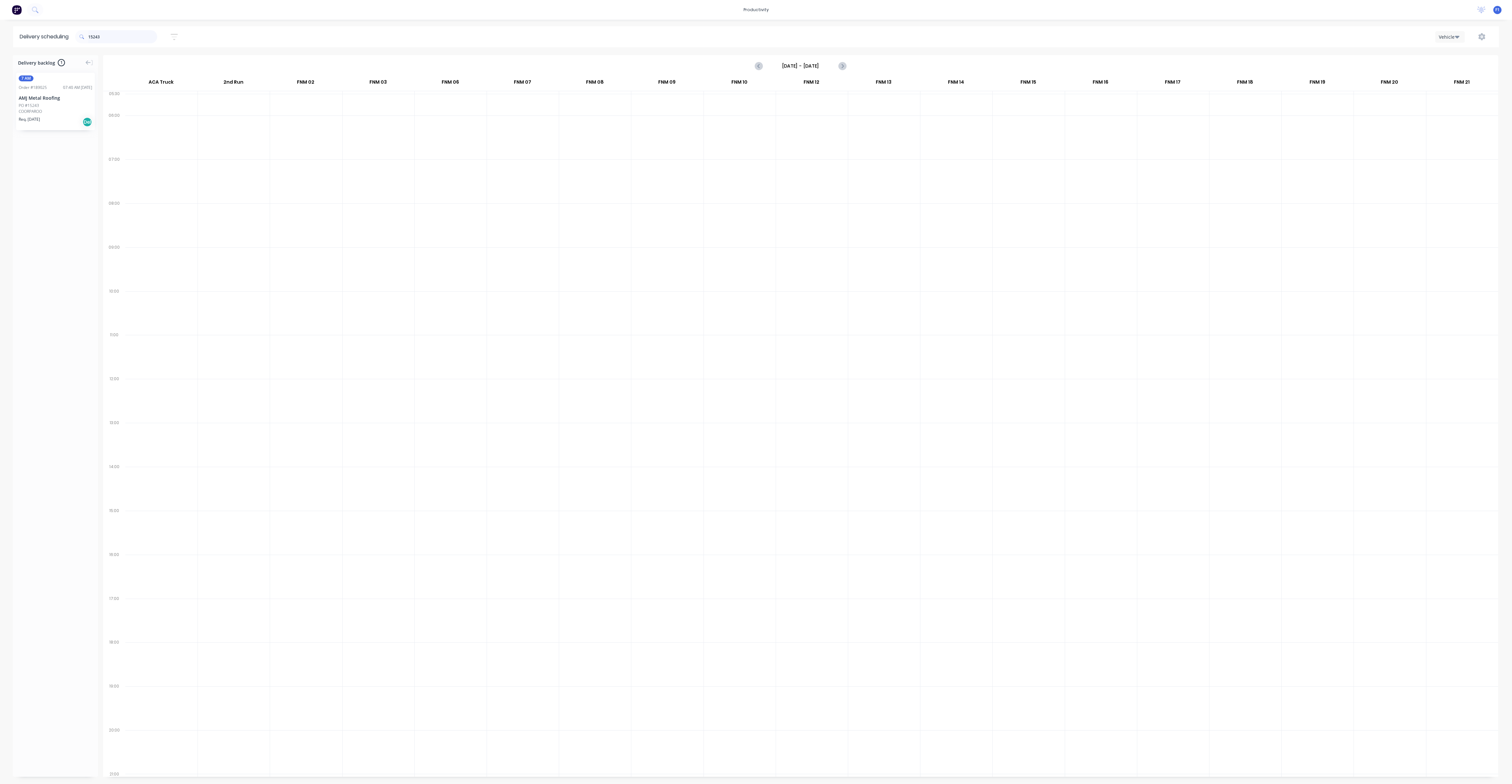
click at [104, 38] on input "15243" at bounding box center [123, 36] width 69 height 13
type input "1"
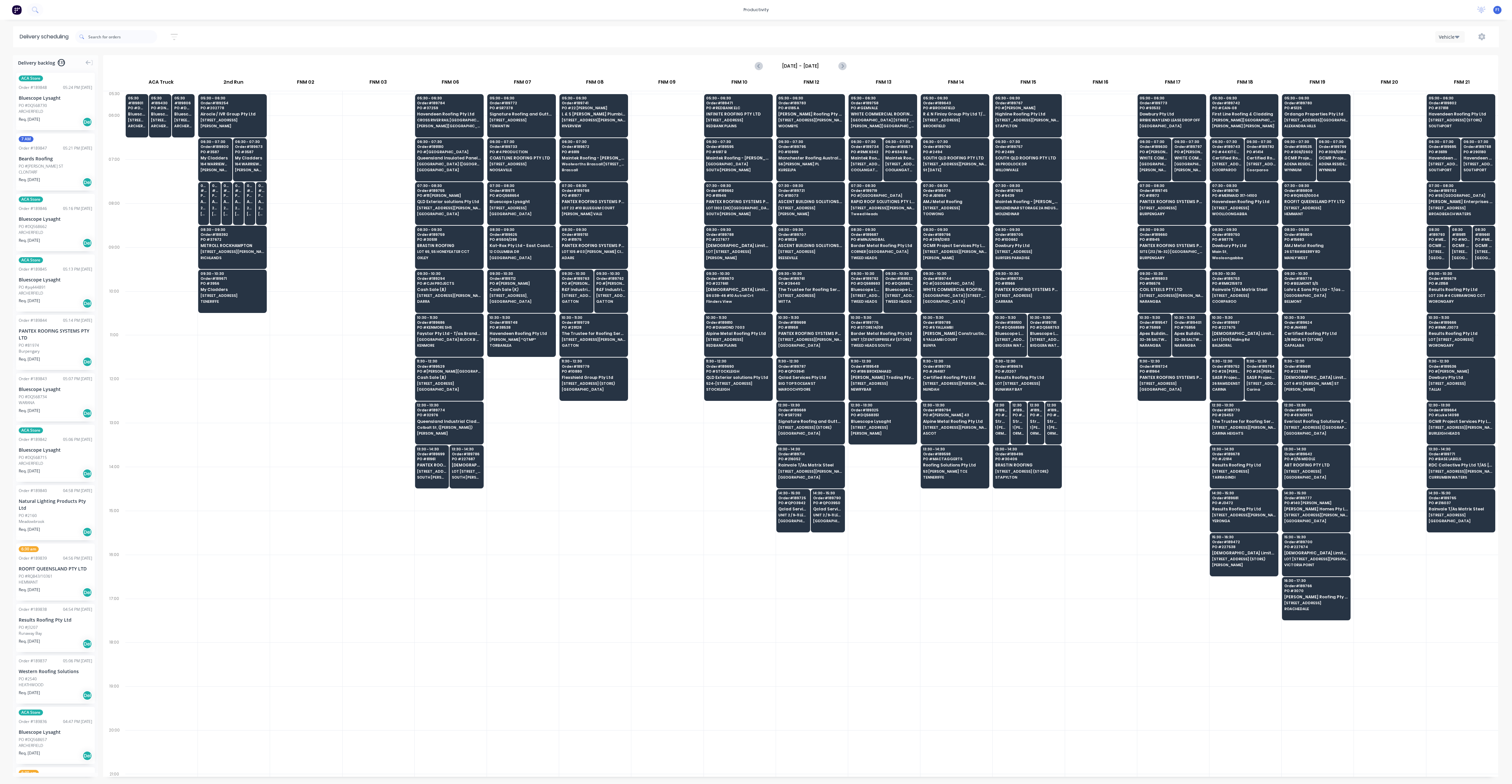
click at [439, 465] on div at bounding box center [450, 620] width 72 height 44
click at [930, 432] on span "ASCOT" at bounding box center [954, 433] width 64 height 4
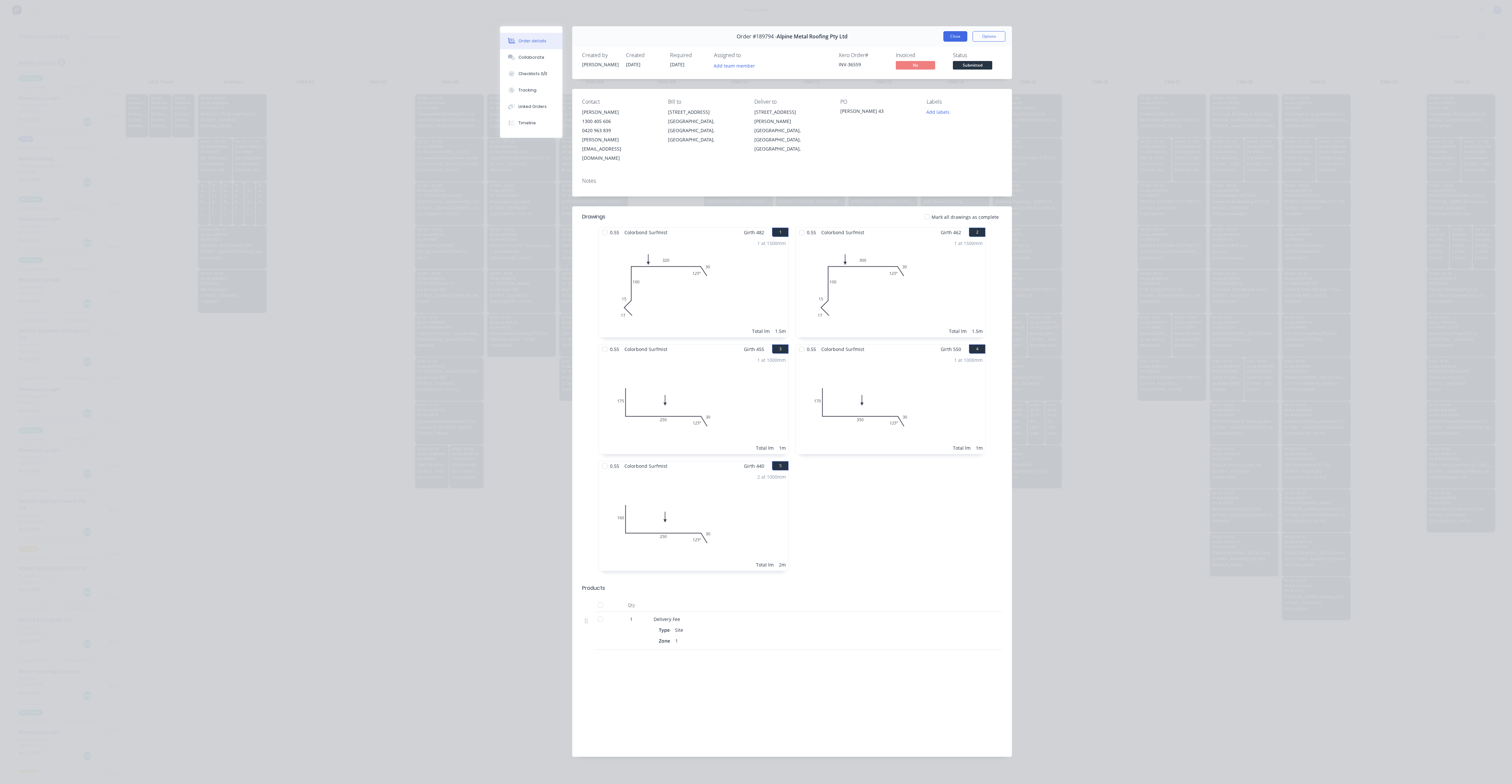
click at [944, 38] on button "Close" at bounding box center [955, 37] width 24 height 11
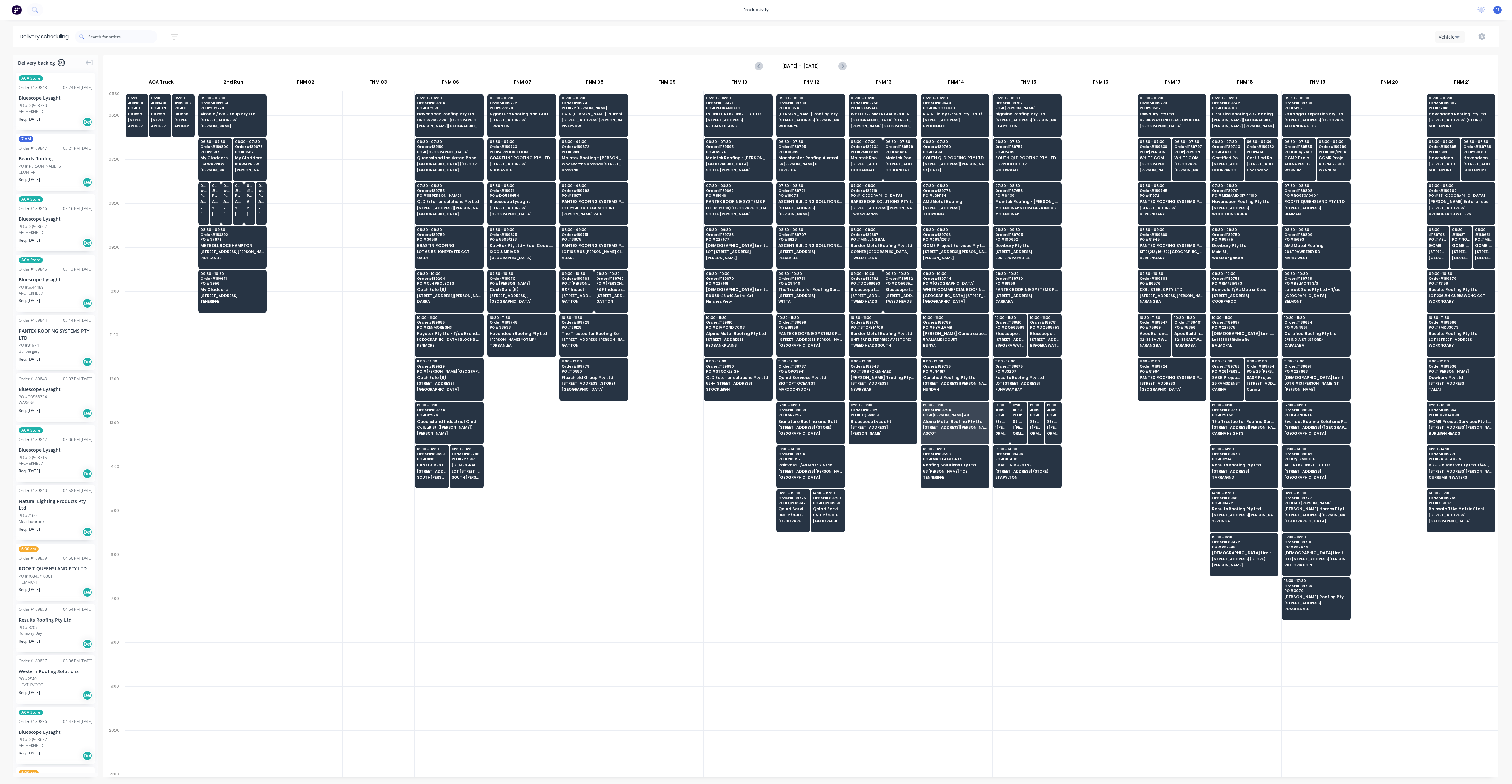
drag, startPoint x: 885, startPoint y: 579, endPoint x: 900, endPoint y: 579, distance: 15.0
click at [893, 465] on div at bounding box center [883, 576] width 72 height 44
click at [113, 34] on input "text" at bounding box center [123, 36] width 69 height 13
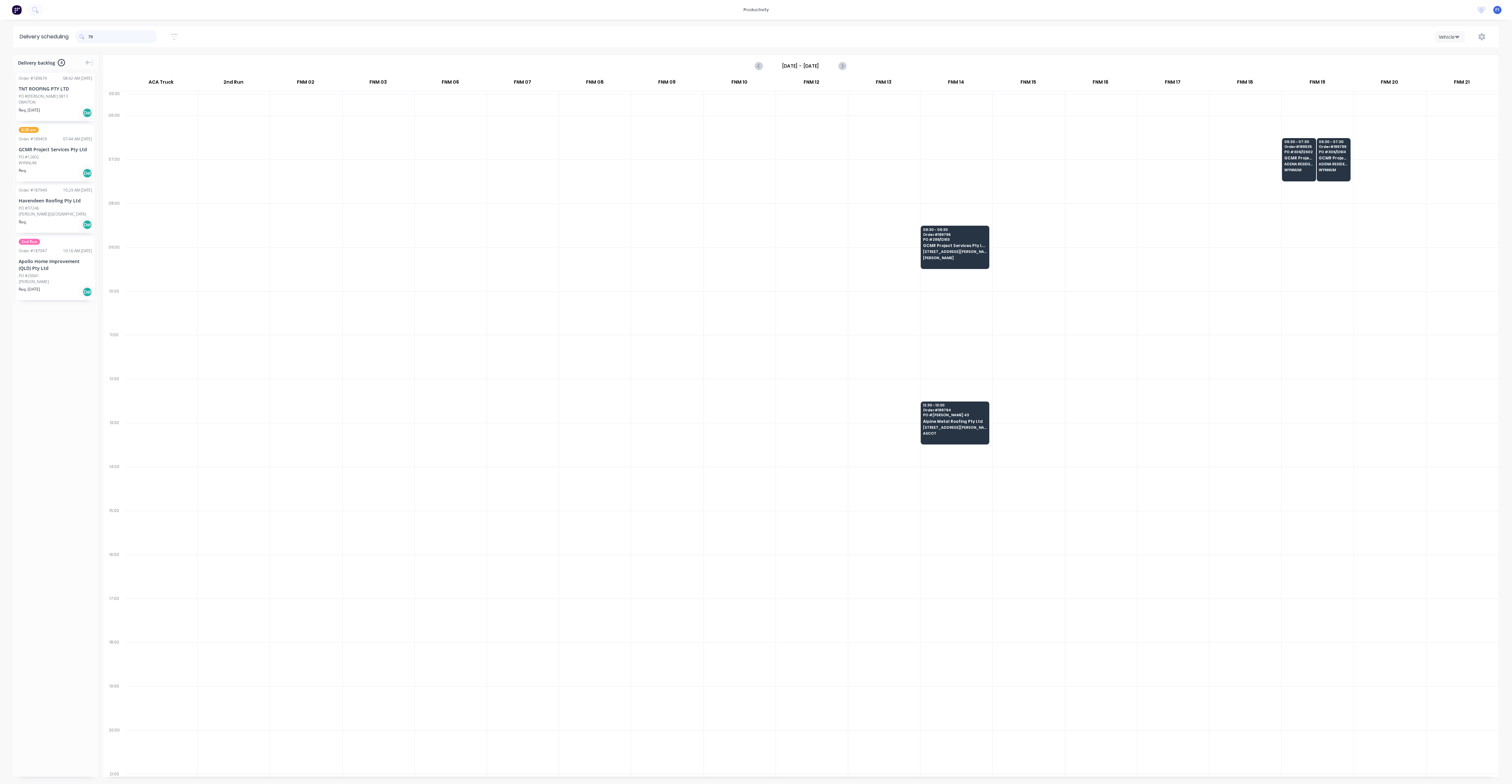
type input "7"
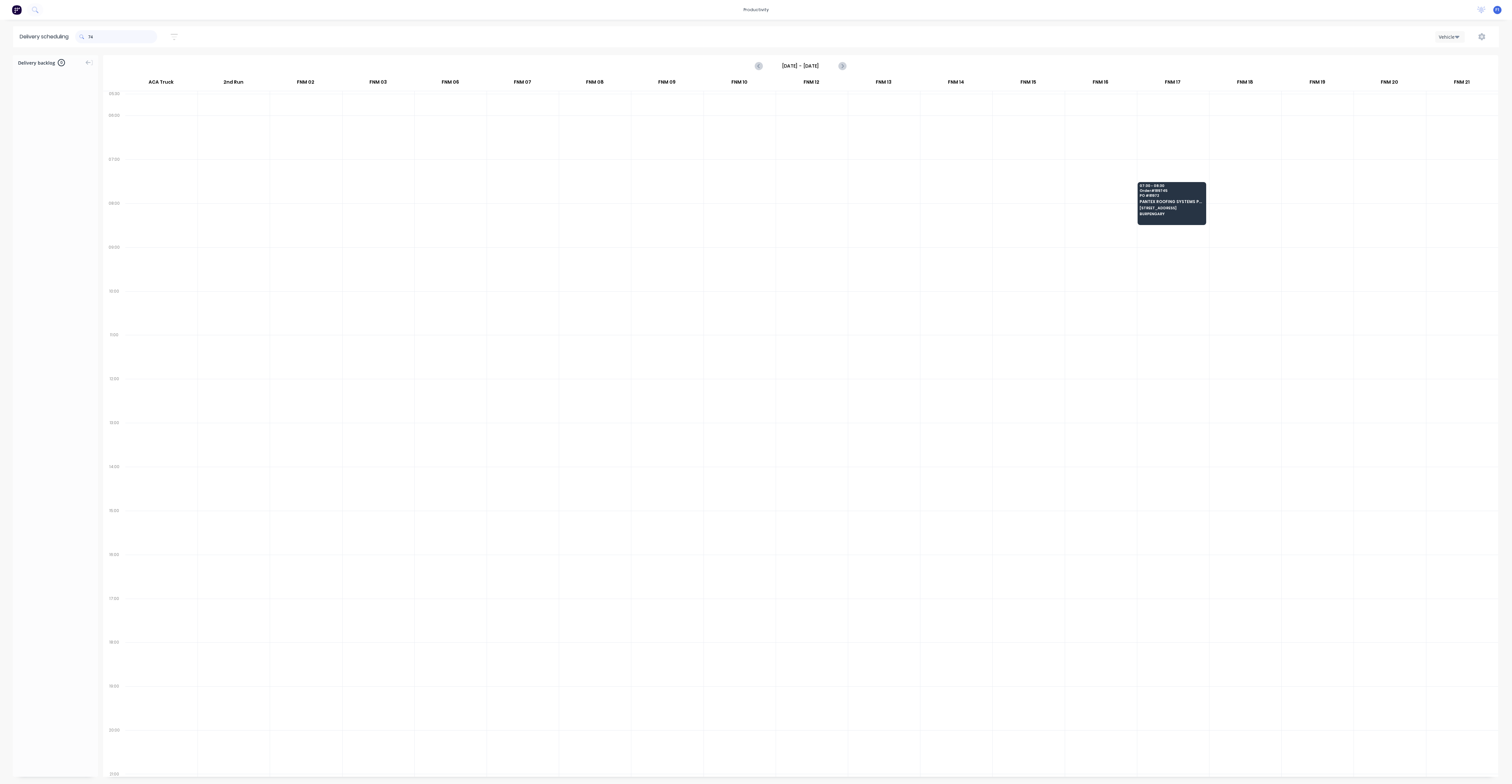
type input "7"
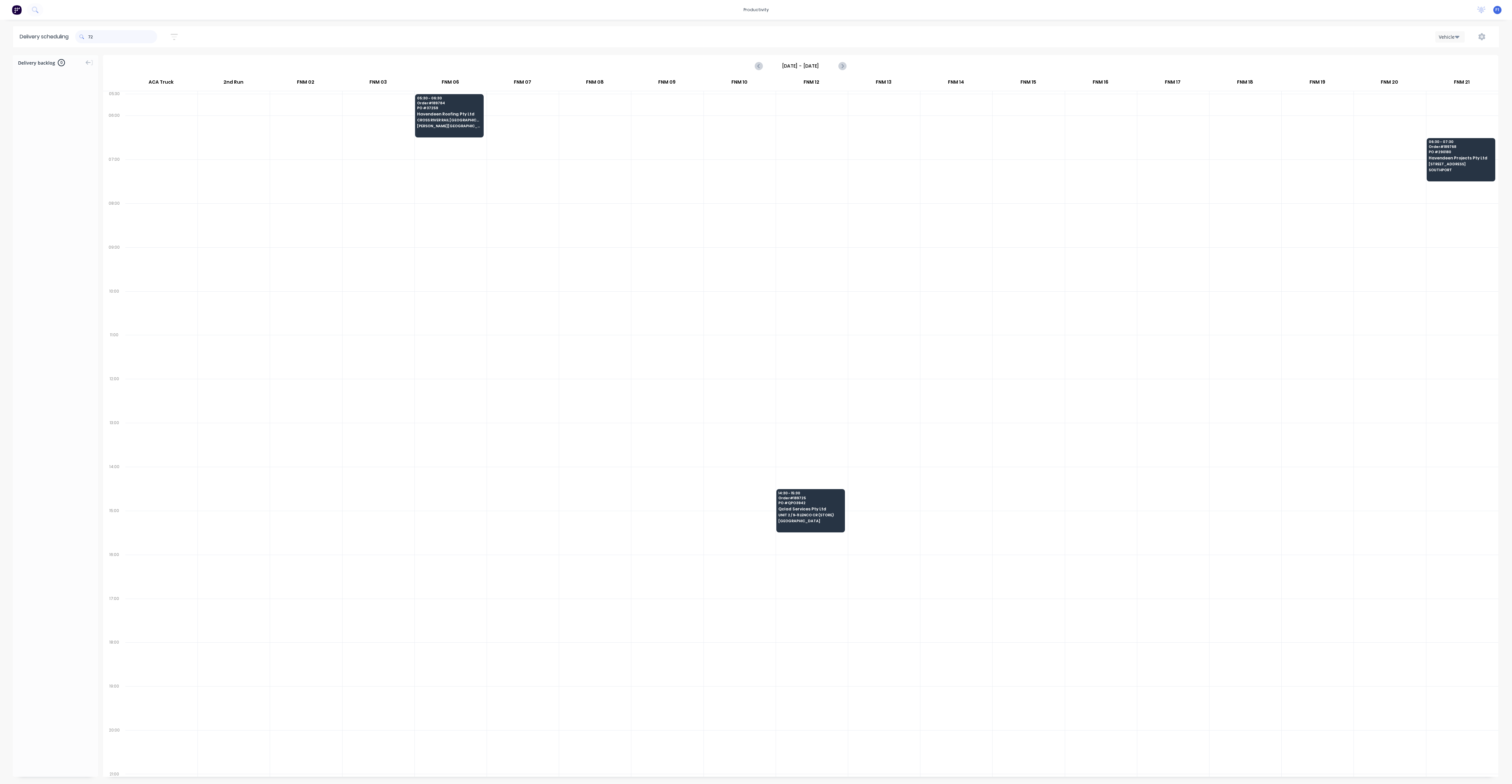
type input "7"
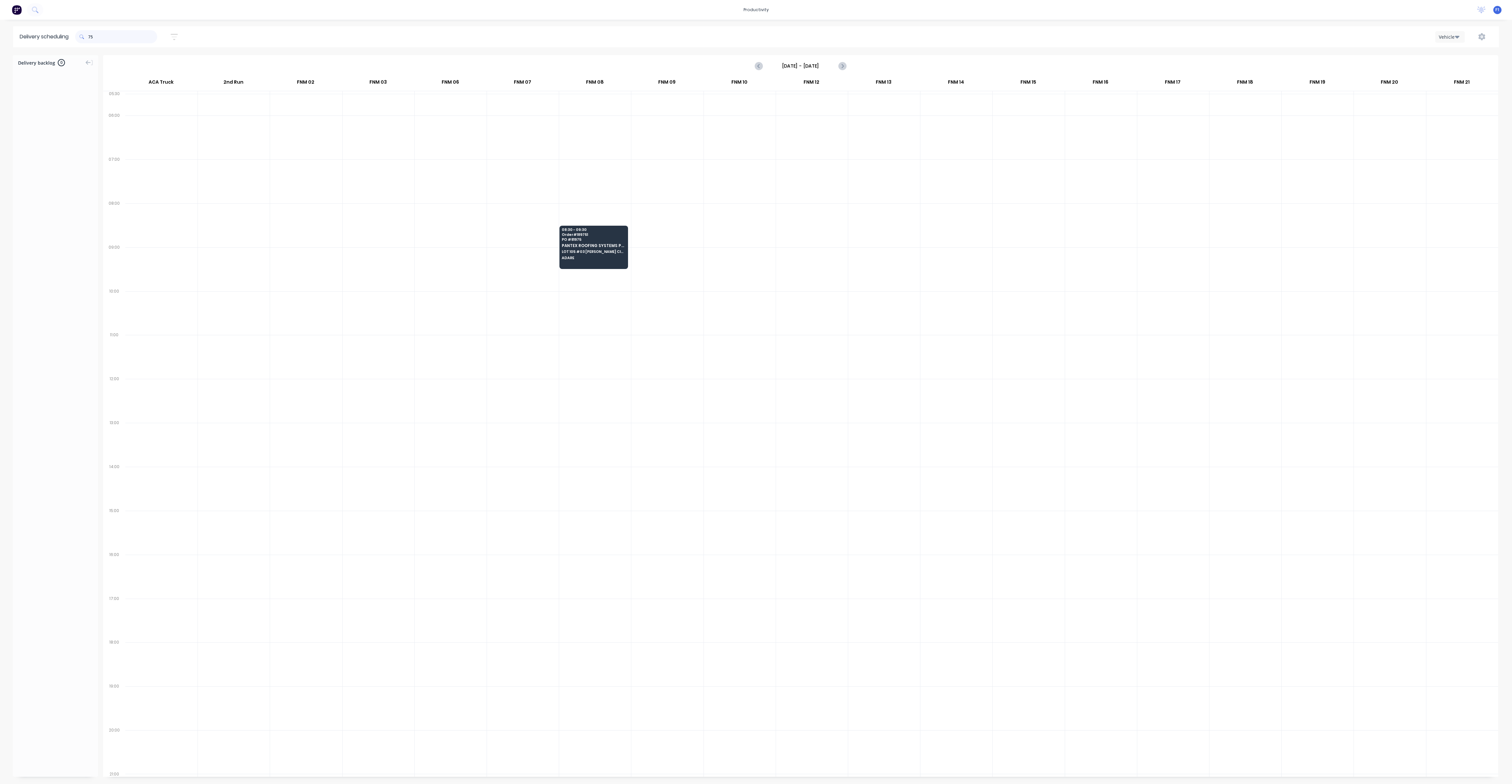
type input "7"
click at [412, 247] on div at bounding box center [378, 269] width 72 height 44
click at [422, 245] on span "BRASTIN ROOFING" at bounding box center [449, 245] width 64 height 5
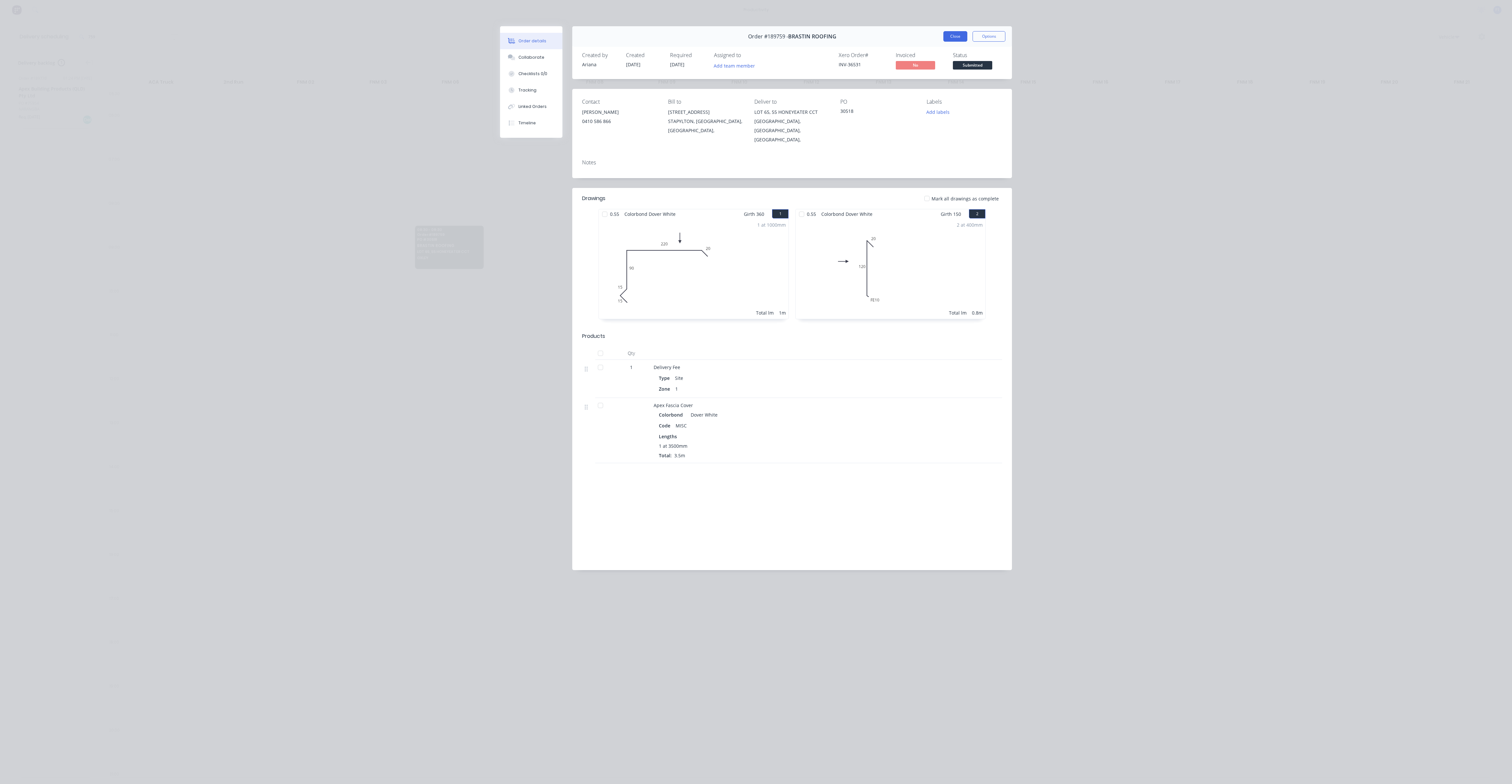
click at [944, 36] on button "Close" at bounding box center [955, 37] width 24 height 11
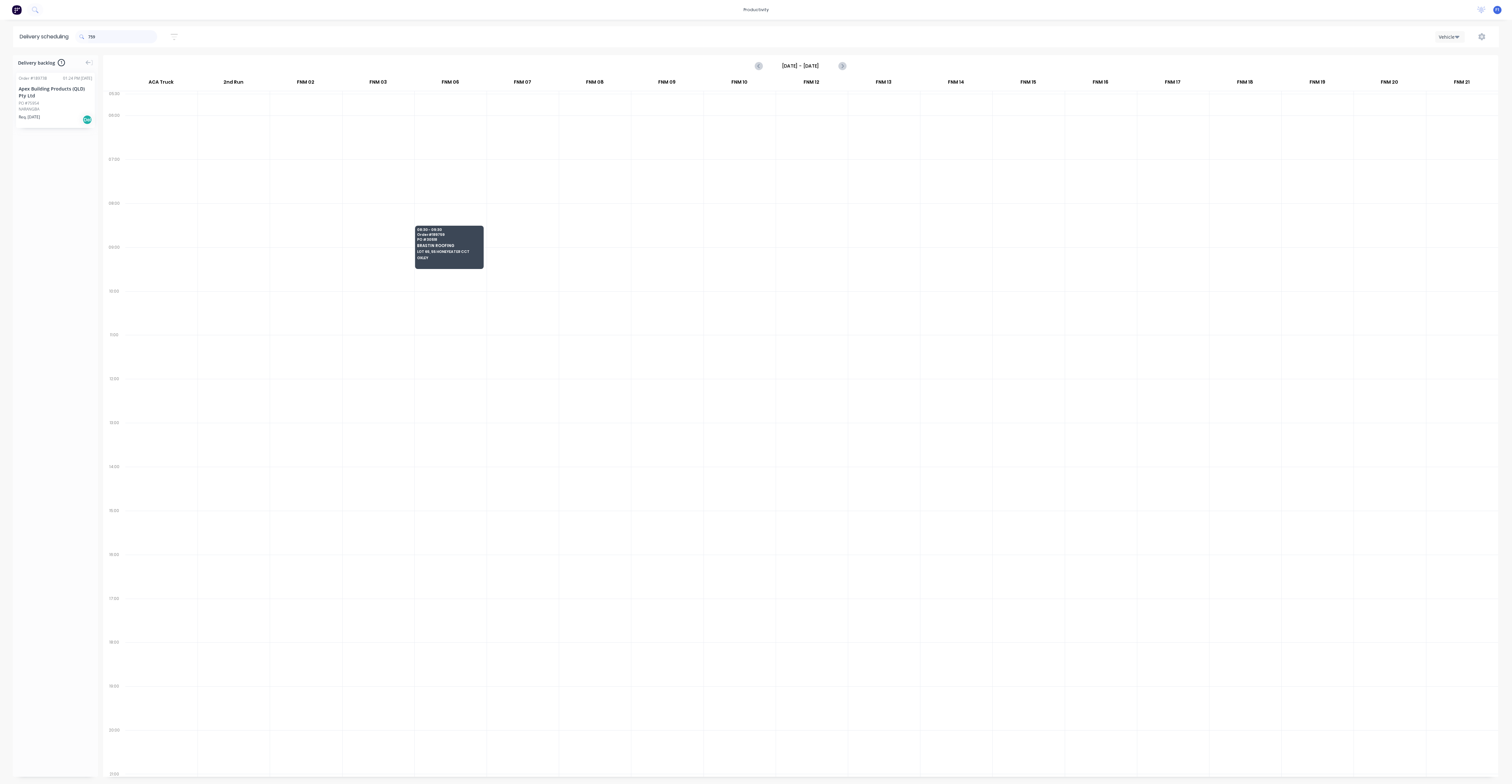
drag, startPoint x: 107, startPoint y: 42, endPoint x: 107, endPoint y: 38, distance: 4.0
click at [107, 38] on input "759" at bounding box center [123, 36] width 69 height 13
type input "7"
